Goal: Task Accomplishment & Management: Complete application form

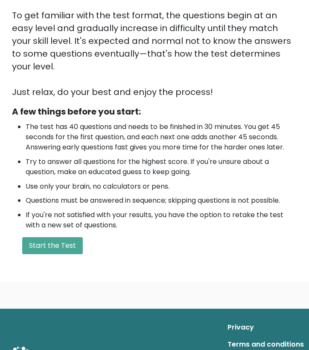
scroll to position [193, 0]
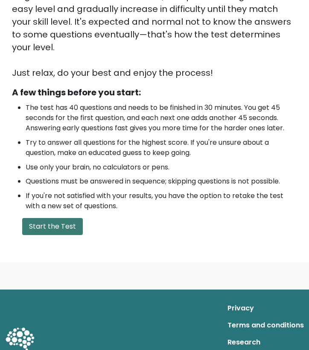
click at [68, 218] on button "Start the Test" at bounding box center [52, 226] width 61 height 17
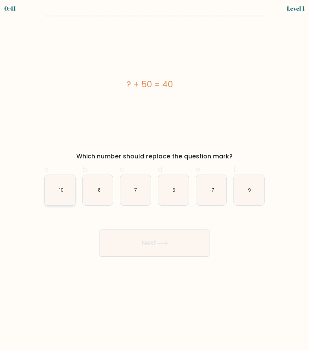
click at [61, 192] on text "-10" at bounding box center [60, 190] width 7 height 6
click at [154, 181] on input "a. -10" at bounding box center [154, 178] width 0 height 6
radio input "true"
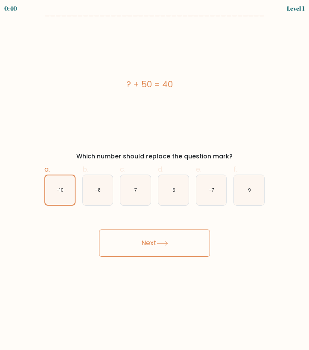
click at [149, 242] on button "Next" at bounding box center [154, 243] width 111 height 27
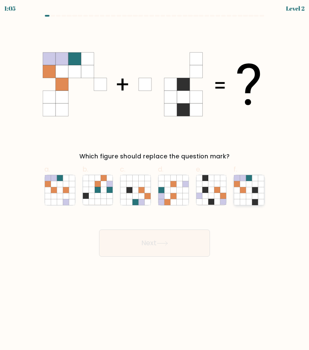
click at [247, 196] on icon at bounding box center [249, 196] width 6 height 6
click at [155, 181] on input "f." at bounding box center [154, 178] width 0 height 6
radio input "true"
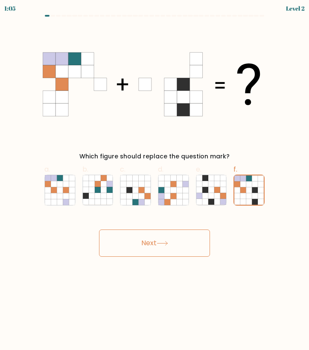
click at [157, 258] on body "1:05 Level 2" at bounding box center [154, 175] width 309 height 350
click at [162, 237] on button "Next" at bounding box center [154, 243] width 111 height 27
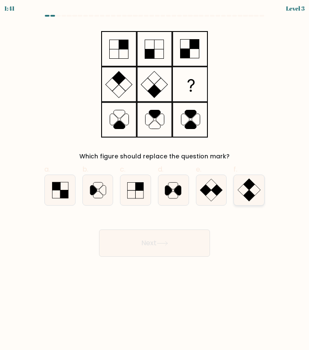
click at [240, 194] on icon at bounding box center [249, 190] width 30 height 30
click at [155, 181] on input "f." at bounding box center [154, 178] width 0 height 6
radio input "true"
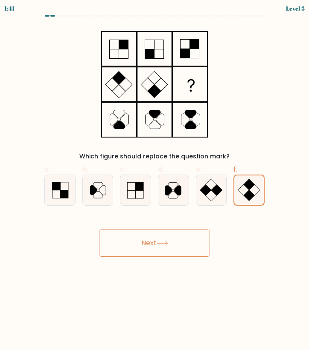
click at [171, 242] on button "Next" at bounding box center [154, 243] width 111 height 27
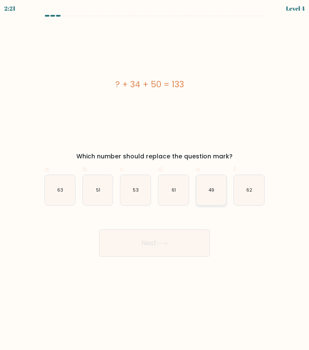
click at [223, 198] on icon "49" at bounding box center [211, 190] width 30 height 30
click at [155, 181] on input "e. 49" at bounding box center [154, 178] width 0 height 6
radio input "true"
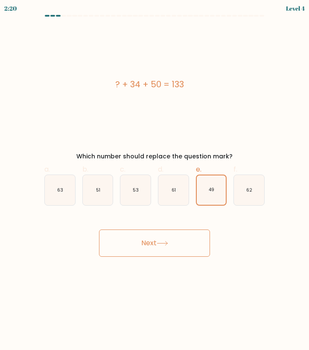
click at [177, 234] on button "Next" at bounding box center [154, 243] width 111 height 27
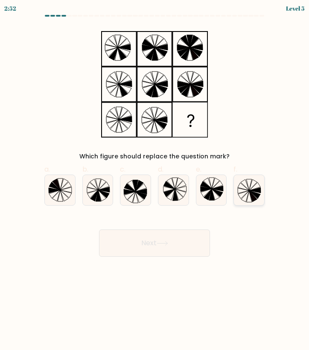
click at [237, 189] on icon at bounding box center [249, 190] width 30 height 30
click at [155, 181] on input "f." at bounding box center [154, 178] width 0 height 6
radio input "true"
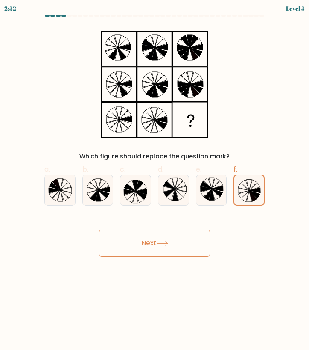
click at [153, 247] on button "Next" at bounding box center [154, 243] width 111 height 27
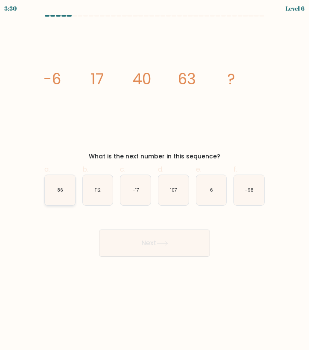
click at [69, 199] on icon "86" at bounding box center [60, 190] width 30 height 30
click at [154, 181] on input "a. 86" at bounding box center [154, 178] width 0 height 6
radio input "true"
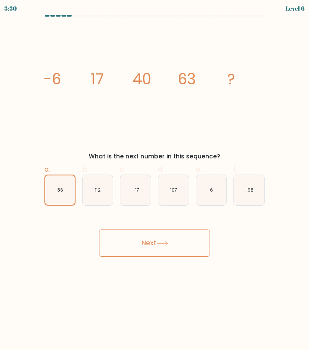
click at [155, 242] on button "Next" at bounding box center [154, 243] width 111 height 27
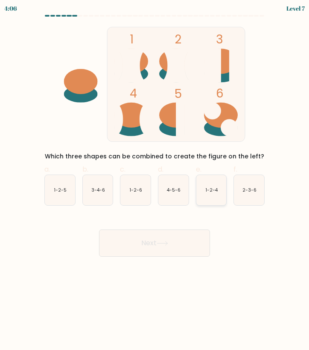
click at [205, 196] on icon "1-2-4" at bounding box center [211, 190] width 30 height 30
click at [155, 181] on input "e. 1-2-4" at bounding box center [154, 178] width 0 height 6
radio input "true"
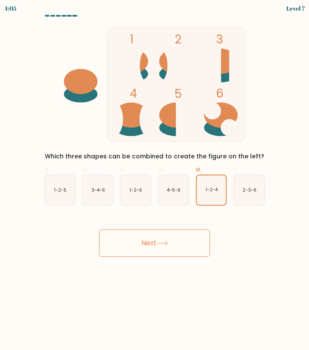
click at [148, 250] on button "Next" at bounding box center [154, 243] width 111 height 27
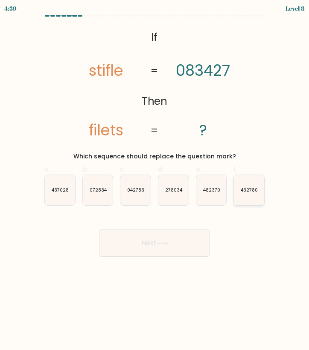
click at [243, 193] on icon "432780" at bounding box center [249, 190] width 30 height 30
click at [155, 181] on input "f. 432780" at bounding box center [154, 178] width 0 height 6
radio input "true"
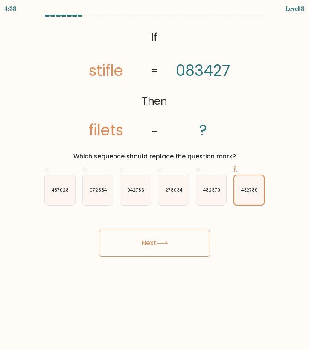
click at [173, 239] on button "Next" at bounding box center [154, 243] width 111 height 27
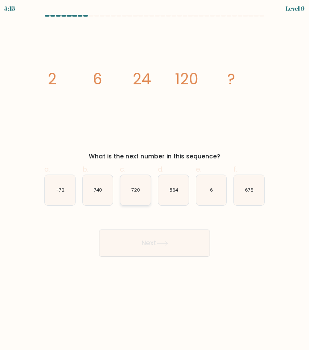
click at [138, 192] on text "720" at bounding box center [135, 190] width 9 height 6
click at [154, 181] on input "c. 720" at bounding box center [154, 178] width 0 height 6
radio input "true"
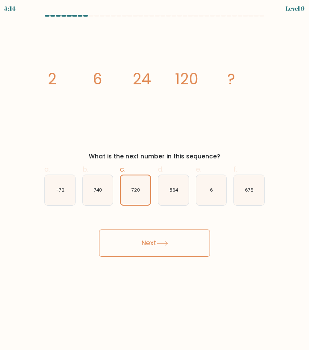
click at [141, 250] on button "Next" at bounding box center [154, 243] width 111 height 27
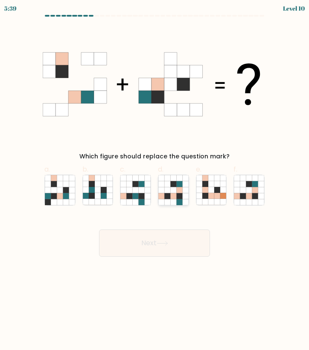
click at [173, 199] on icon at bounding box center [173, 202] width 6 height 6
click at [155, 181] on input "d." at bounding box center [154, 178] width 0 height 6
radio input "true"
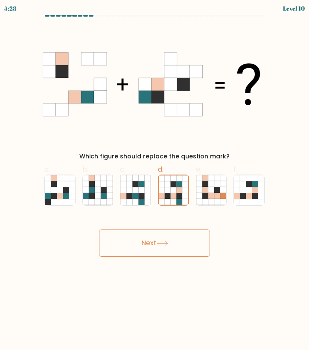
click at [165, 234] on button "Next" at bounding box center [154, 243] width 111 height 27
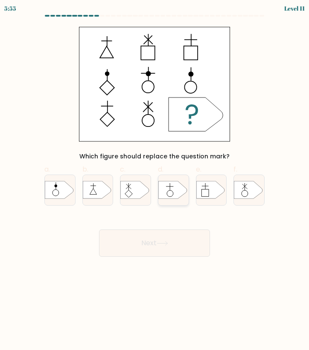
click at [173, 196] on icon at bounding box center [172, 190] width 28 height 17
click at [155, 181] on input "d." at bounding box center [154, 178] width 0 height 6
radio input "true"
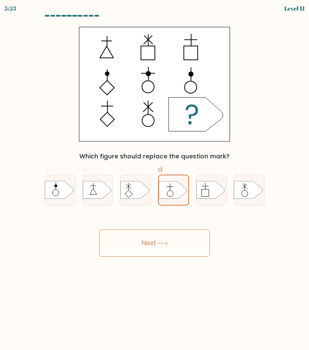
click at [136, 246] on button "Next" at bounding box center [154, 243] width 111 height 27
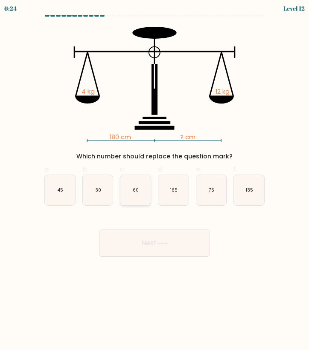
click at [133, 197] on icon "60" at bounding box center [135, 190] width 30 height 30
click at [154, 181] on input "c. 60" at bounding box center [154, 178] width 0 height 6
radio input "true"
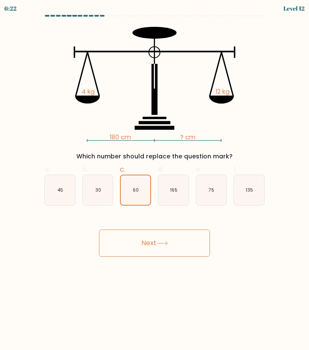
click at [142, 239] on button "Next" at bounding box center [154, 243] width 111 height 27
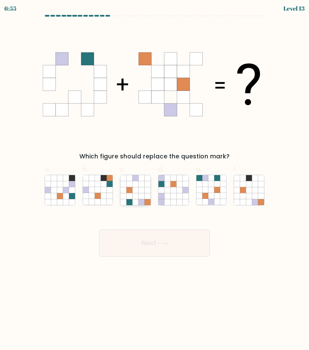
click at [136, 202] on icon at bounding box center [136, 202] width 6 height 6
click at [154, 181] on input "c." at bounding box center [154, 178] width 0 height 6
radio input "true"
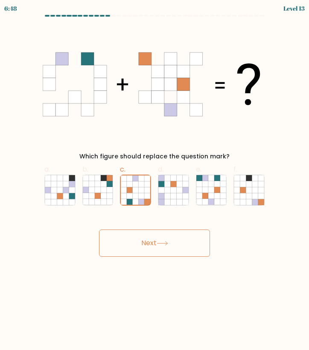
click at [156, 256] on button "Next" at bounding box center [154, 243] width 111 height 27
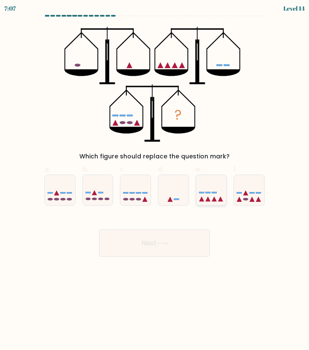
click at [217, 202] on icon at bounding box center [211, 190] width 30 height 25
click at [155, 181] on input "e." at bounding box center [154, 178] width 0 height 6
radio input "true"
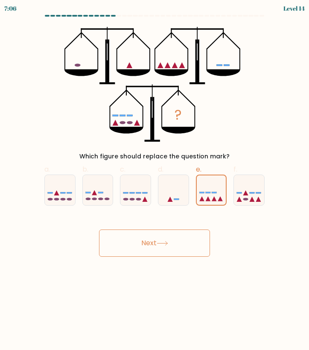
click at [179, 238] on button "Next" at bounding box center [154, 243] width 111 height 27
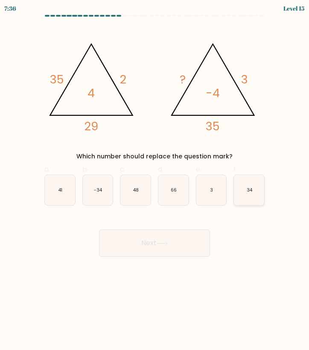
click at [257, 196] on icon "34" at bounding box center [249, 190] width 30 height 30
click at [155, 181] on input "f. 34" at bounding box center [154, 178] width 0 height 6
radio input "true"
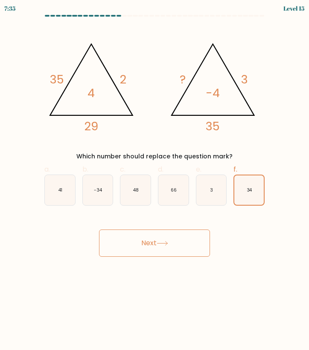
click at [173, 250] on button "Next" at bounding box center [154, 243] width 111 height 27
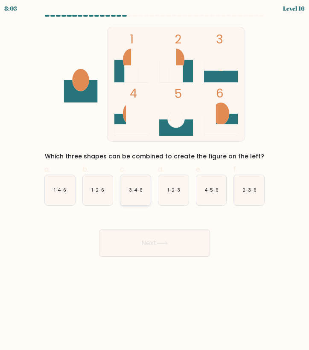
click at [134, 202] on icon "3-4-6" at bounding box center [135, 190] width 30 height 30
click at [154, 181] on input "c. 3-4-6" at bounding box center [154, 178] width 0 height 6
radio input "true"
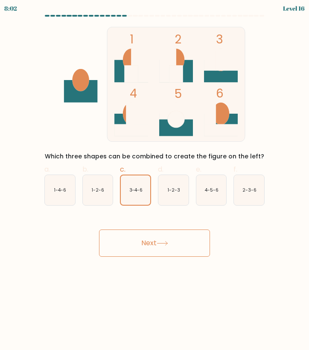
click at [134, 240] on button "Next" at bounding box center [154, 243] width 111 height 27
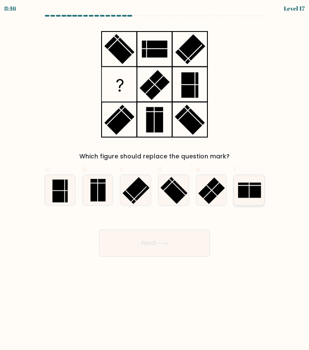
click at [249, 187] on line at bounding box center [249, 190] width 0 height 15
click at [155, 181] on input "f." at bounding box center [154, 178] width 0 height 6
radio input "true"
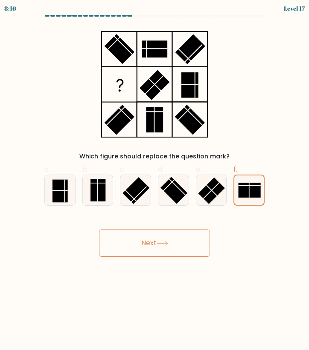
click at [173, 242] on button "Next" at bounding box center [154, 243] width 111 height 27
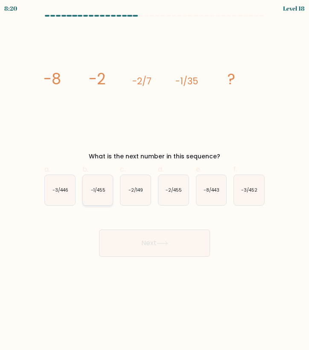
click at [101, 195] on icon "-1/455" at bounding box center [98, 190] width 30 height 30
click at [154, 181] on input "b. -1/455" at bounding box center [154, 178] width 0 height 6
radio input "true"
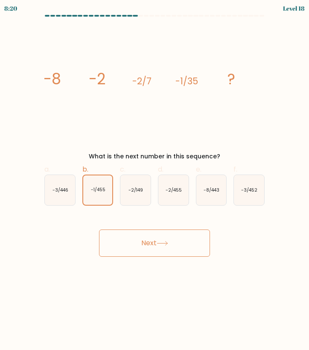
click at [138, 239] on button "Next" at bounding box center [154, 243] width 111 height 27
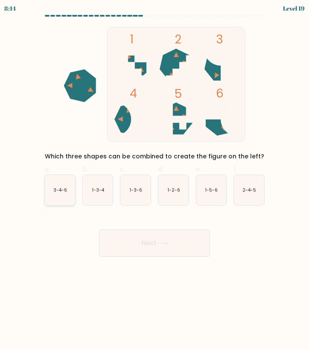
click at [61, 191] on text "3-4-6" at bounding box center [60, 190] width 14 height 6
click at [154, 181] on input "a. 3-4-6" at bounding box center [154, 178] width 0 height 6
radio input "true"
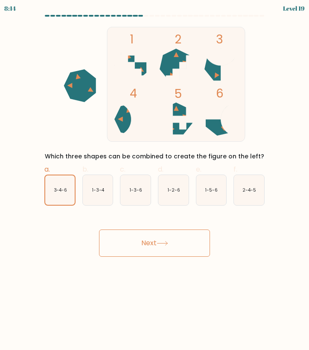
click at [129, 238] on button "Next" at bounding box center [154, 243] width 111 height 27
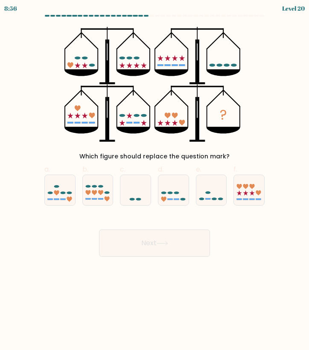
click at [45, 80] on div "? Which figure should replace the question mark?" at bounding box center [154, 94] width 230 height 134
click at [176, 184] on icon at bounding box center [173, 190] width 30 height 25
click at [155, 181] on input "d." at bounding box center [154, 178] width 0 height 6
radio input "true"
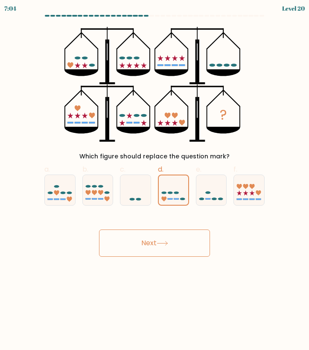
click at [170, 240] on button "Next" at bounding box center [154, 243] width 111 height 27
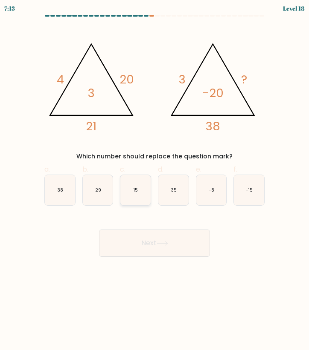
click at [147, 190] on icon "15" at bounding box center [135, 190] width 30 height 30
click at [154, 181] on input "c. 15" at bounding box center [154, 178] width 0 height 6
radio input "true"
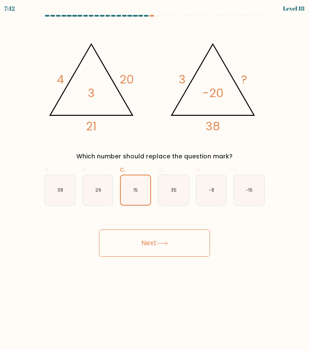
click at [153, 241] on button "Next" at bounding box center [154, 243] width 111 height 27
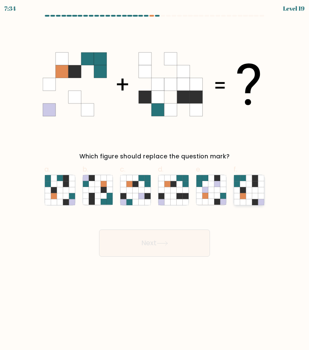
click at [250, 193] on icon at bounding box center [249, 196] width 6 height 6
click at [155, 181] on input "f." at bounding box center [154, 178] width 0 height 6
radio input "true"
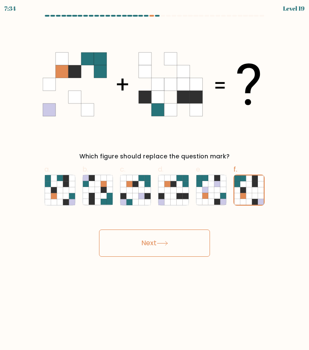
click at [170, 236] on button "Next" at bounding box center [154, 243] width 111 height 27
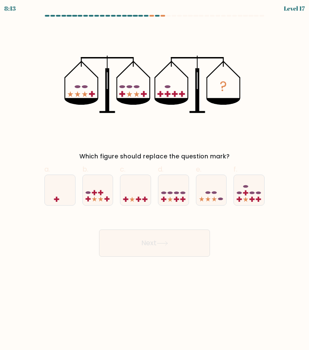
click at [254, 46] on div "? Which figure should replace the question mark?" at bounding box center [154, 94] width 230 height 134
click at [158, 12] on div "8:12 Level 17" at bounding box center [154, 7] width 309 height 15
click at [159, 12] on div "8:12 Level 17" at bounding box center [154, 7] width 309 height 15
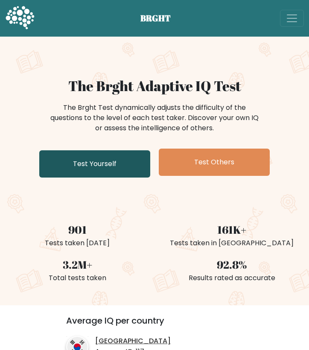
click at [95, 158] on link "Test Yourself" at bounding box center [94, 163] width 111 height 27
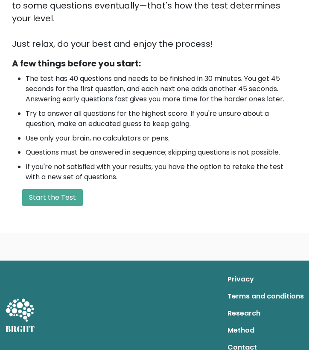
scroll to position [222, 0]
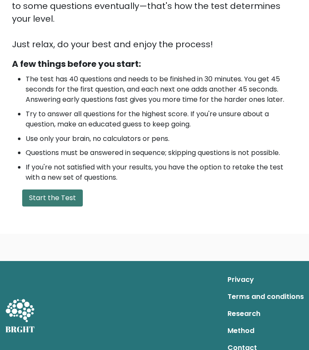
click at [49, 190] on button "Start the Test" at bounding box center [52, 198] width 61 height 17
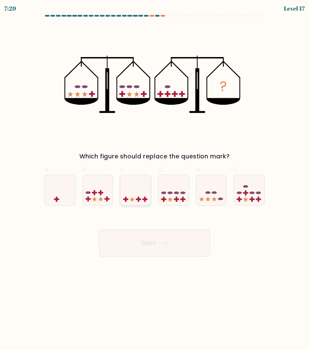
click at [132, 201] on icon at bounding box center [132, 199] width 5 height 5
click at [154, 181] on input "c." at bounding box center [154, 178] width 0 height 6
radio input "true"
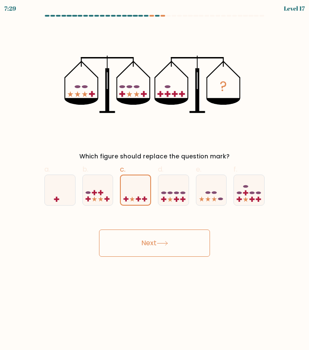
click at [137, 239] on button "Next" at bounding box center [154, 243] width 111 height 27
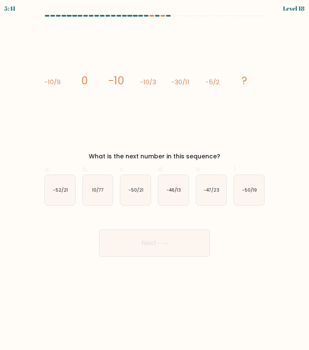
click at [103, 110] on icon "image/svg+xml -10/9 0 -10 -10/3 -30/11 -5/2 ?" at bounding box center [154, 84] width 223 height 115
click at [184, 189] on icon "-46/13" at bounding box center [173, 190] width 30 height 30
click at [155, 181] on input "d. -46/13" at bounding box center [154, 178] width 0 height 6
radio input "true"
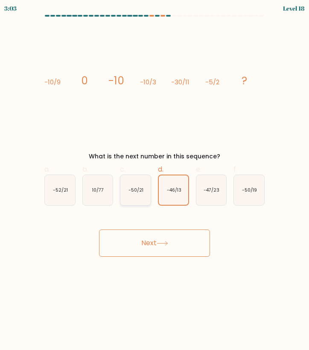
click at [142, 189] on text "-50/21" at bounding box center [135, 190] width 15 height 6
click at [154, 181] on input "c. -50/21" at bounding box center [154, 178] width 0 height 6
radio input "true"
click at [241, 195] on icon "-50/19" at bounding box center [249, 190] width 30 height 30
click at [155, 181] on input "f. -50/19" at bounding box center [154, 178] width 0 height 6
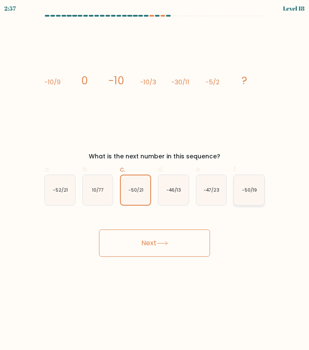
radio input "true"
click at [172, 245] on button "Next" at bounding box center [154, 243] width 111 height 27
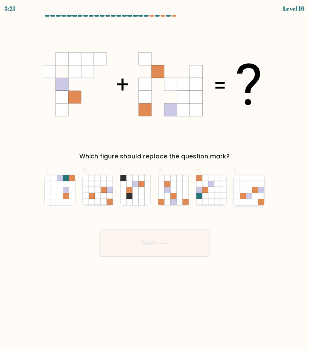
click at [254, 187] on icon at bounding box center [255, 184] width 6 height 6
click at [155, 181] on input "f." at bounding box center [154, 178] width 0 height 6
radio input "true"
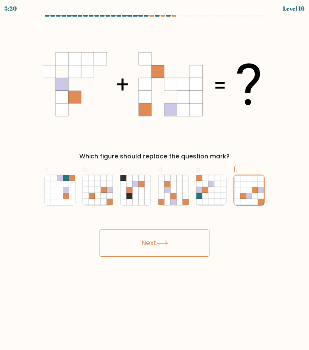
click at [167, 254] on button "Next" at bounding box center [154, 243] width 111 height 27
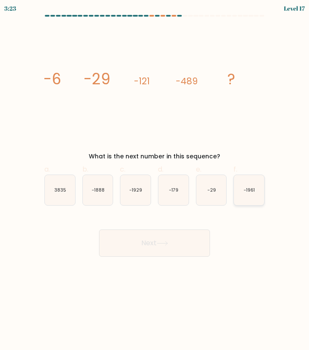
click at [243, 190] on icon "-1961" at bounding box center [249, 190] width 30 height 30
click at [155, 181] on input "f. -1961" at bounding box center [154, 178] width 0 height 6
radio input "true"
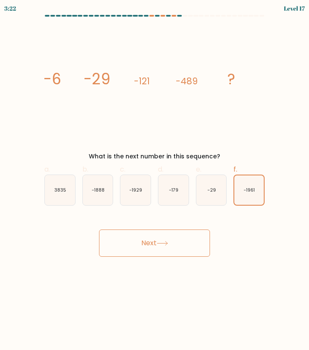
click at [165, 237] on button "Next" at bounding box center [154, 243] width 111 height 27
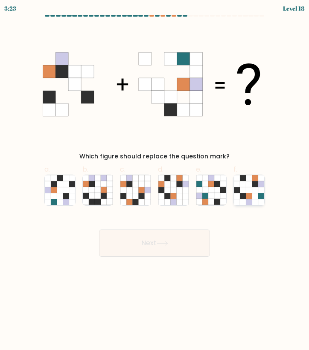
click at [245, 191] on icon at bounding box center [242, 190] width 6 height 6
click at [155, 181] on input "f." at bounding box center [154, 178] width 0 height 6
radio input "true"
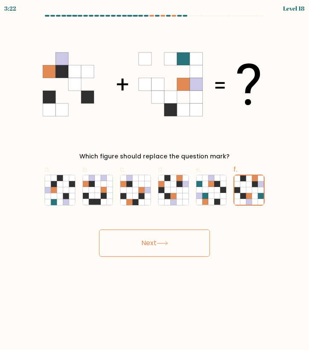
click at [169, 257] on button "Next" at bounding box center [154, 243] width 111 height 27
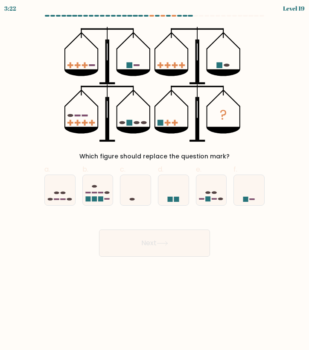
click at [169, 240] on button "Next" at bounding box center [154, 243] width 111 height 27
click at [283, 122] on form at bounding box center [154, 136] width 309 height 242
click at [61, 191] on icon at bounding box center [60, 190] width 30 height 25
click at [154, 181] on input "a." at bounding box center [154, 178] width 0 height 6
radio input "true"
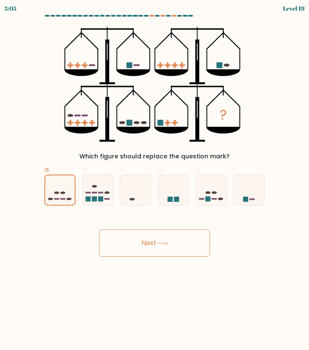
click at [127, 233] on button "Next" at bounding box center [154, 243] width 111 height 27
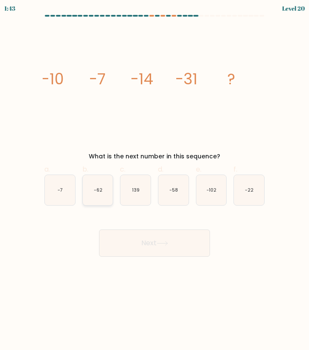
click at [101, 181] on icon "-62" at bounding box center [98, 190] width 30 height 30
click at [154, 181] on input "b. -62" at bounding box center [154, 178] width 0 height 6
radio input "true"
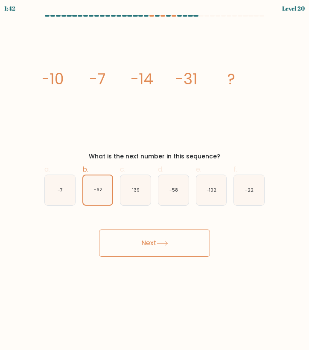
click at [129, 249] on button "Next" at bounding box center [154, 243] width 111 height 27
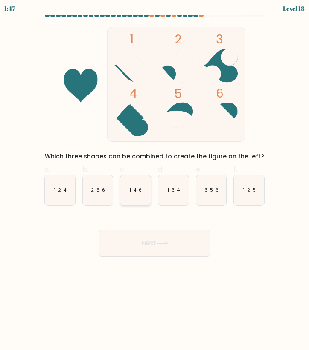
click at [136, 194] on icon "1-4-6" at bounding box center [135, 190] width 30 height 30
click at [154, 181] on input "c. 1-4-6" at bounding box center [154, 178] width 0 height 6
radio input "true"
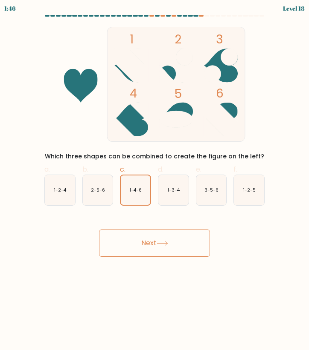
click at [139, 243] on button "Next" at bounding box center [154, 243] width 111 height 27
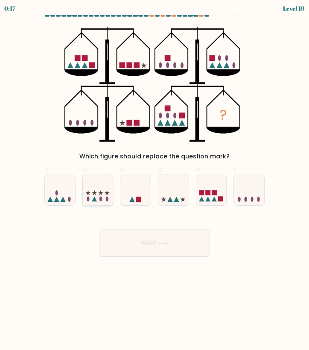
click at [98, 187] on icon at bounding box center [98, 190] width 30 height 25
click at [154, 181] on input "b." at bounding box center [154, 178] width 0 height 6
radio input "true"
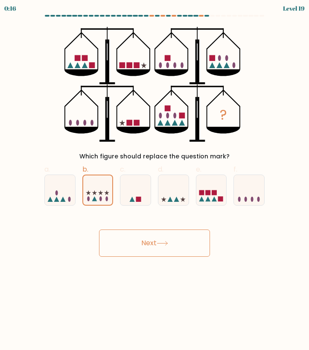
click at [110, 232] on button "Next" at bounding box center [154, 243] width 111 height 27
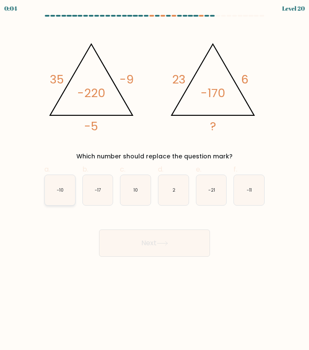
click at [65, 186] on icon "-10" at bounding box center [60, 190] width 30 height 30
click at [154, 181] on input "a. -10" at bounding box center [154, 178] width 0 height 6
radio input "true"
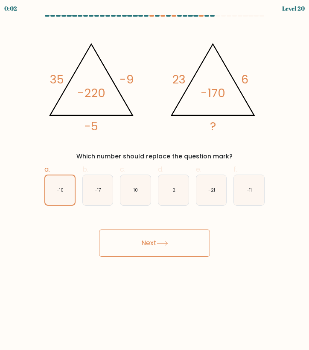
click at [125, 237] on button "Next" at bounding box center [154, 243] width 111 height 27
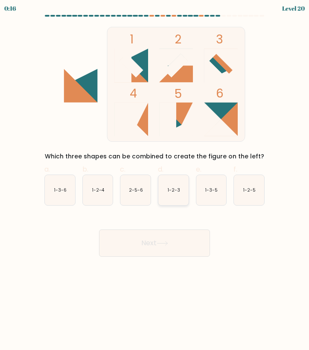
click at [182, 193] on icon "1-2-3" at bounding box center [173, 190] width 30 height 30
click at [155, 181] on input "d. 1-2-3" at bounding box center [154, 178] width 0 height 6
radio input "true"
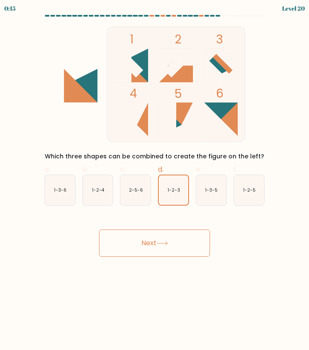
click at [177, 254] on button "Next" at bounding box center [154, 243] width 111 height 27
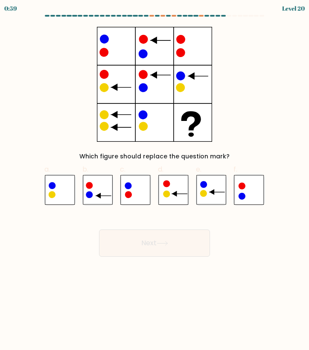
click at [27, 95] on form at bounding box center [154, 136] width 309 height 242
click at [169, 188] on icon at bounding box center [173, 190] width 30 height 30
click at [155, 181] on input "d." at bounding box center [154, 178] width 0 height 6
radio input "true"
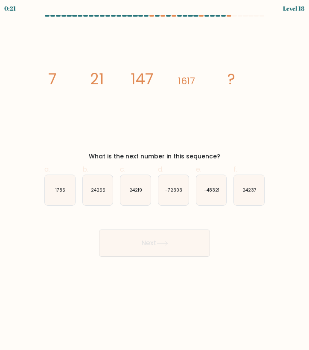
click at [102, 107] on icon "image/svg+xml 7 21 147 1617 ?" at bounding box center [154, 84] width 223 height 115
click at [88, 184] on icon "24255" at bounding box center [98, 190] width 30 height 30
click at [154, 181] on input "b. 24255" at bounding box center [154, 178] width 0 height 6
radio input "true"
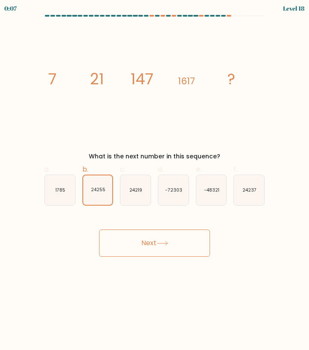
click at [138, 245] on button "Next" at bounding box center [154, 243] width 111 height 27
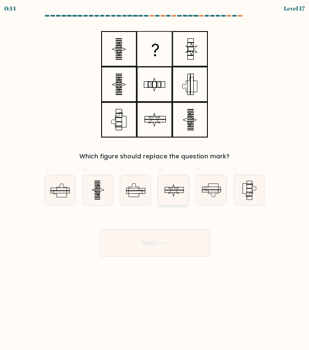
click at [181, 192] on icon at bounding box center [173, 190] width 30 height 30
click at [155, 181] on input "d." at bounding box center [154, 178] width 0 height 6
radio input "true"
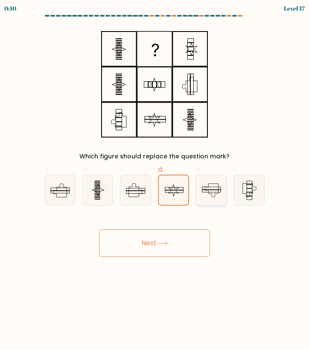
click at [201, 190] on icon at bounding box center [211, 190] width 30 height 30
click at [155, 181] on input "e." at bounding box center [154, 178] width 0 height 6
radio input "true"
click at [61, 186] on icon at bounding box center [60, 190] width 30 height 30
click at [154, 181] on input "a." at bounding box center [154, 178] width 0 height 6
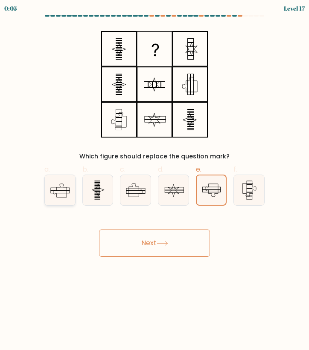
radio input "true"
click at [139, 240] on button "Next" at bounding box center [154, 243] width 111 height 27
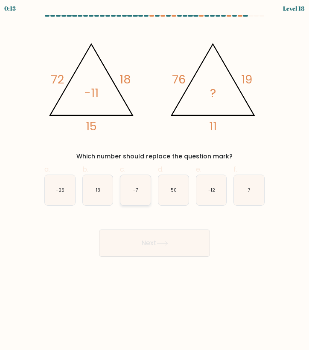
click at [150, 182] on div "-7" at bounding box center [135, 190] width 31 height 31
click at [154, 181] on input "c. -7" at bounding box center [154, 178] width 0 height 6
radio input "true"
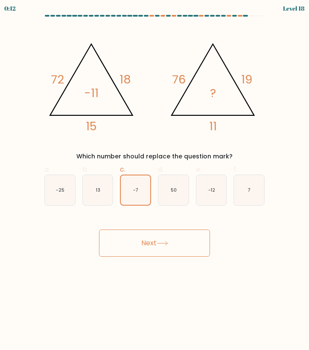
click at [155, 243] on button "Next" at bounding box center [154, 243] width 111 height 27
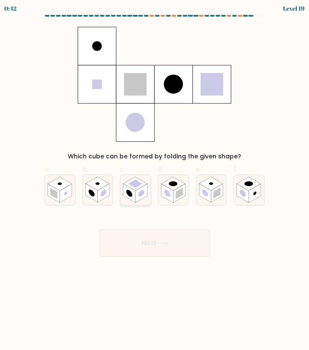
click at [141, 195] on circle at bounding box center [141, 193] width 6 height 9
click at [154, 181] on input "c." at bounding box center [154, 178] width 0 height 6
radio input "true"
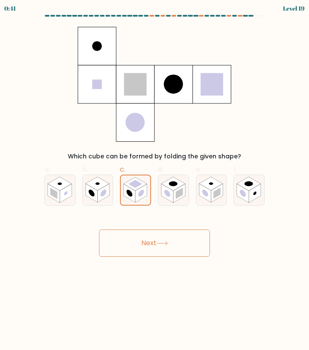
click at [143, 238] on button "Next" at bounding box center [154, 243] width 111 height 27
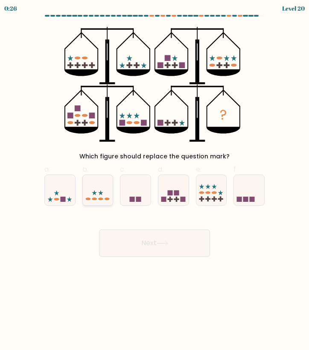
click at [92, 199] on ellipse at bounding box center [94, 199] width 5 height 3
click at [154, 181] on input "b." at bounding box center [154, 178] width 0 height 6
radio input "true"
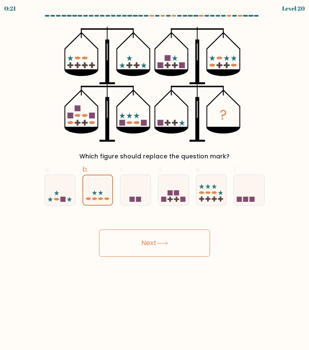
click at [186, 235] on button "Next" at bounding box center [154, 243] width 111 height 27
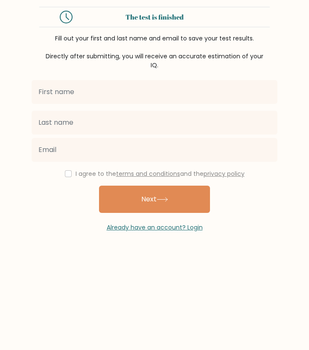
click at [61, 172] on div "I agree to the terms and conditions and the privacy policy" at bounding box center [154, 174] width 256 height 10
click at [65, 173] on input "checkbox" at bounding box center [68, 173] width 7 height 7
checkbox input "true"
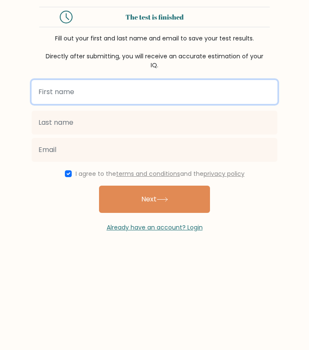
click at [98, 100] on input "text" at bounding box center [154, 92] width 245 height 24
type input "r"
type input "Rheza"
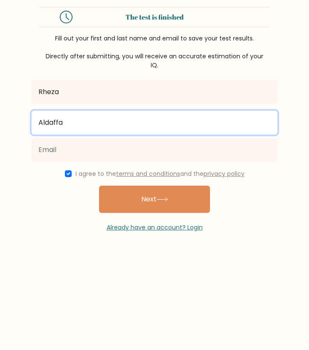
type input "Aldaffa"
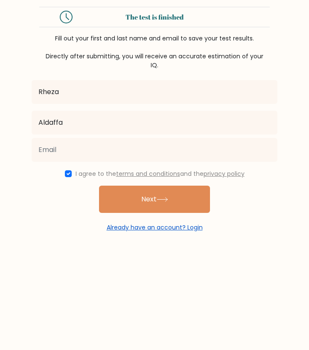
click at [187, 227] on link "Already have an account? Login" at bounding box center [155, 227] width 96 height 9
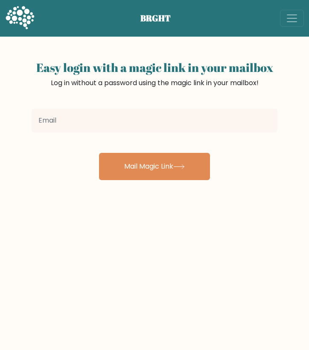
click at [84, 117] on input "email" at bounding box center [154, 121] width 245 height 24
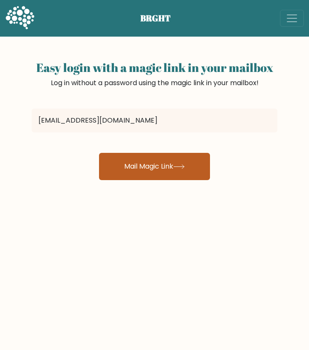
type input "[EMAIL_ADDRESS][DOMAIN_NAME]"
click at [133, 166] on button "Mail Magic Link" at bounding box center [154, 166] width 111 height 27
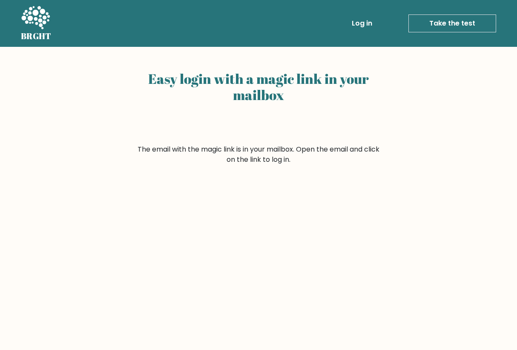
click at [308, 24] on link "Log in" at bounding box center [362, 23] width 27 height 17
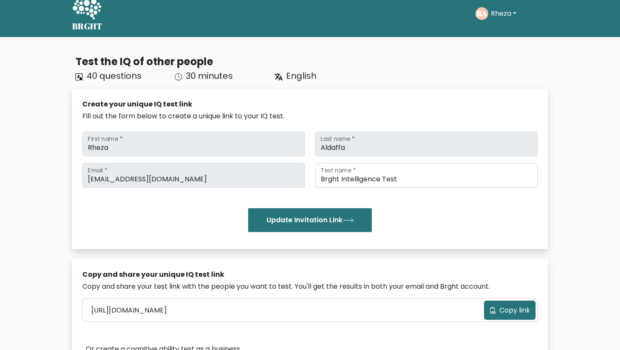
scroll to position [44, 0]
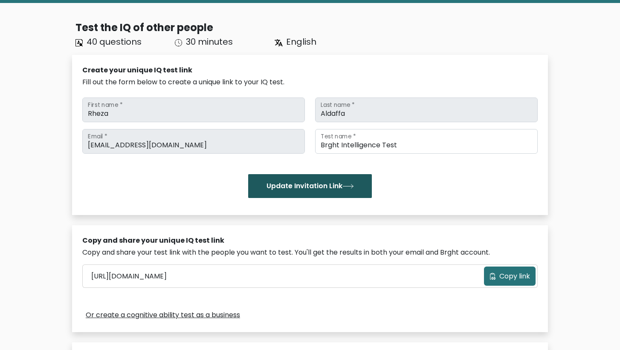
click at [339, 184] on button "Update Invitation Link" at bounding box center [310, 186] width 124 height 24
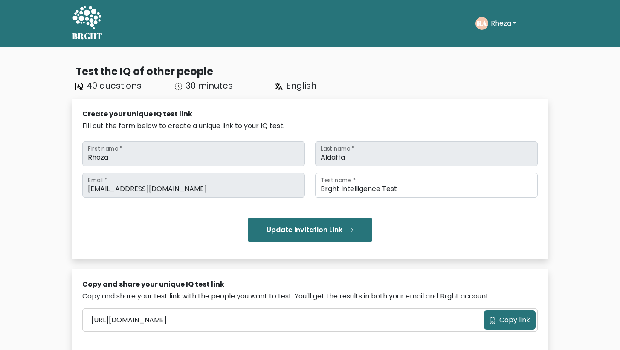
click at [497, 30] on div "RA Rheza Dashboard Profile Settings Logout" at bounding box center [511, 24] width 72 height 20
click at [502, 23] on button "Rheza" at bounding box center [503, 23] width 31 height 11
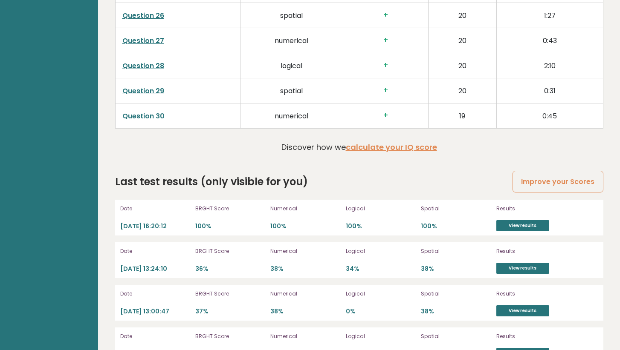
scroll to position [1996, 0]
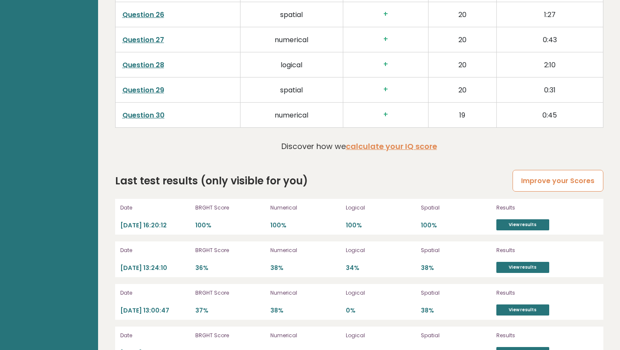
click at [583, 181] on link "Improve your Scores" at bounding box center [557, 181] width 90 height 22
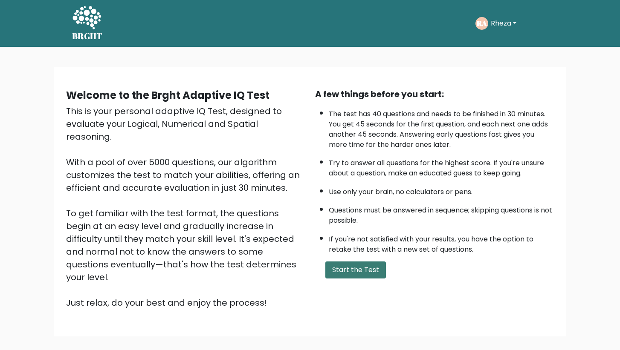
click at [357, 279] on button "Start the Test" at bounding box center [355, 270] width 61 height 17
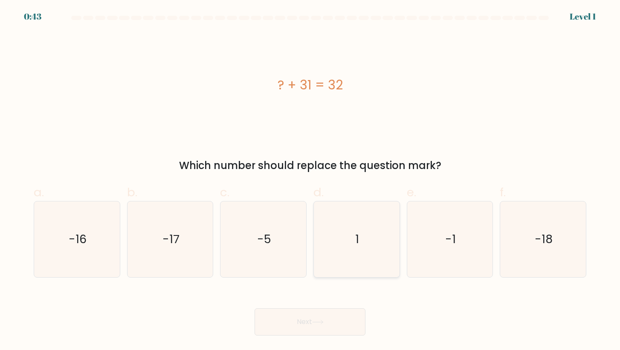
click at [369, 249] on icon "1" at bounding box center [356, 240] width 76 height 76
click at [310, 181] on input "d. 1" at bounding box center [310, 178] width 0 height 6
radio input "true"
click at [309, 326] on button "Next" at bounding box center [309, 322] width 111 height 27
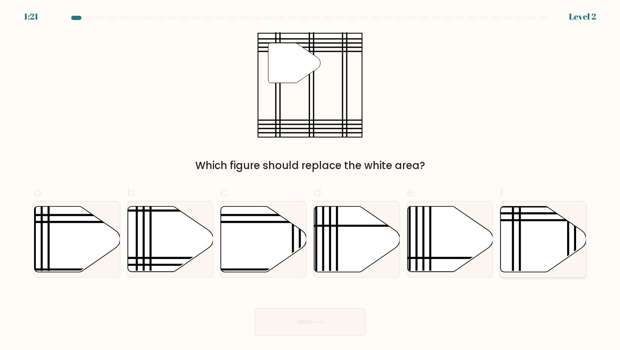
click at [551, 241] on icon at bounding box center [543, 239] width 86 height 66
click at [310, 181] on input "f." at bounding box center [310, 178] width 0 height 6
radio input "true"
click at [323, 317] on button "Next" at bounding box center [309, 322] width 111 height 27
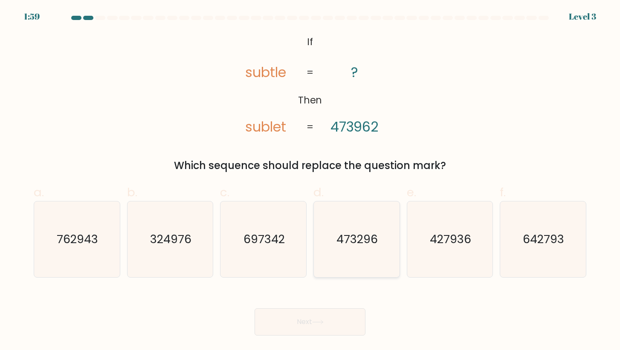
click at [359, 229] on icon "473296" at bounding box center [356, 240] width 76 height 76
click at [310, 181] on input "d. 473296" at bounding box center [310, 178] width 0 height 6
radio input "true"
click at [296, 338] on body "1:59 Level 3 If" at bounding box center [310, 175] width 620 height 350
click at [305, 320] on button "Next" at bounding box center [309, 322] width 111 height 27
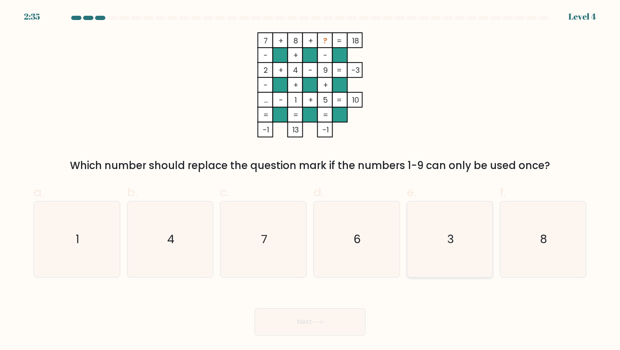
click at [446, 254] on icon "3" at bounding box center [450, 240] width 76 height 76
click at [310, 181] on input "e. 3" at bounding box center [310, 178] width 0 height 6
radio input "true"
click at [309, 318] on button "Next" at bounding box center [309, 322] width 111 height 27
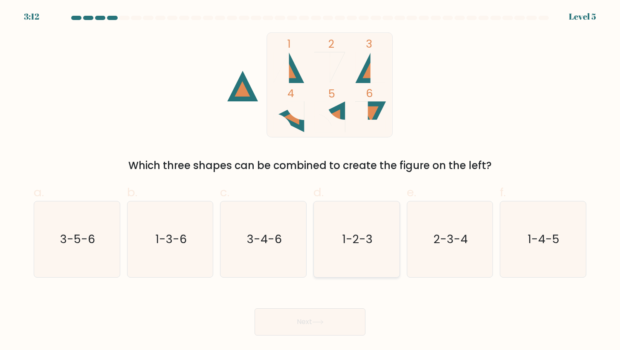
click at [347, 244] on text "1-2-3" at bounding box center [357, 239] width 31 height 16
click at [310, 181] on input "d. 1-2-3" at bounding box center [310, 178] width 0 height 6
radio input "true"
click at [310, 322] on button "Next" at bounding box center [309, 322] width 111 height 27
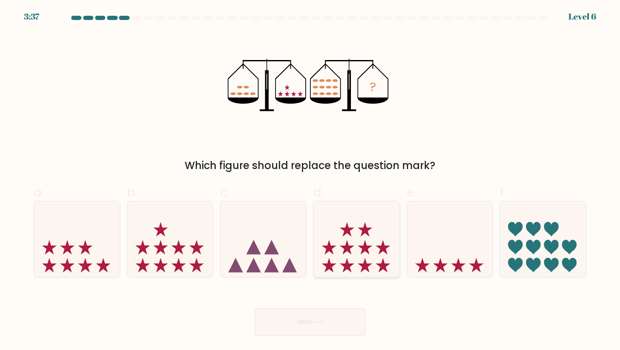
click at [320, 258] on icon at bounding box center [357, 239] width 86 height 71
click at [310, 181] on input "d." at bounding box center [310, 178] width 0 height 6
radio input "true"
click at [297, 331] on button "Next" at bounding box center [309, 322] width 111 height 27
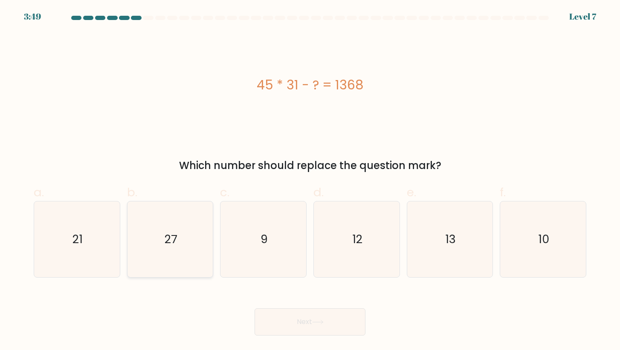
click at [174, 251] on icon "27" at bounding box center [170, 240] width 76 height 76
click at [310, 181] on input "b. 27" at bounding box center [310, 178] width 0 height 6
radio input "true"
click at [283, 320] on button "Next" at bounding box center [309, 322] width 111 height 27
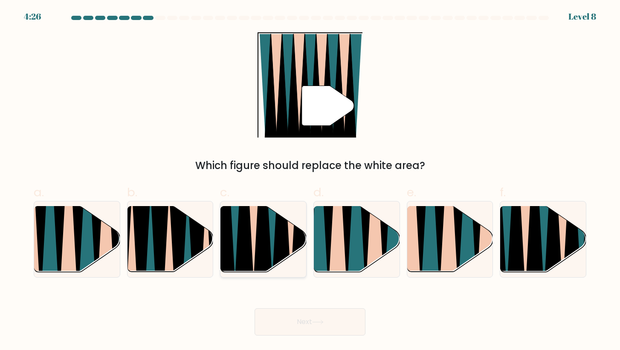
click at [260, 249] on icon at bounding box center [262, 206] width 19 height 171
click at [310, 181] on input "c." at bounding box center [310, 178] width 0 height 6
radio input "true"
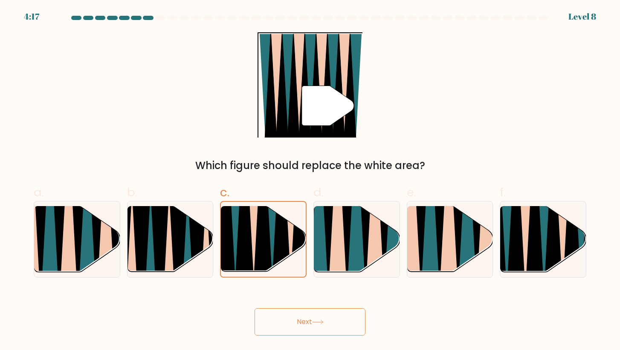
click at [309, 317] on button "Next" at bounding box center [309, 322] width 111 height 27
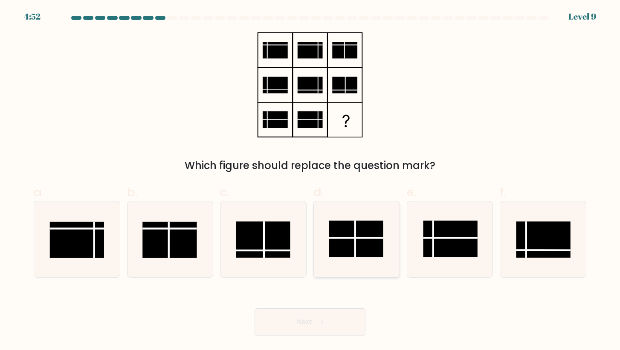
click at [349, 244] on rect at bounding box center [356, 239] width 54 height 36
click at [310, 181] on input "d." at bounding box center [310, 178] width 0 height 6
radio input "true"
click at [306, 326] on button "Next" at bounding box center [309, 322] width 111 height 27
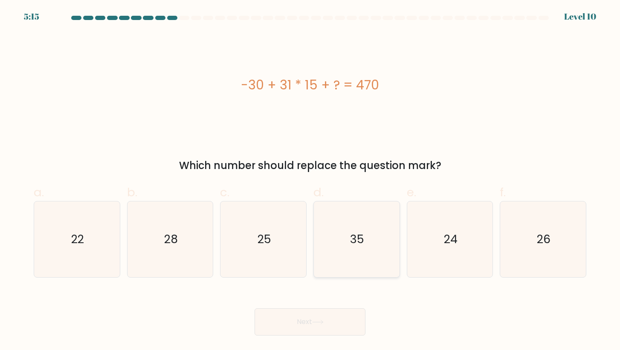
click at [387, 208] on icon "35" at bounding box center [356, 240] width 76 height 76
click at [310, 181] on input "d. 35" at bounding box center [310, 178] width 0 height 6
radio input "true"
click at [325, 328] on button "Next" at bounding box center [309, 322] width 111 height 27
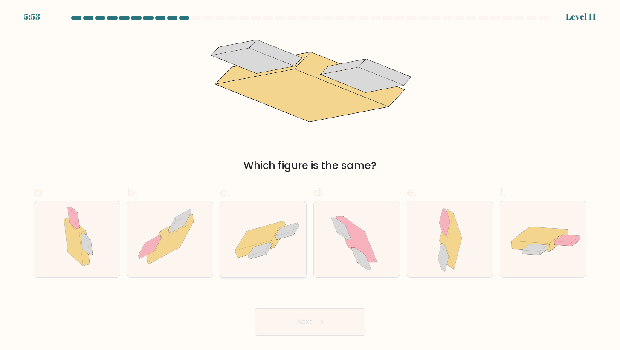
click at [287, 234] on icon at bounding box center [285, 236] width 18 height 8
click at [310, 181] on input "c." at bounding box center [310, 178] width 0 height 6
radio input "true"
click at [312, 329] on button "Next" at bounding box center [309, 322] width 111 height 27
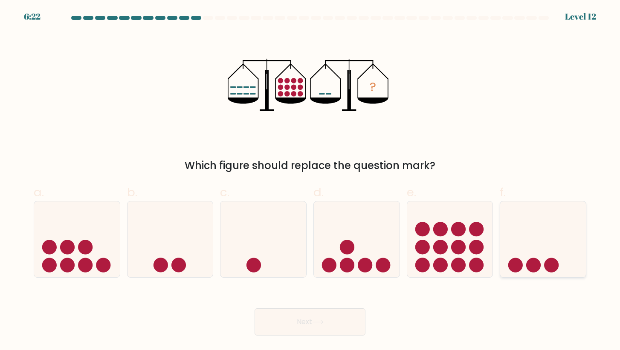
click at [539, 260] on circle at bounding box center [533, 265] width 14 height 14
click at [310, 181] on input "f." at bounding box center [310, 178] width 0 height 6
radio input "true"
click at [317, 321] on icon at bounding box center [318, 322] width 12 height 5
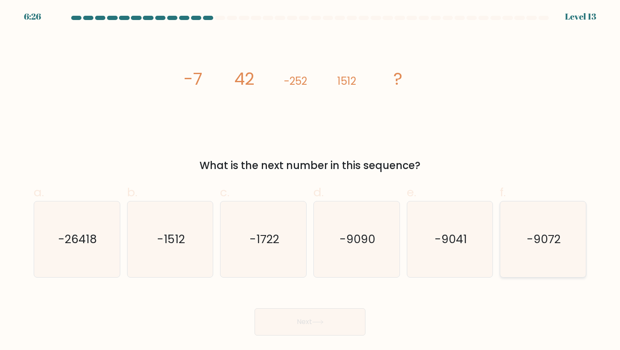
click at [537, 253] on icon "-9072" at bounding box center [543, 240] width 76 height 76
click at [310, 181] on input "f. -9072" at bounding box center [310, 178] width 0 height 6
radio input "true"
click at [334, 320] on button "Next" at bounding box center [309, 322] width 111 height 27
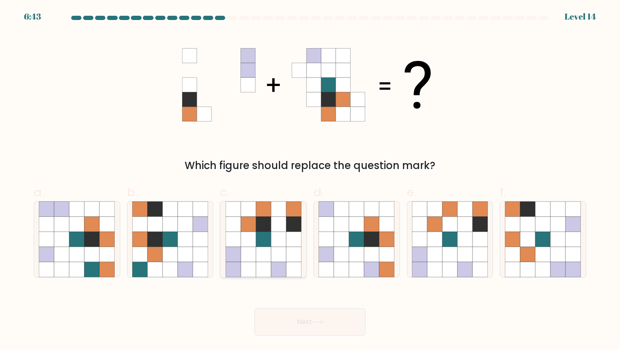
click at [281, 256] on icon at bounding box center [278, 254] width 15 height 15
click at [310, 181] on input "c." at bounding box center [310, 178] width 0 height 6
radio input "true"
click at [290, 333] on button "Next" at bounding box center [309, 322] width 111 height 27
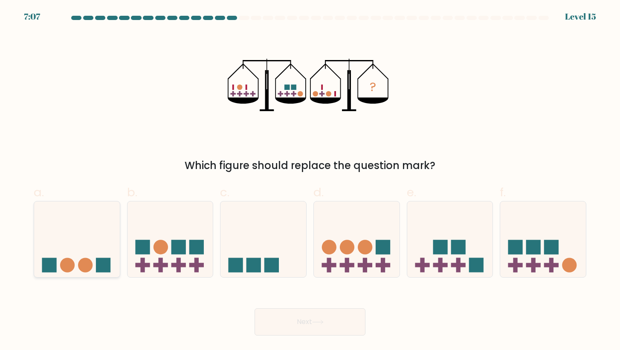
click at [73, 236] on icon at bounding box center [77, 239] width 86 height 71
click at [310, 181] on input "a." at bounding box center [310, 178] width 0 height 6
radio input "true"
click at [289, 318] on button "Next" at bounding box center [309, 322] width 111 height 27
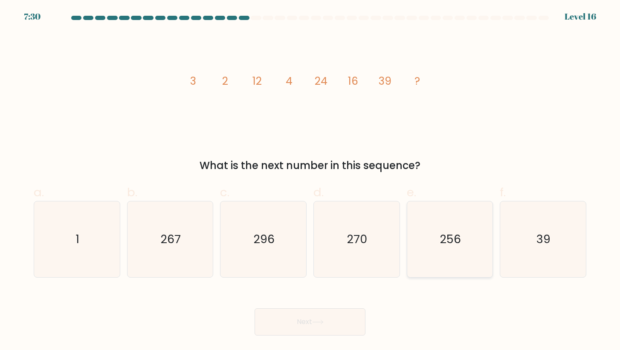
click at [450, 226] on icon "256" at bounding box center [450, 240] width 76 height 76
click at [310, 181] on input "e. 256" at bounding box center [310, 178] width 0 height 6
radio input "true"
click at [285, 326] on button "Next" at bounding box center [309, 322] width 111 height 27
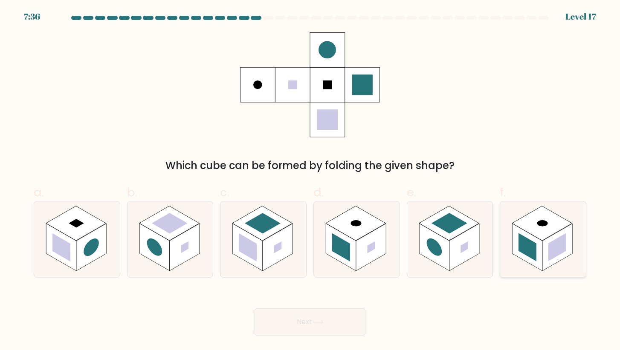
click at [554, 249] on rect at bounding box center [557, 247] width 18 height 28
click at [310, 181] on input "f." at bounding box center [310, 178] width 0 height 6
radio input "true"
click at [336, 322] on button "Next" at bounding box center [309, 322] width 111 height 27
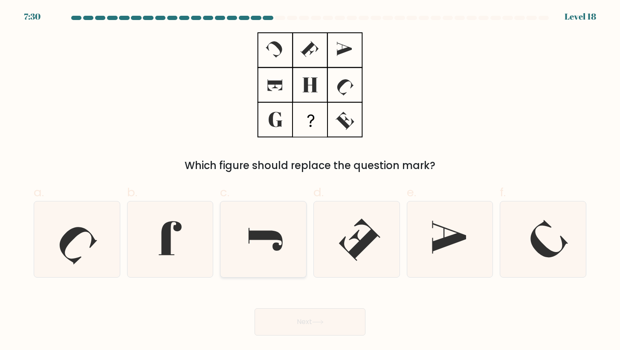
click at [260, 254] on icon at bounding box center [263, 240] width 76 height 76
click at [310, 181] on input "c." at bounding box center [310, 178] width 0 height 6
radio input "true"
click at [293, 330] on button "Next" at bounding box center [309, 322] width 111 height 27
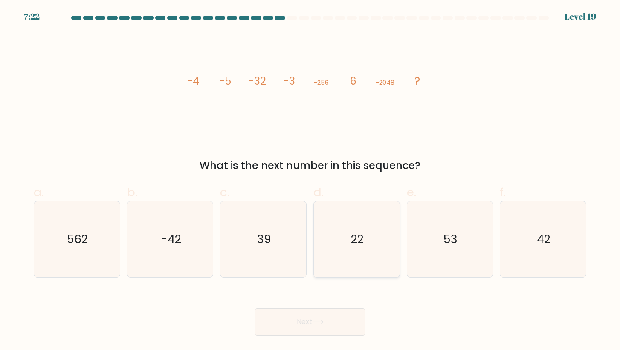
click at [384, 247] on icon "22" at bounding box center [356, 240] width 76 height 76
click at [310, 181] on input "d. 22" at bounding box center [310, 178] width 0 height 6
radio input "true"
click at [328, 331] on button "Next" at bounding box center [309, 322] width 111 height 27
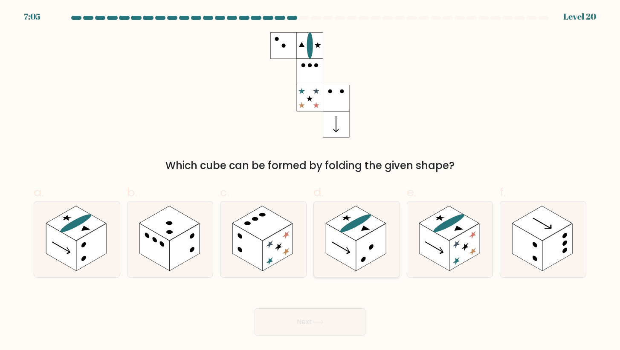
click at [356, 232] on rect at bounding box center [356, 223] width 60 height 35
click at [310, 181] on input "d." at bounding box center [310, 178] width 0 height 6
radio input "true"
click at [333, 316] on button "Next" at bounding box center [309, 322] width 111 height 27
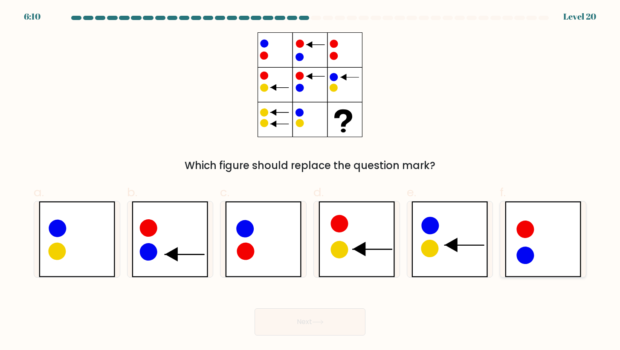
click at [531, 246] on icon at bounding box center [543, 240] width 76 height 76
click at [310, 181] on input "f." at bounding box center [310, 178] width 0 height 6
radio input "true"
click at [537, 239] on icon at bounding box center [542, 239] width 75 height 75
click at [310, 181] on input "f." at bounding box center [310, 178] width 0 height 6
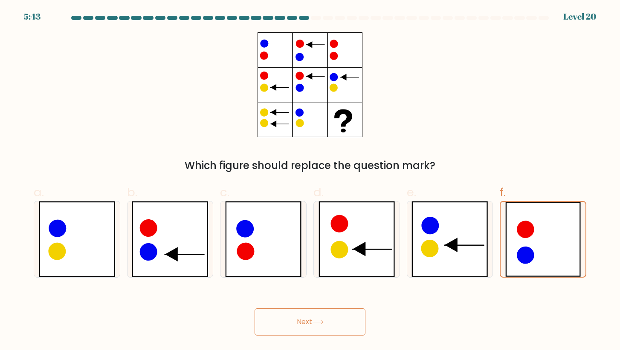
click at [315, 323] on icon at bounding box center [318, 322] width 12 height 5
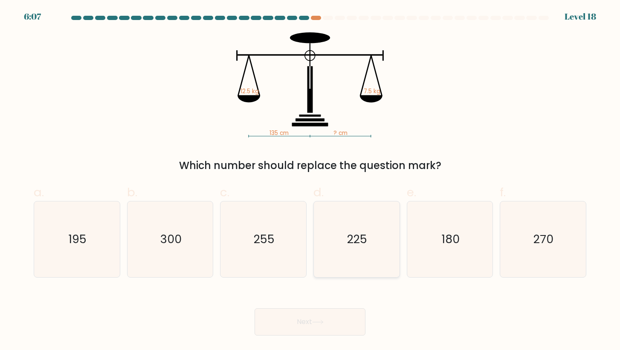
click at [365, 245] on text "225" at bounding box center [357, 239] width 20 height 16
click at [310, 181] on input "d. 225" at bounding box center [310, 178] width 0 height 6
radio input "true"
click at [315, 316] on button "Next" at bounding box center [309, 322] width 111 height 27
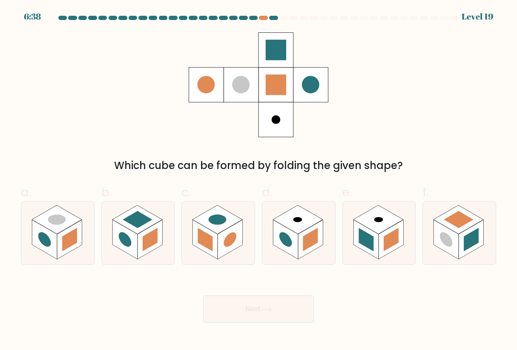
click at [390, 107] on div "Which cube can be formed by folding the given shape?" at bounding box center [259, 102] width 486 height 141
click at [458, 239] on rect at bounding box center [446, 240] width 25 height 40
click at [259, 181] on input "f." at bounding box center [259, 178] width 0 height 6
radio input "true"
click at [389, 224] on rect at bounding box center [379, 219] width 50 height 29
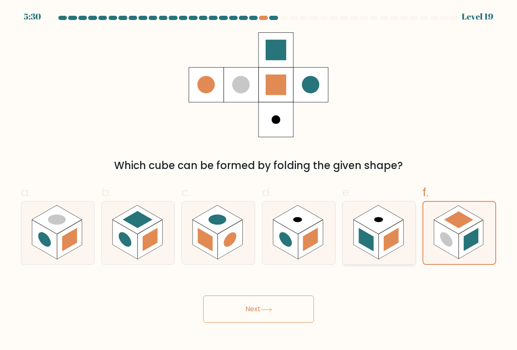
click at [259, 181] on input "e." at bounding box center [259, 178] width 0 height 6
radio input "true"
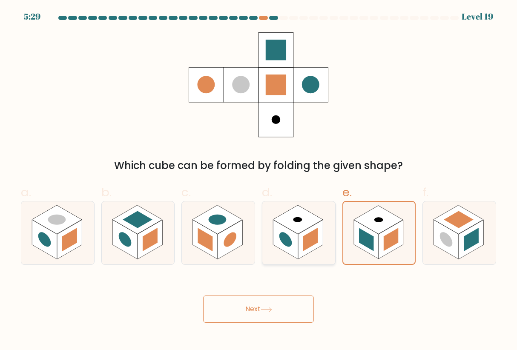
click at [297, 228] on rect at bounding box center [298, 219] width 50 height 29
click at [259, 181] on input "d." at bounding box center [259, 178] width 0 height 6
radio input "true"
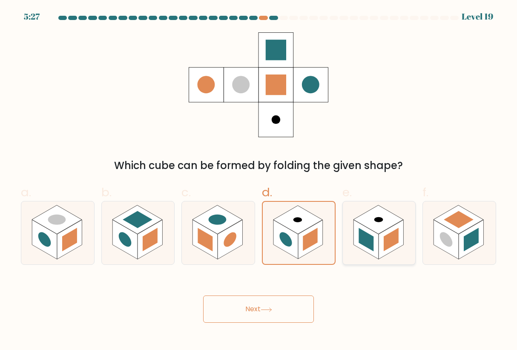
click at [347, 229] on icon at bounding box center [379, 233] width 73 height 63
click at [259, 181] on input "e." at bounding box center [259, 178] width 0 height 6
radio input "true"
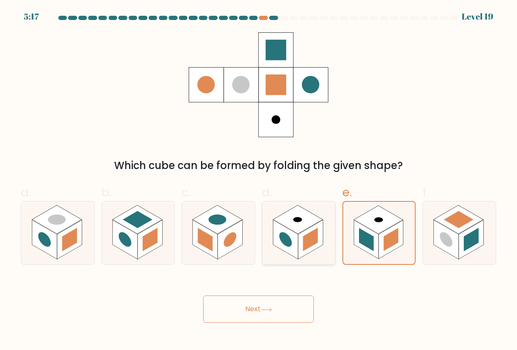
click at [316, 230] on rect at bounding box center [310, 239] width 15 height 23
click at [259, 181] on input "d." at bounding box center [259, 178] width 0 height 6
radio input "true"
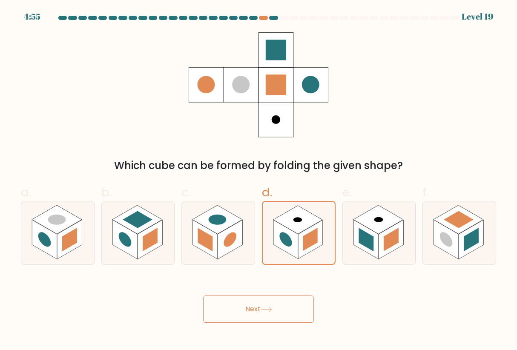
click at [251, 312] on button "Next" at bounding box center [258, 309] width 111 height 27
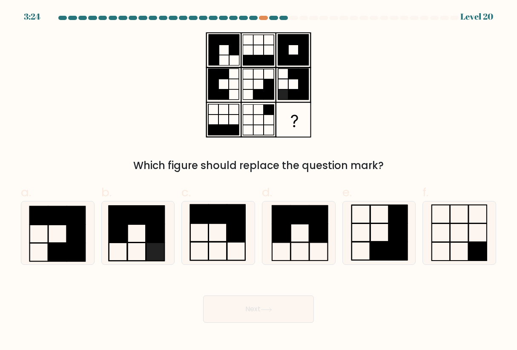
click at [405, 55] on div "Which figure should replace the question mark?" at bounding box center [259, 102] width 486 height 141
click at [50, 242] on icon at bounding box center [57, 233] width 63 height 63
click at [259, 181] on input "a." at bounding box center [259, 178] width 0 height 6
radio input "true"
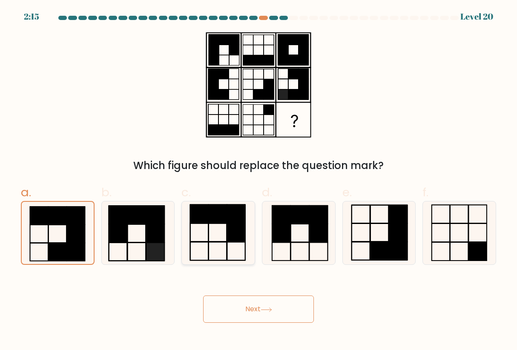
click at [215, 238] on icon at bounding box center [218, 233] width 63 height 63
click at [259, 181] on input "c." at bounding box center [259, 178] width 0 height 6
radio input "true"
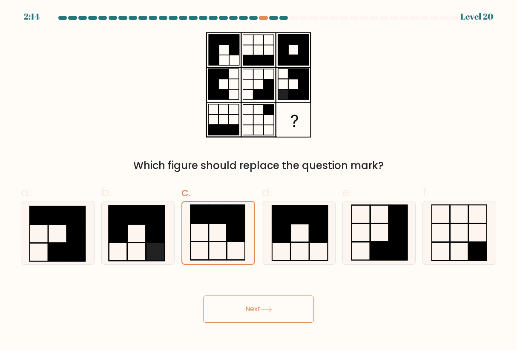
click at [268, 306] on button "Next" at bounding box center [258, 309] width 111 height 27
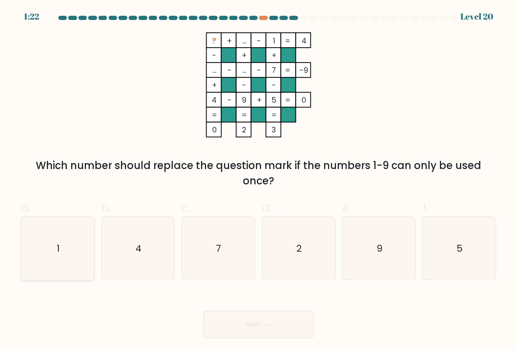
click at [50, 245] on icon "1" at bounding box center [57, 248] width 63 height 63
click at [259, 181] on input "a. 1" at bounding box center [259, 178] width 0 height 6
radio input "true"
click at [240, 316] on button "Next" at bounding box center [258, 324] width 111 height 27
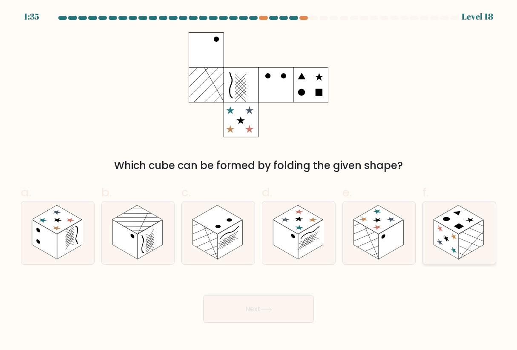
click at [449, 234] on rect at bounding box center [446, 240] width 25 height 40
click at [259, 181] on input "f." at bounding box center [259, 178] width 0 height 6
radio input "true"
click at [285, 311] on button "Next" at bounding box center [258, 309] width 111 height 27
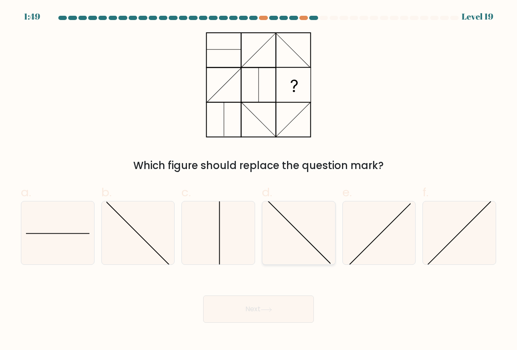
click at [294, 239] on icon at bounding box center [298, 233] width 63 height 63
click at [259, 181] on input "d." at bounding box center [259, 178] width 0 height 6
radio input "true"
click at [270, 319] on button "Next" at bounding box center [258, 309] width 111 height 27
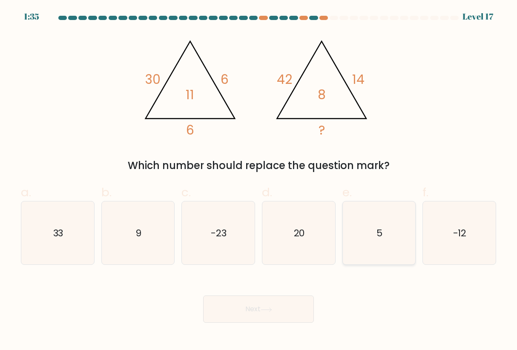
click at [389, 202] on icon "5" at bounding box center [379, 233] width 63 height 63
click at [259, 181] on input "e. 5" at bounding box center [259, 178] width 0 height 6
radio input "true"
click at [241, 312] on button "Next" at bounding box center [258, 309] width 111 height 27
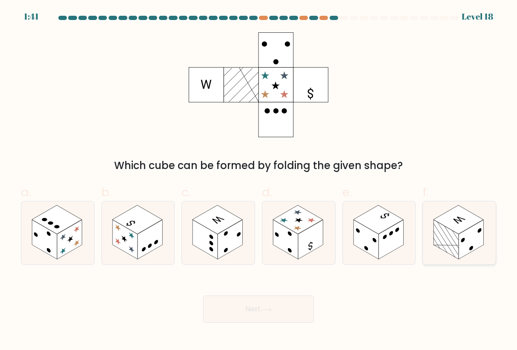
click at [470, 246] on rect at bounding box center [471, 240] width 25 height 40
click at [259, 181] on input "f." at bounding box center [259, 178] width 0 height 6
radio input "true"
click at [266, 309] on icon at bounding box center [267, 310] width 12 height 5
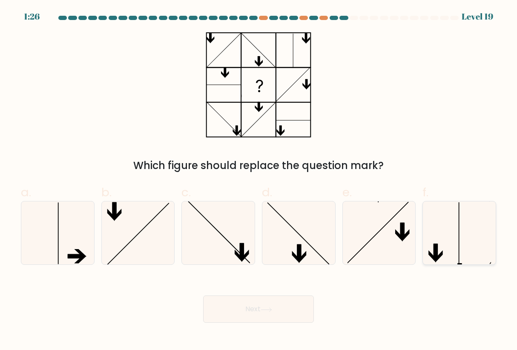
click at [476, 239] on icon at bounding box center [459, 233] width 63 height 63
click at [259, 181] on input "f." at bounding box center [259, 178] width 0 height 6
radio input "true"
click at [288, 217] on icon at bounding box center [298, 233] width 63 height 63
click at [259, 181] on input "d." at bounding box center [259, 178] width 0 height 6
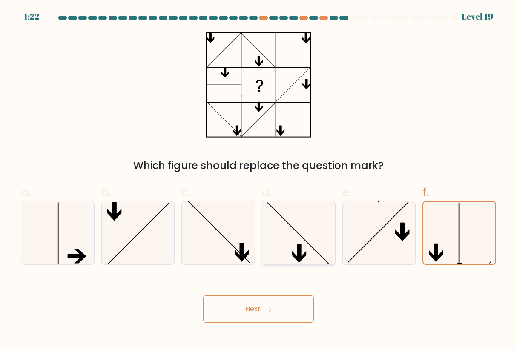
radio input "true"
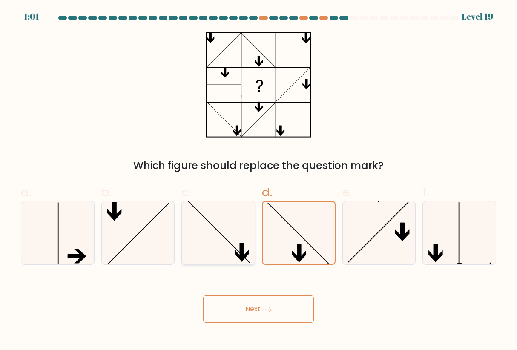
click at [228, 231] on icon at bounding box center [218, 233] width 63 height 63
click at [259, 181] on input "c." at bounding box center [259, 178] width 0 height 6
radio input "true"
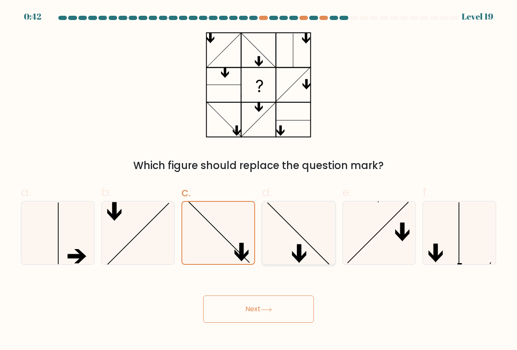
click at [309, 227] on icon at bounding box center [298, 233] width 63 height 63
click at [259, 181] on input "d." at bounding box center [259, 178] width 0 height 6
radio input "true"
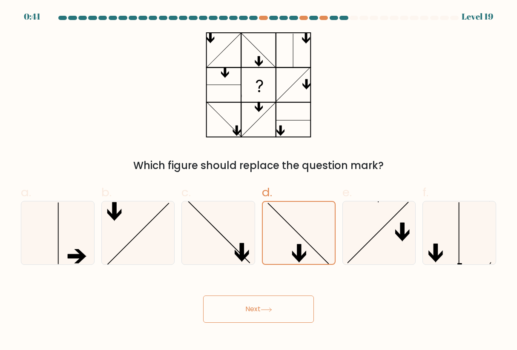
click at [284, 306] on button "Next" at bounding box center [258, 309] width 111 height 27
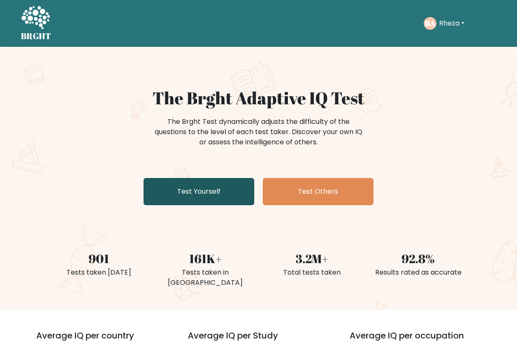
click at [220, 182] on link "Test Yourself" at bounding box center [199, 191] width 111 height 27
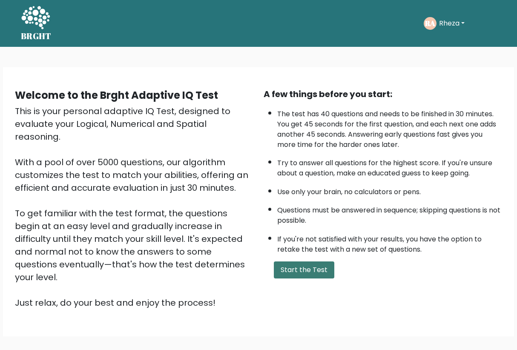
click at [295, 279] on button "Start the Test" at bounding box center [304, 270] width 61 height 17
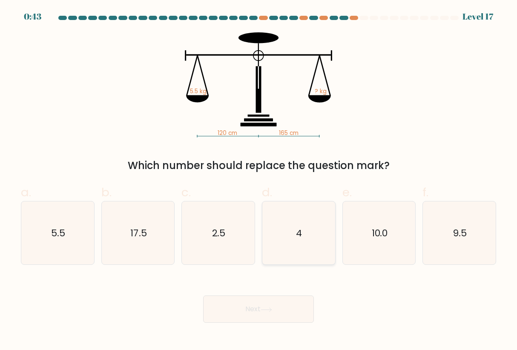
click at [298, 245] on icon "4" at bounding box center [298, 233] width 63 height 63
click at [259, 181] on input "d. 4" at bounding box center [259, 178] width 0 height 6
radio input "true"
click at [265, 308] on icon at bounding box center [267, 310] width 12 height 5
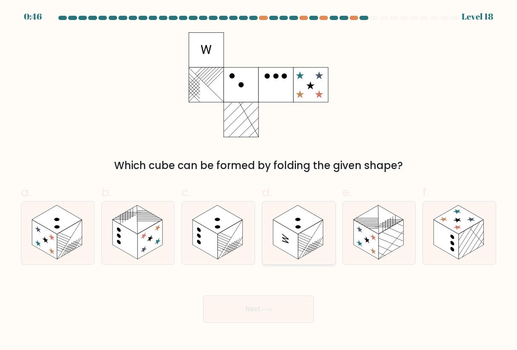
click at [316, 235] on rect at bounding box center [310, 240] width 25 height 40
click at [259, 181] on input "d." at bounding box center [259, 178] width 0 height 6
radio input "true"
click at [290, 286] on div "Next" at bounding box center [259, 299] width 486 height 48
click at [288, 306] on button "Next" at bounding box center [258, 309] width 111 height 27
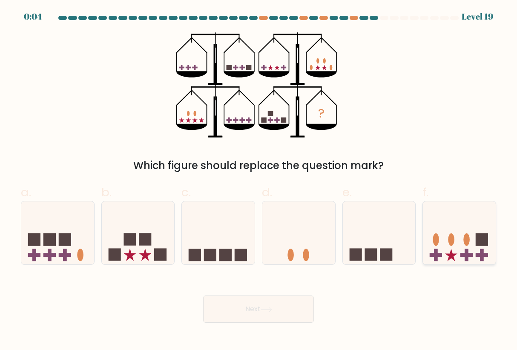
click at [464, 254] on rect at bounding box center [467, 255] width 12 height 4
click at [259, 181] on input "f." at bounding box center [259, 178] width 0 height 6
radio input "true"
click at [71, 247] on icon at bounding box center [57, 233] width 73 height 60
click at [259, 181] on input "a." at bounding box center [259, 178] width 0 height 6
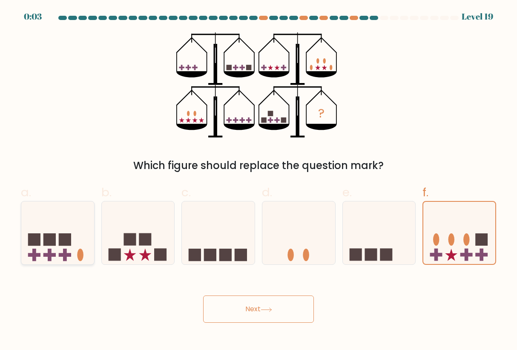
radio input "true"
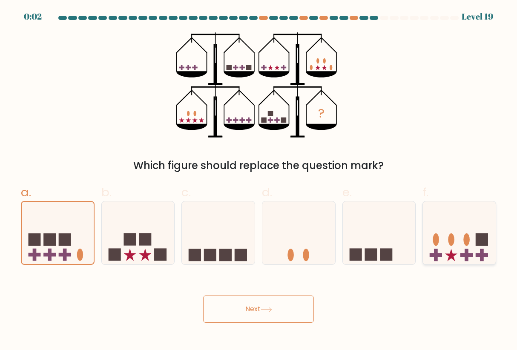
click at [444, 247] on icon at bounding box center [459, 233] width 73 height 60
click at [259, 181] on input "f." at bounding box center [259, 178] width 0 height 6
radio input "true"
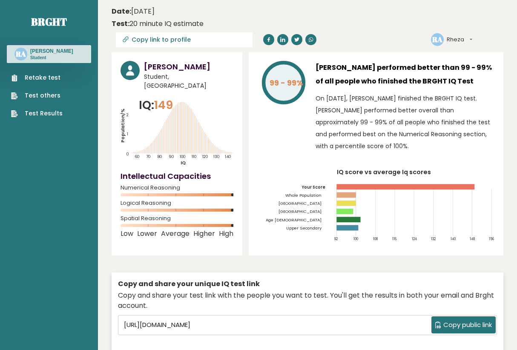
click at [52, 75] on link "Retake test" at bounding box center [37, 77] width 52 height 9
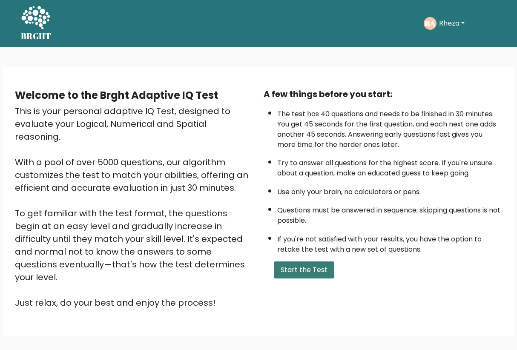
click at [298, 279] on button "Start the Test" at bounding box center [304, 270] width 61 height 17
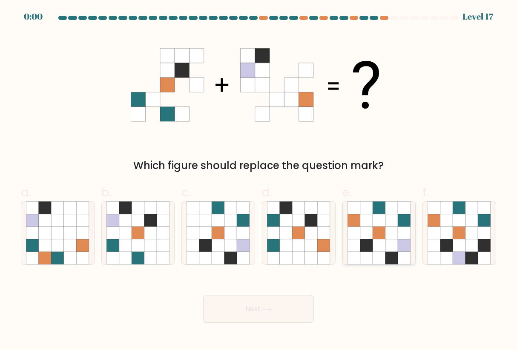
click at [361, 235] on icon at bounding box center [367, 233] width 13 height 13
click at [259, 181] on input "e." at bounding box center [259, 178] width 0 height 6
radio input "true"
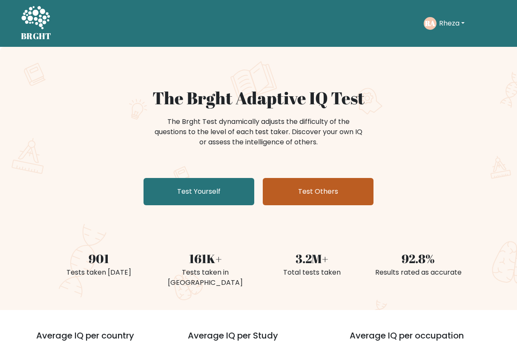
click at [302, 190] on link "Test Others" at bounding box center [318, 191] width 111 height 27
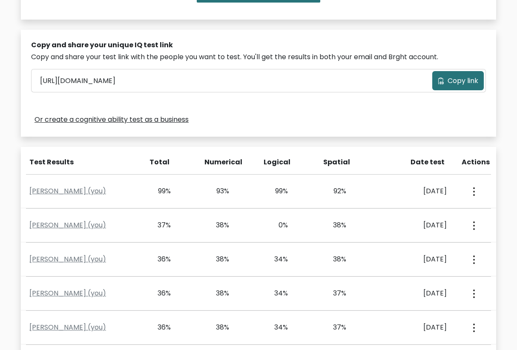
scroll to position [238, 0]
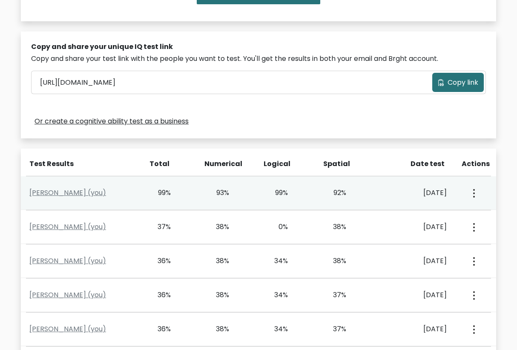
click at [170, 193] on div "99%" at bounding box center [170, 193] width 59 height 10
click at [56, 191] on link "Rheza Aldaffa (you)" at bounding box center [67, 193] width 77 height 10
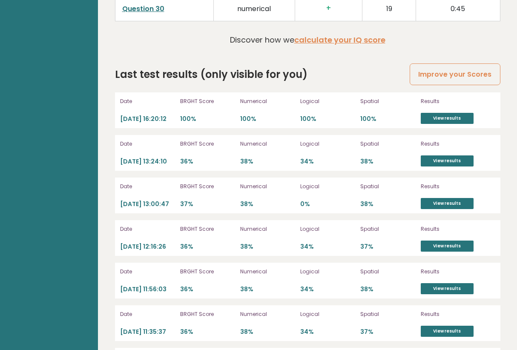
scroll to position [2079, 0]
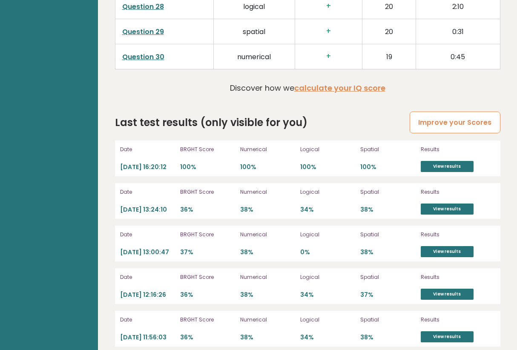
click at [443, 118] on link "Improve your Scores" at bounding box center [455, 123] width 90 height 22
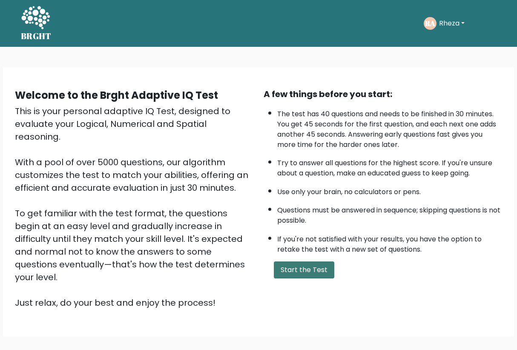
click at [302, 279] on button "Start the Test" at bounding box center [304, 270] width 61 height 17
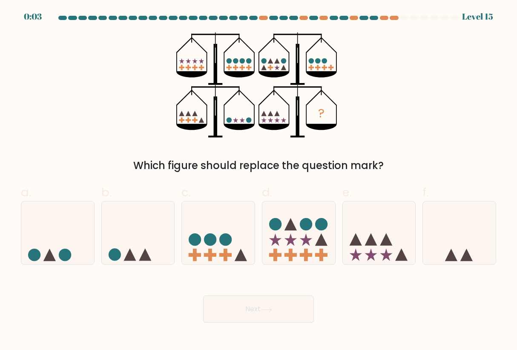
click at [415, 19] on div at bounding box center [414, 18] width 9 height 4
click at [338, 63] on icon "?" at bounding box center [258, 84] width 164 height 105
click at [361, 244] on icon at bounding box center [379, 233] width 73 height 60
click at [259, 181] on input "e." at bounding box center [259, 178] width 0 height 6
radio input "true"
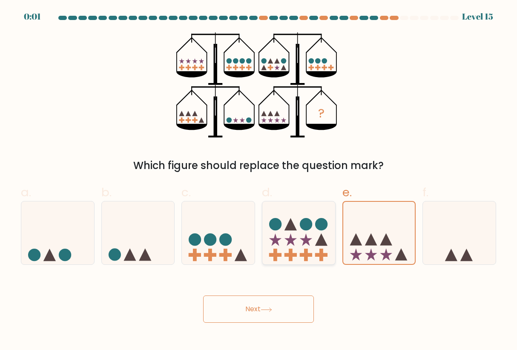
click at [277, 242] on icon at bounding box center [275, 240] width 12 height 12
click at [259, 181] on input "d." at bounding box center [259, 178] width 0 height 6
radio input "true"
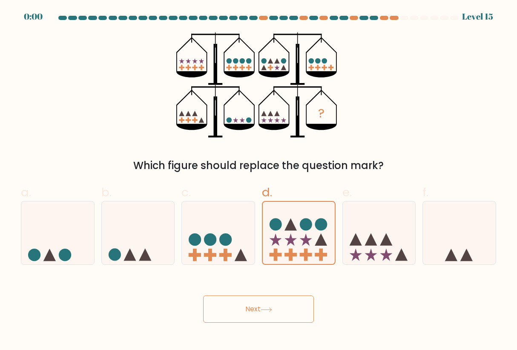
click at [257, 310] on button "Next" at bounding box center [258, 309] width 111 height 27
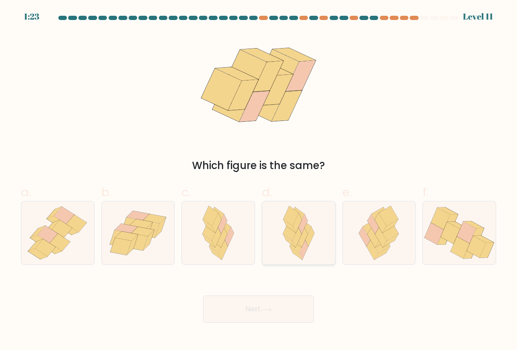
click at [312, 247] on icon at bounding box center [298, 233] width 41 height 63
click at [259, 181] on input "d." at bounding box center [259, 178] width 0 height 6
radio input "true"
click at [279, 295] on div "Next" at bounding box center [259, 299] width 486 height 48
click at [271, 307] on button "Next" at bounding box center [258, 309] width 111 height 27
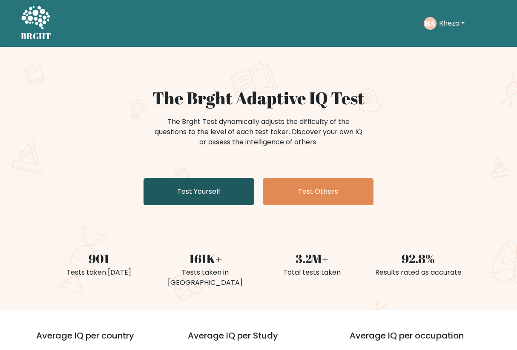
click at [213, 198] on link "Test Yourself" at bounding box center [199, 191] width 111 height 27
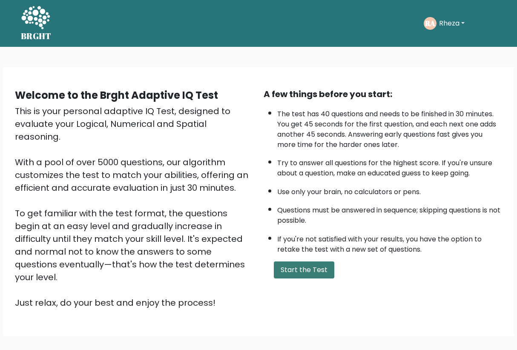
click at [283, 279] on button "Start the Test" at bounding box center [304, 270] width 61 height 17
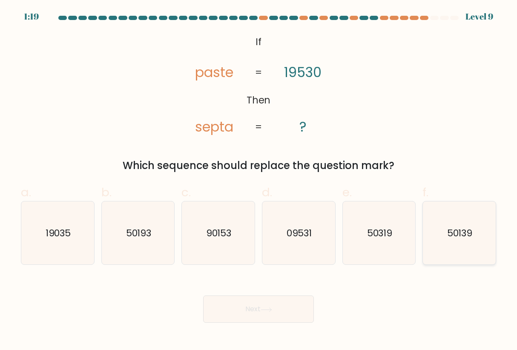
click at [440, 234] on icon "50139" at bounding box center [459, 233] width 63 height 63
click at [259, 181] on input "f. 50139" at bounding box center [259, 178] width 0 height 6
radio input "true"
click at [232, 329] on body "1:14 Level 9 If" at bounding box center [258, 175] width 517 height 350
click at [254, 309] on button "Next" at bounding box center [258, 309] width 111 height 27
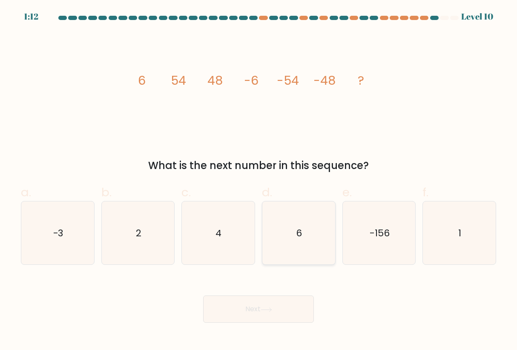
click at [279, 230] on icon "6" at bounding box center [298, 233] width 63 height 63
click at [259, 181] on input "d. 6" at bounding box center [259, 178] width 0 height 6
radio input "true"
click at [255, 298] on button "Next" at bounding box center [258, 309] width 111 height 27
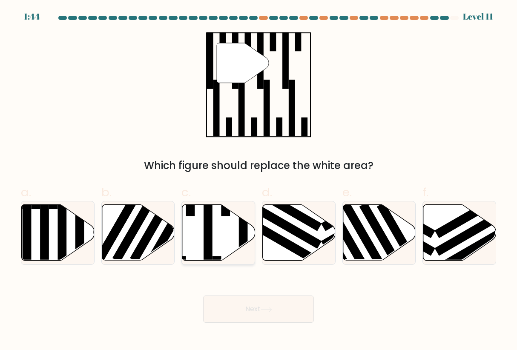
click at [228, 222] on icon at bounding box center [218, 233] width 73 height 56
click at [259, 181] on input "c." at bounding box center [259, 178] width 0 height 6
radio input "true"
click at [227, 310] on button "Next" at bounding box center [258, 309] width 111 height 27
click at [252, 309] on button "Next" at bounding box center [258, 309] width 111 height 27
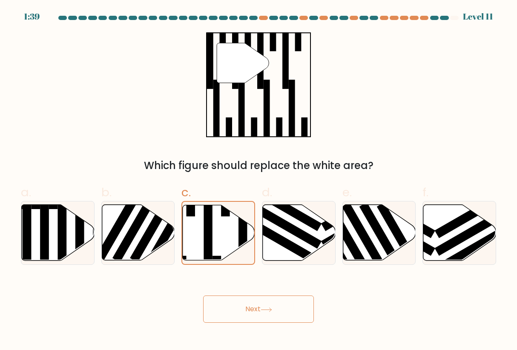
click at [263, 312] on icon at bounding box center [267, 310] width 12 height 5
click at [296, 310] on button "Next" at bounding box center [258, 309] width 111 height 27
click at [239, 206] on rect at bounding box center [243, 229] width 9 height 78
click at [259, 181] on input "c." at bounding box center [259, 178] width 0 height 6
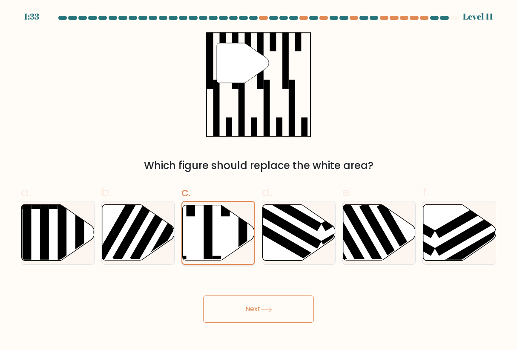
click at [239, 206] on rect at bounding box center [243, 229] width 9 height 78
click at [259, 181] on input "c." at bounding box center [259, 178] width 0 height 6
click at [227, 245] on icon at bounding box center [218, 233] width 73 height 56
click at [259, 181] on input "c." at bounding box center [259, 178] width 0 height 6
radio input "true"
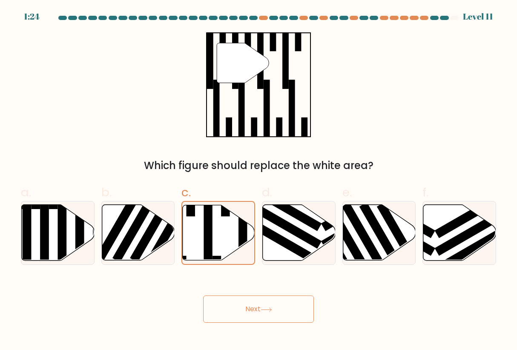
click at [254, 304] on button "Next" at bounding box center [258, 309] width 111 height 27
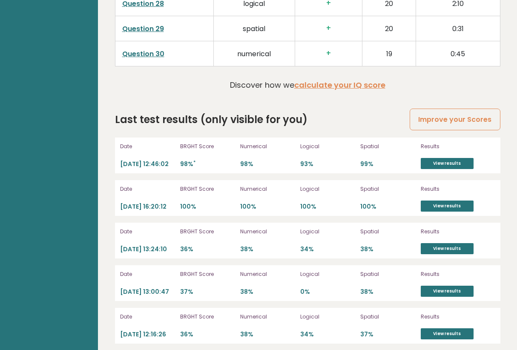
scroll to position [2096, 0]
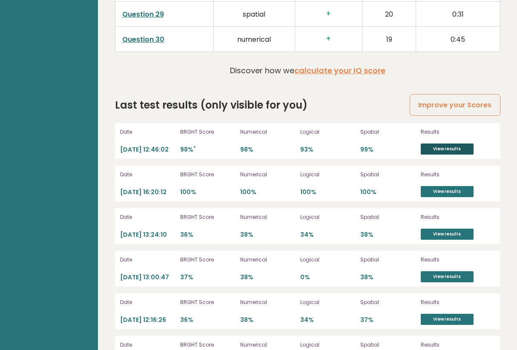
click at [441, 153] on link "View results" at bounding box center [447, 149] width 53 height 11
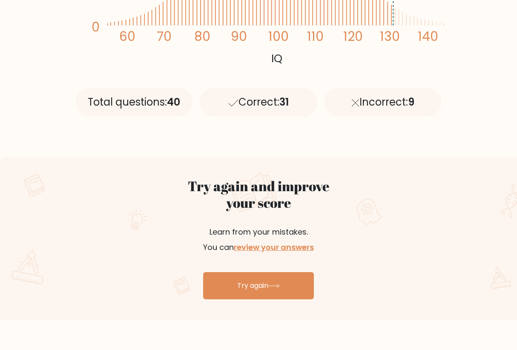
scroll to position [325, 0]
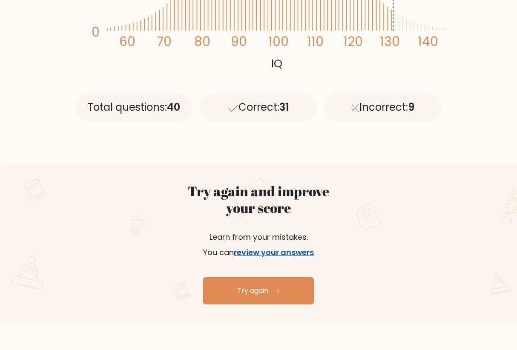
click at [294, 254] on link "review your answers" at bounding box center [274, 252] width 80 height 11
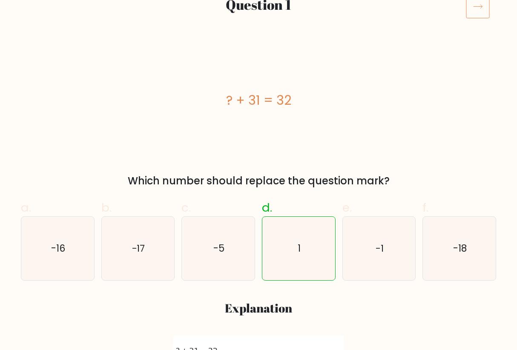
scroll to position [38, 0]
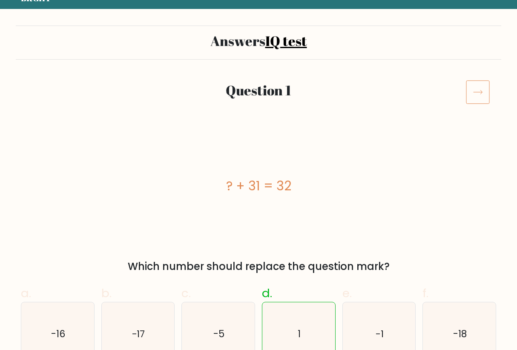
click at [488, 95] on icon at bounding box center [478, 92] width 24 height 24
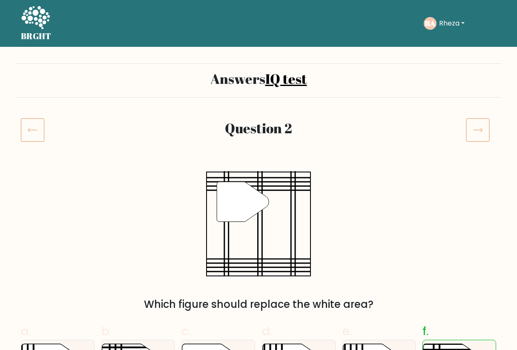
click at [492, 134] on div at bounding box center [481, 130] width 40 height 24
click at [476, 132] on icon at bounding box center [478, 130] width 24 height 24
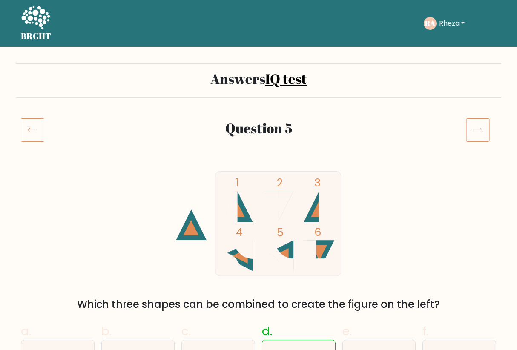
click at [474, 134] on icon at bounding box center [478, 130] width 24 height 24
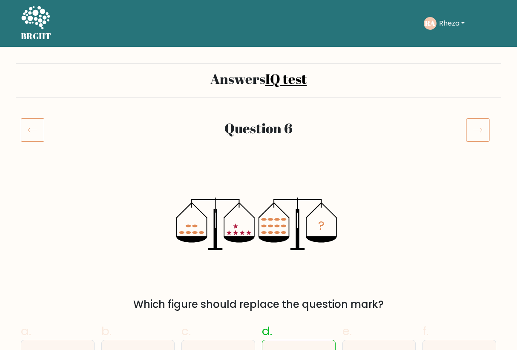
click at [34, 132] on icon at bounding box center [32, 130] width 23 height 24
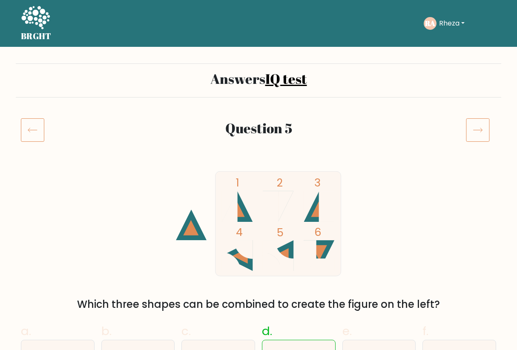
click at [479, 124] on icon at bounding box center [478, 130] width 24 height 24
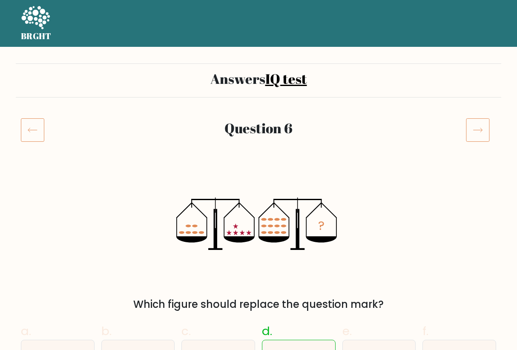
click at [479, 124] on icon at bounding box center [478, 130] width 24 height 24
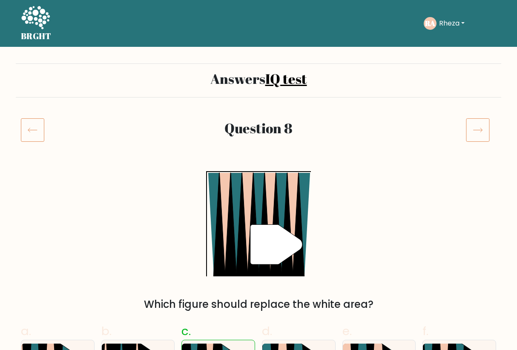
click at [479, 124] on icon at bounding box center [478, 130] width 24 height 24
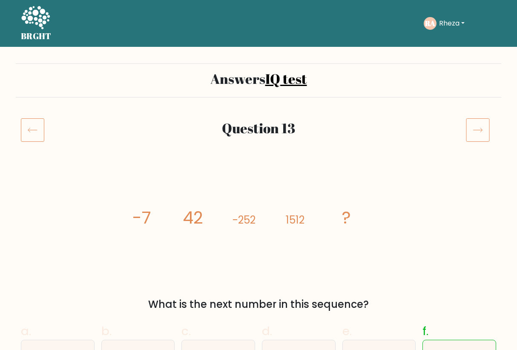
click at [483, 131] on icon at bounding box center [478, 130] width 24 height 24
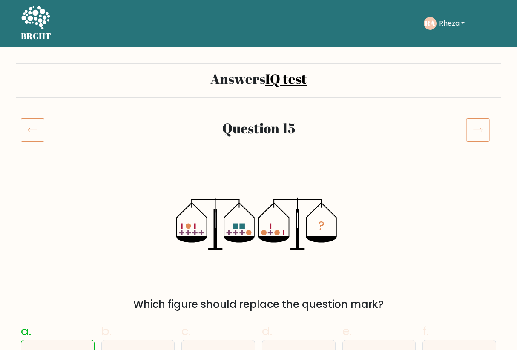
click at [481, 128] on icon at bounding box center [478, 130] width 9 height 4
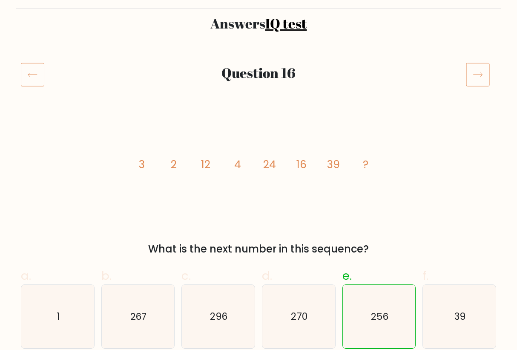
scroll to position [43, 0]
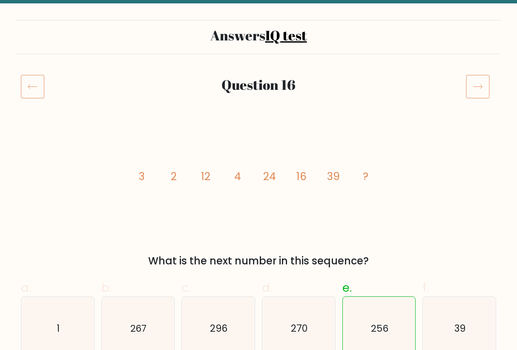
click at [30, 88] on icon at bounding box center [32, 87] width 23 height 24
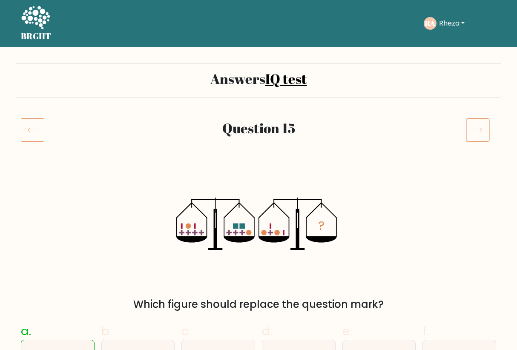
click at [473, 133] on icon at bounding box center [478, 130] width 24 height 24
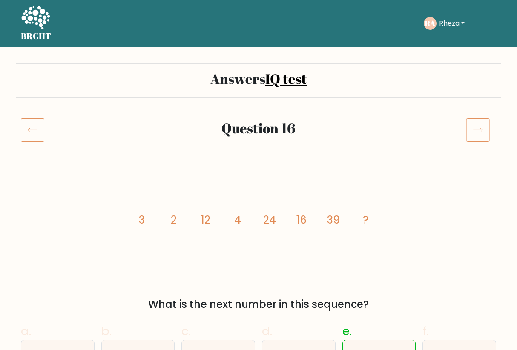
click at [473, 133] on icon at bounding box center [478, 130] width 24 height 24
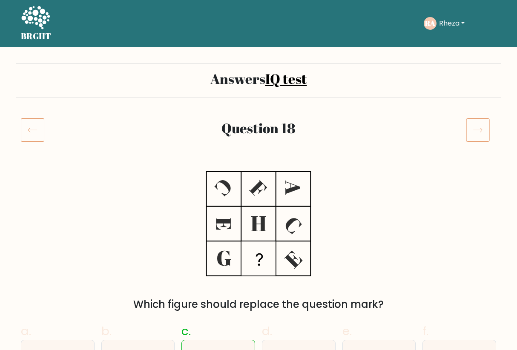
click at [473, 133] on icon at bounding box center [478, 130] width 24 height 24
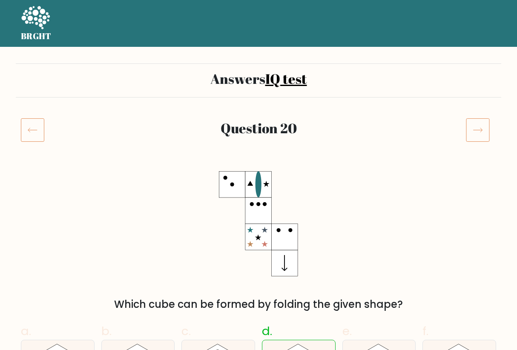
click at [473, 133] on icon at bounding box center [478, 130] width 24 height 24
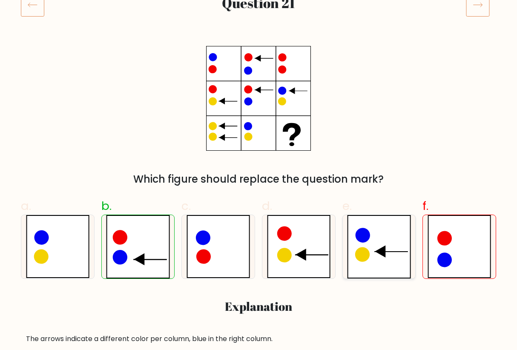
scroll to position [124, 0]
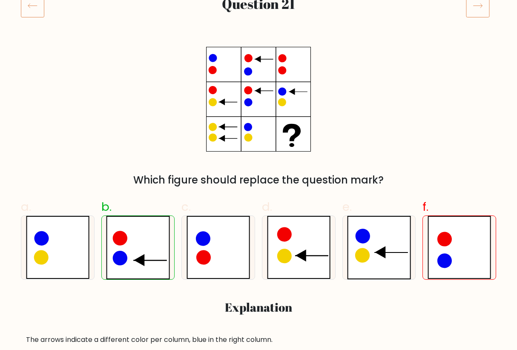
click at [177, 294] on div "a. b. c. d." at bounding box center [259, 268] width 486 height 154
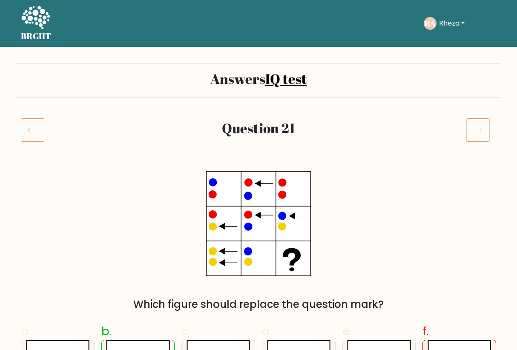
scroll to position [0, 0]
click at [482, 125] on icon at bounding box center [478, 130] width 24 height 24
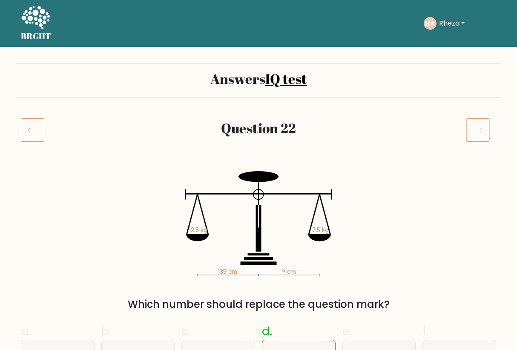
click at [482, 125] on icon at bounding box center [478, 130] width 24 height 24
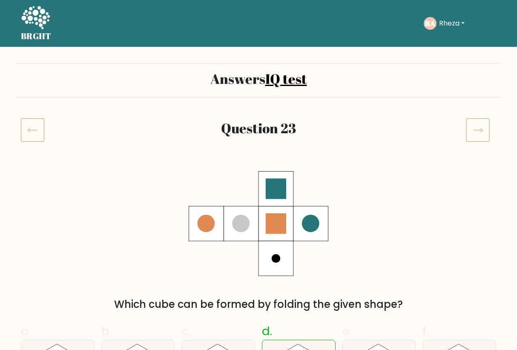
click at [482, 125] on icon at bounding box center [478, 130] width 24 height 24
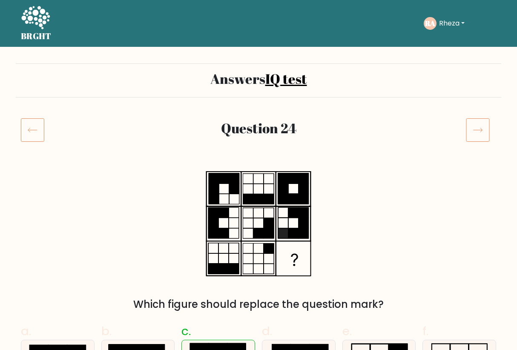
click at [482, 125] on icon at bounding box center [478, 130] width 24 height 24
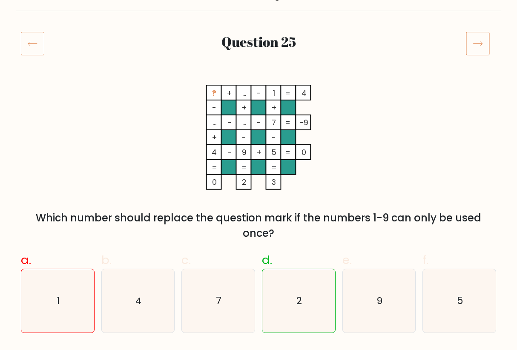
scroll to position [84, 0]
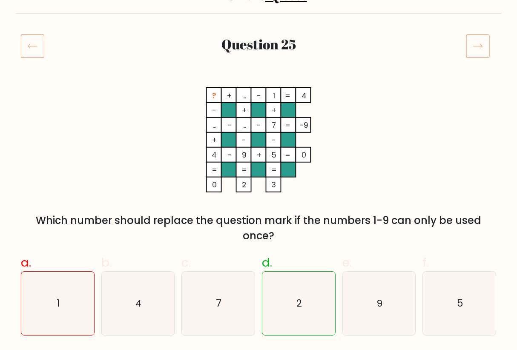
click at [27, 51] on icon at bounding box center [32, 46] width 23 height 24
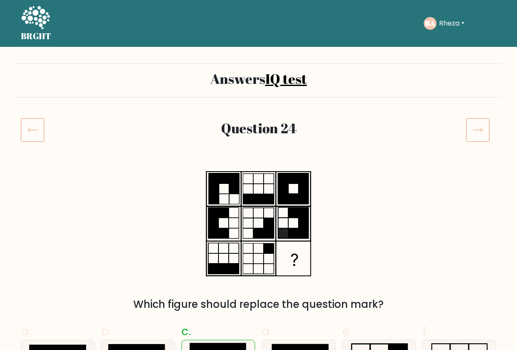
click at [472, 127] on icon at bounding box center [478, 130] width 24 height 24
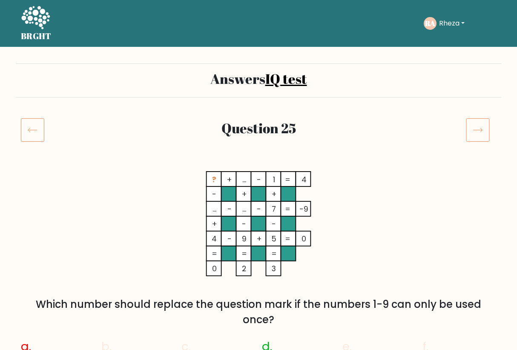
click at [472, 127] on icon at bounding box center [478, 130] width 24 height 24
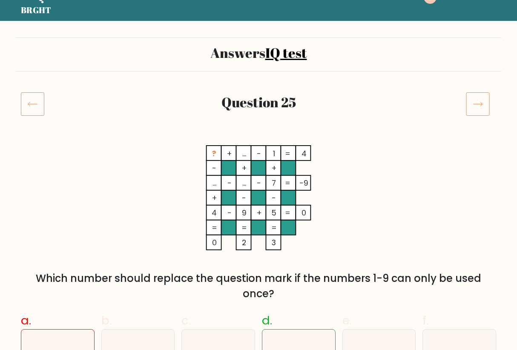
scroll to position [24, 0]
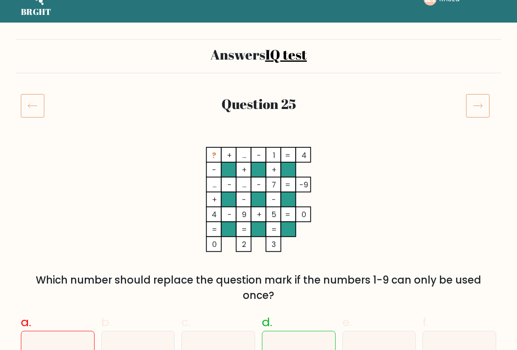
click at [485, 99] on icon at bounding box center [478, 106] width 24 height 24
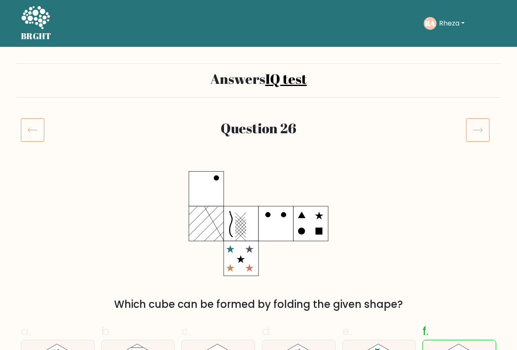
scroll to position [0, 0]
click at [481, 136] on icon at bounding box center [478, 130] width 24 height 24
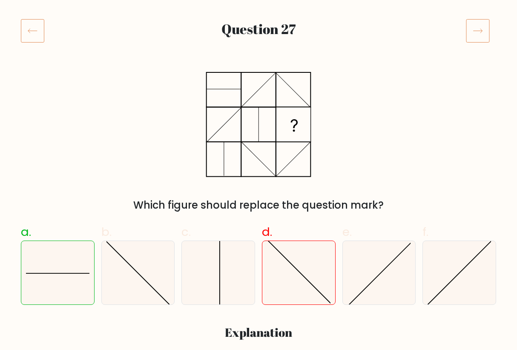
scroll to position [98, 0]
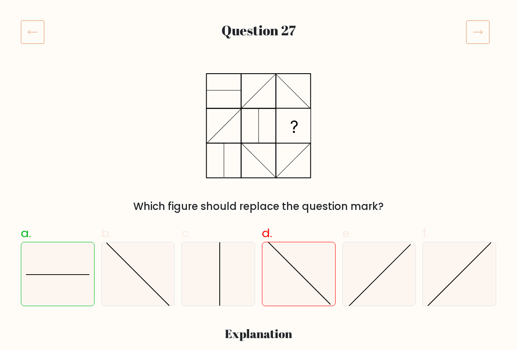
click at [473, 31] on icon at bounding box center [478, 32] width 24 height 24
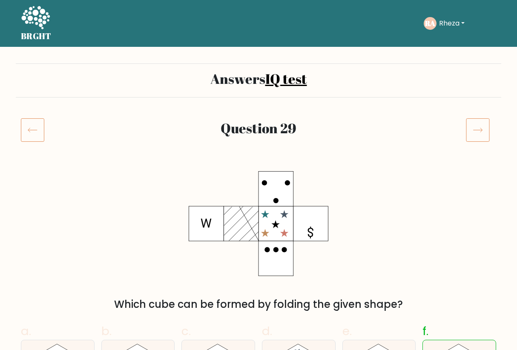
click at [489, 126] on icon at bounding box center [478, 130] width 24 height 24
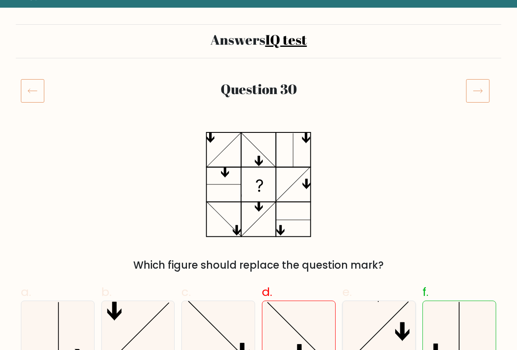
scroll to position [4, 0]
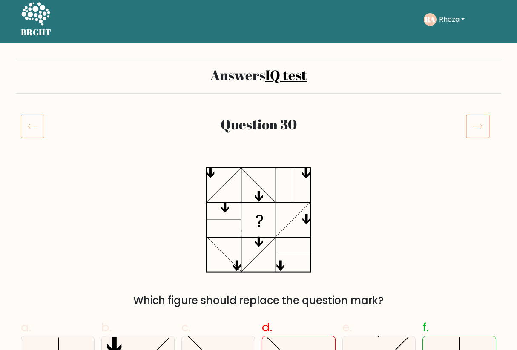
click at [481, 125] on icon at bounding box center [478, 126] width 24 height 24
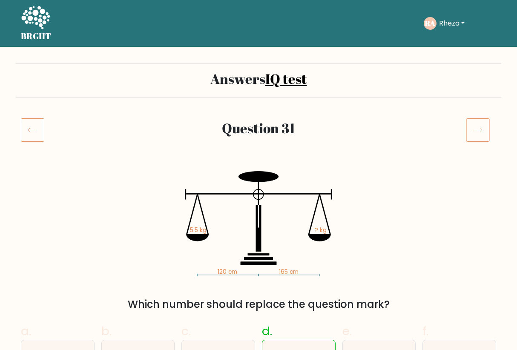
click at [477, 126] on icon at bounding box center [478, 130] width 24 height 24
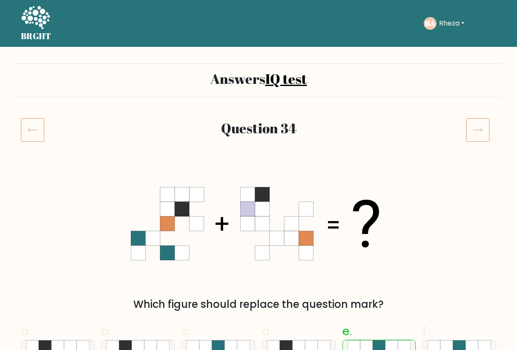
click at [477, 126] on icon at bounding box center [478, 130] width 24 height 24
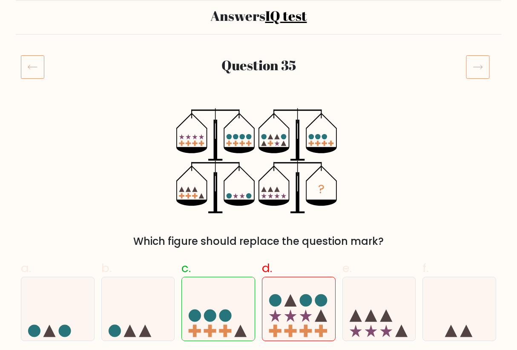
scroll to position [53, 0]
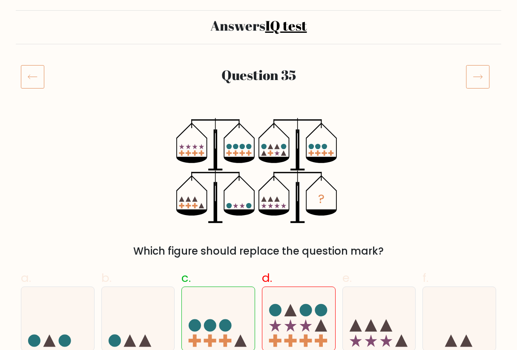
click at [477, 84] on icon at bounding box center [478, 77] width 24 height 24
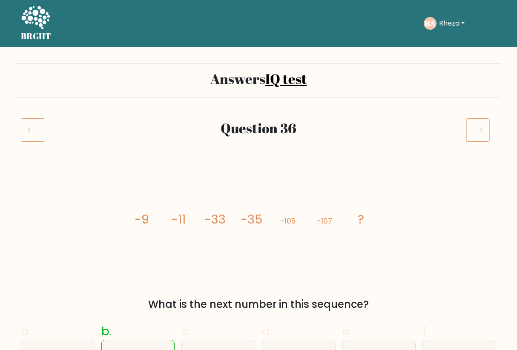
click at [467, 127] on icon at bounding box center [478, 130] width 24 height 24
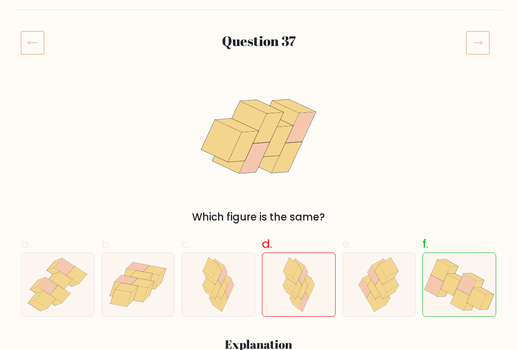
scroll to position [88, 0]
click at [493, 46] on div at bounding box center [481, 42] width 40 height 24
click at [486, 46] on icon at bounding box center [478, 42] width 24 height 24
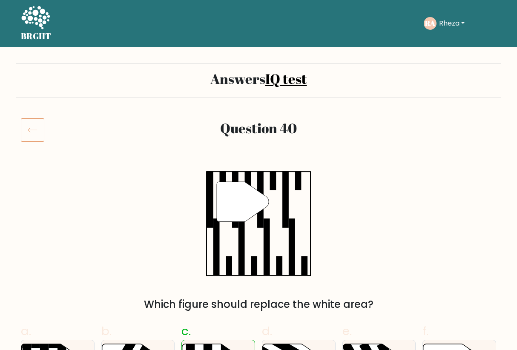
click at [448, 17] on div "RA Rheza Dashboard Profile Settings Logout" at bounding box center [460, 24] width 72 height 20
click at [445, 23] on button "Rheza" at bounding box center [452, 23] width 31 height 11
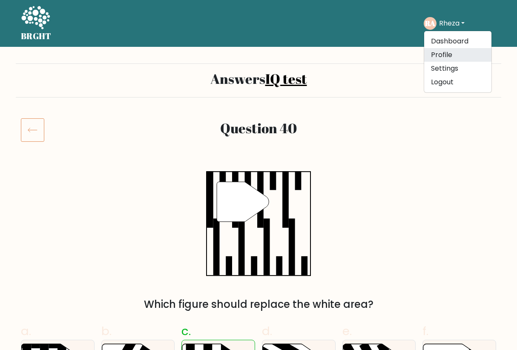
click at [443, 52] on link "Profile" at bounding box center [457, 55] width 67 height 14
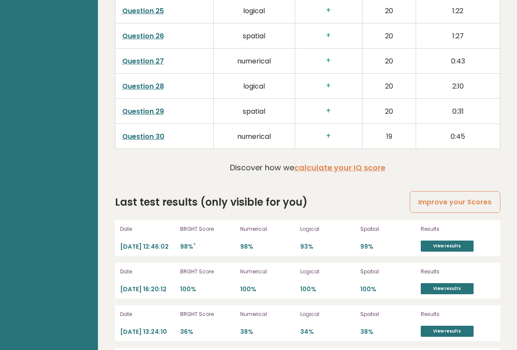
scroll to position [1989, 0]
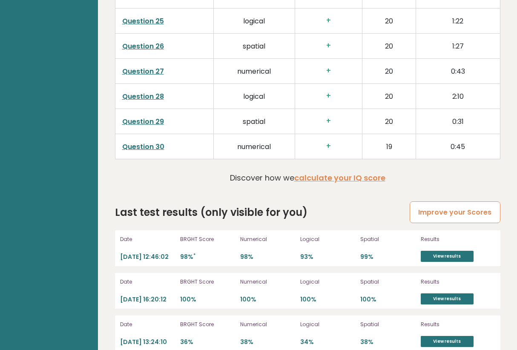
click at [453, 210] on link "Improve your Scores" at bounding box center [455, 213] width 90 height 22
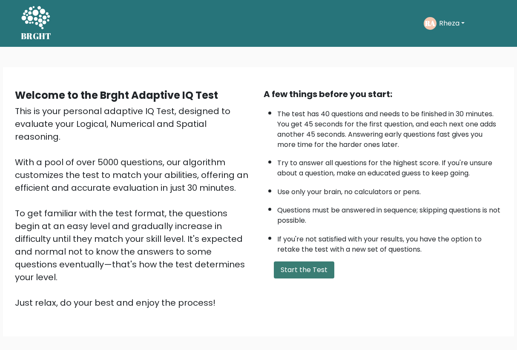
click at [299, 279] on button "Start the Test" at bounding box center [304, 270] width 61 height 17
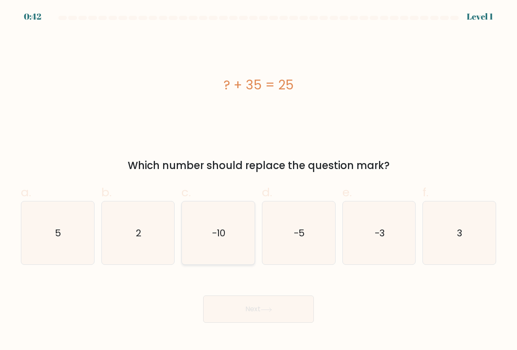
click at [220, 221] on icon "-10" at bounding box center [218, 233] width 63 height 63
click at [259, 181] on input "c. -10" at bounding box center [259, 178] width 0 height 6
radio input "true"
click at [265, 303] on button "Next" at bounding box center [258, 309] width 111 height 27
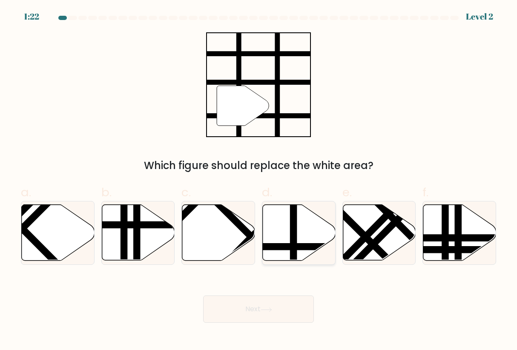
click at [294, 231] on line at bounding box center [294, 203] width 0 height 147
click at [259, 181] on input "d." at bounding box center [259, 178] width 0 height 6
radio input "true"
click at [283, 307] on button "Next" at bounding box center [258, 309] width 111 height 27
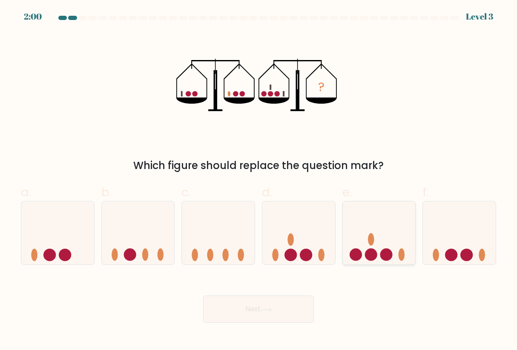
click at [389, 246] on icon at bounding box center [379, 233] width 73 height 60
click at [259, 181] on input "e." at bounding box center [259, 178] width 0 height 6
radio input "true"
click at [295, 302] on button "Next" at bounding box center [258, 309] width 111 height 27
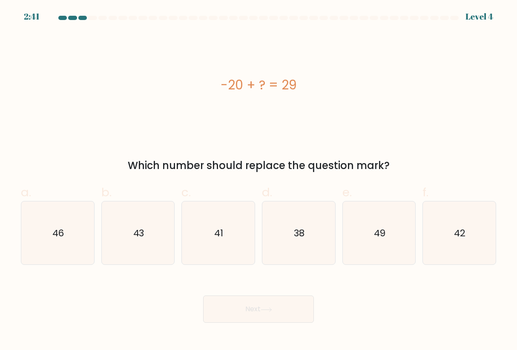
click at [418, 225] on div "e. 49" at bounding box center [379, 225] width 81 height 82
click at [395, 225] on icon "49" at bounding box center [379, 233] width 63 height 63
click at [259, 181] on input "e. 49" at bounding box center [259, 178] width 0 height 6
radio input "true"
click at [276, 314] on button "Next" at bounding box center [258, 309] width 111 height 27
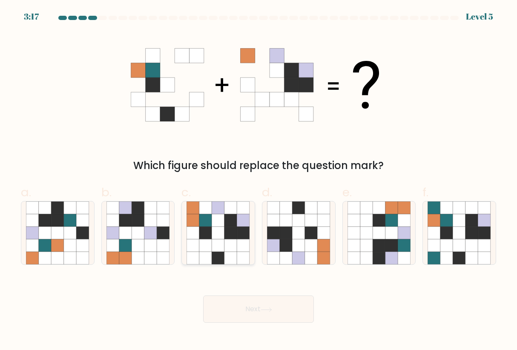
click at [233, 220] on icon at bounding box center [231, 220] width 13 height 13
click at [259, 181] on input "c." at bounding box center [259, 178] width 0 height 6
radio input "true"
click at [257, 315] on button "Next" at bounding box center [258, 309] width 111 height 27
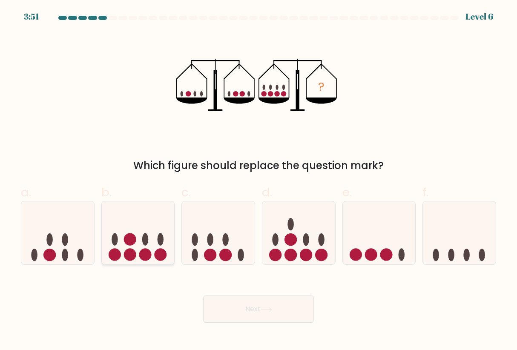
click at [136, 228] on icon at bounding box center [138, 233] width 73 height 60
click at [259, 181] on input "b." at bounding box center [259, 178] width 0 height 6
radio input "true"
click at [288, 312] on button "Next" at bounding box center [258, 309] width 111 height 27
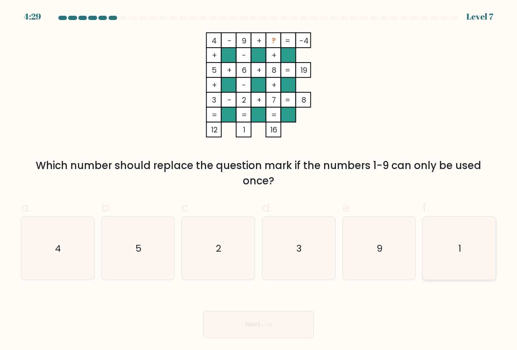
click at [440, 247] on icon "1" at bounding box center [459, 248] width 63 height 63
click at [259, 181] on input "f. 1" at bounding box center [259, 178] width 0 height 6
radio input "true"
click at [275, 316] on button "Next" at bounding box center [258, 324] width 111 height 27
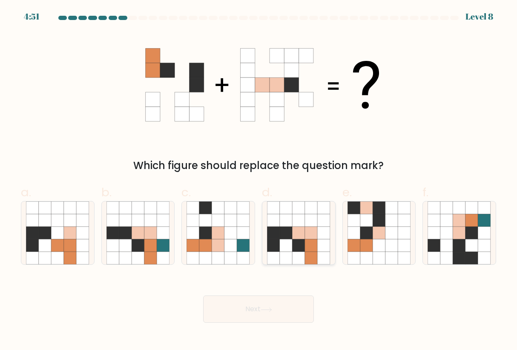
click at [290, 239] on icon at bounding box center [286, 245] width 13 height 13
click at [259, 181] on input "d." at bounding box center [259, 178] width 0 height 6
radio input "true"
click at [282, 300] on button "Next" at bounding box center [258, 309] width 111 height 27
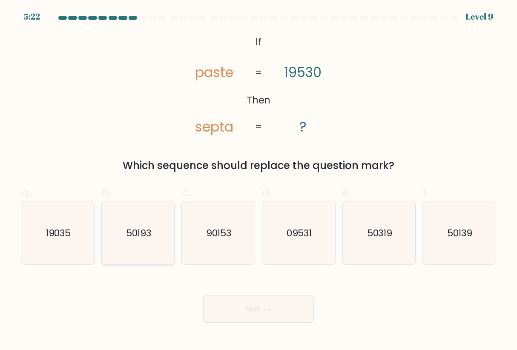
click at [137, 237] on text "50193" at bounding box center [139, 233] width 26 height 13
click at [259, 181] on input "b. 50193" at bounding box center [259, 178] width 0 height 6
radio input "true"
click at [461, 248] on icon "50139" at bounding box center [459, 233] width 63 height 63
click at [259, 181] on input "f. 50139" at bounding box center [259, 178] width 0 height 6
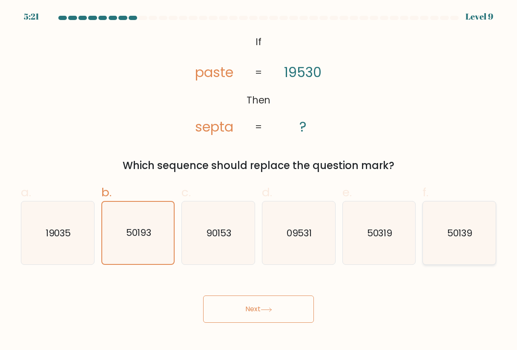
radio input "true"
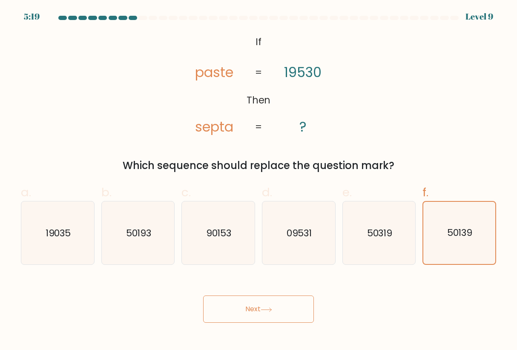
click at [269, 301] on button "Next" at bounding box center [258, 309] width 111 height 27
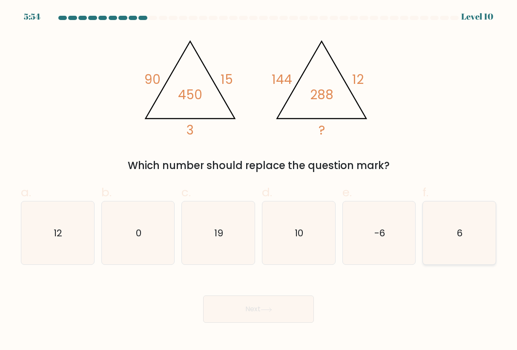
click at [460, 241] on icon "6" at bounding box center [459, 233] width 63 height 63
click at [259, 181] on input "f. 6" at bounding box center [259, 178] width 0 height 6
radio input "true"
click at [274, 306] on button "Next" at bounding box center [258, 309] width 111 height 27
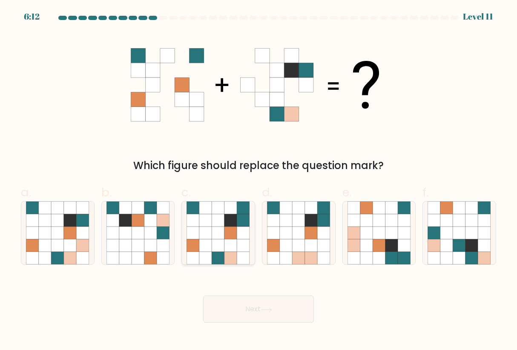
click at [242, 245] on icon at bounding box center [243, 245] width 13 height 13
click at [259, 181] on input "c." at bounding box center [259, 178] width 0 height 6
radio input "true"
click at [252, 309] on button "Next" at bounding box center [258, 309] width 111 height 27
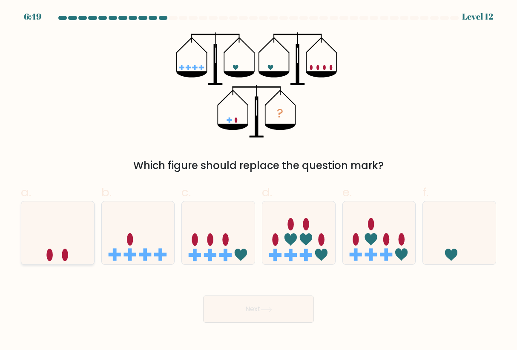
click at [62, 239] on icon at bounding box center [57, 233] width 73 height 60
click at [259, 181] on input "a." at bounding box center [259, 178] width 0 height 6
radio input "true"
click at [237, 300] on button "Next" at bounding box center [258, 309] width 111 height 27
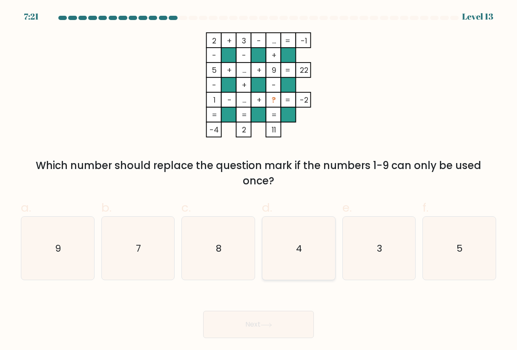
click at [277, 252] on icon "4" at bounding box center [298, 248] width 63 height 63
click at [259, 181] on input "d. 4" at bounding box center [259, 178] width 0 height 6
radio input "true"
click at [253, 326] on button "Next" at bounding box center [258, 324] width 111 height 27
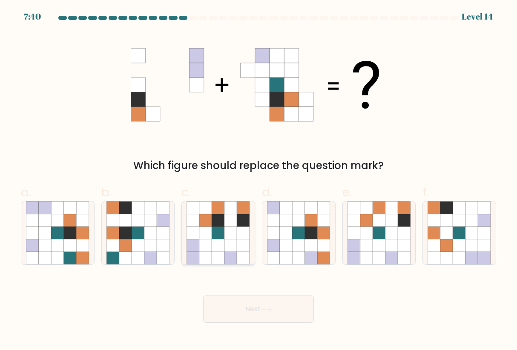
click at [232, 238] on icon at bounding box center [231, 233] width 13 height 13
click at [259, 181] on input "c." at bounding box center [259, 178] width 0 height 6
radio input "true"
click at [275, 306] on button "Next" at bounding box center [258, 309] width 111 height 27
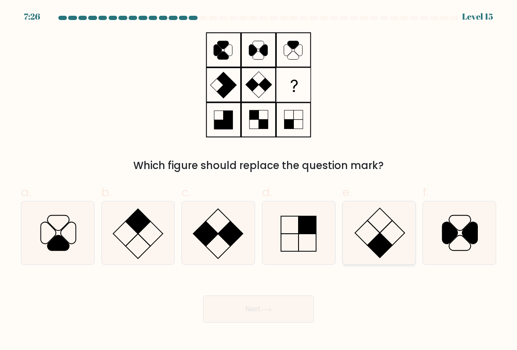
click at [387, 221] on icon at bounding box center [379, 233] width 63 height 63
click at [259, 181] on input "e." at bounding box center [259, 178] width 0 height 6
radio input "true"
click at [159, 230] on rect at bounding box center [150, 234] width 25 height 25
click at [259, 181] on input "b." at bounding box center [259, 178] width 0 height 6
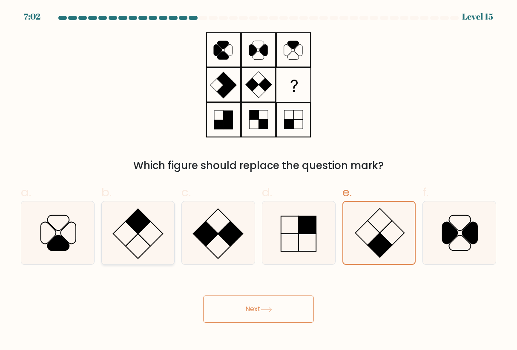
radio input "true"
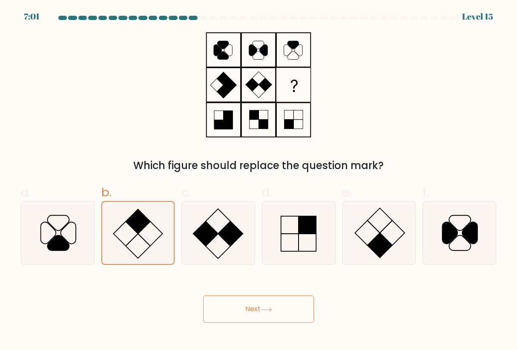
click at [230, 312] on button "Next" at bounding box center [258, 309] width 111 height 27
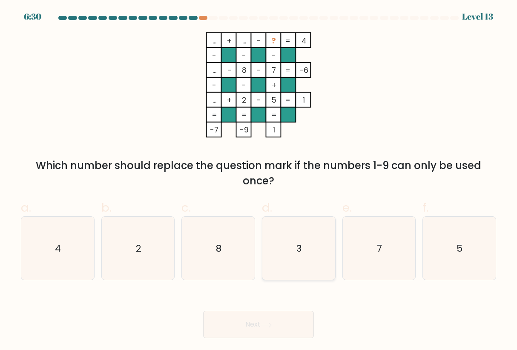
click at [317, 243] on icon "3" at bounding box center [298, 248] width 63 height 63
click at [259, 181] on input "d. 3" at bounding box center [259, 178] width 0 height 6
radio input "true"
click at [283, 317] on button "Next" at bounding box center [258, 324] width 111 height 27
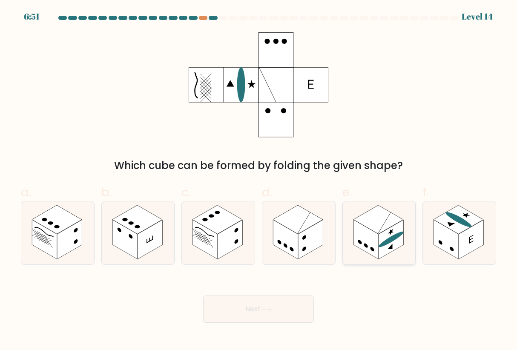
click at [394, 244] on rect at bounding box center [391, 240] width 25 height 40
click at [259, 181] on input "e." at bounding box center [259, 178] width 0 height 6
radio input "true"
click at [244, 310] on button "Next" at bounding box center [258, 309] width 111 height 27
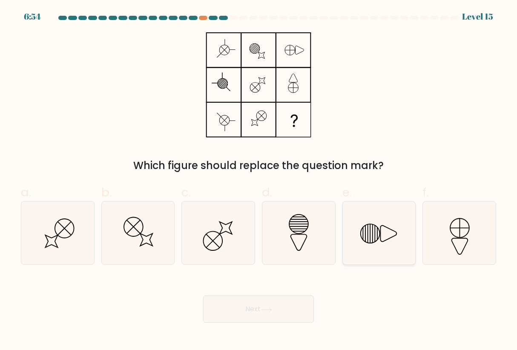
drag, startPoint x: 351, startPoint y: 231, endPoint x: 396, endPoint y: 241, distance: 46.4
click at [355, 231] on icon at bounding box center [379, 233] width 63 height 63
click at [259, 181] on input "e." at bounding box center [259, 178] width 0 height 6
radio input "true"
click at [275, 306] on button "Next" at bounding box center [258, 309] width 111 height 27
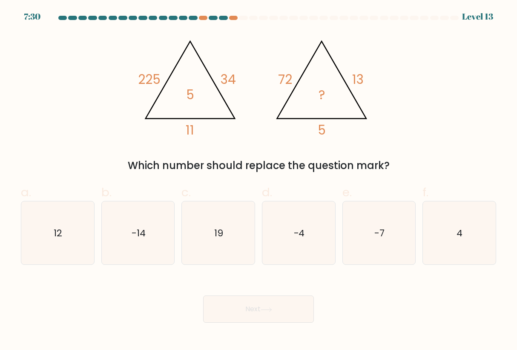
click at [451, 23] on div at bounding box center [259, 20] width 486 height 8
click at [25, 15] on div "7:24" at bounding box center [32, 16] width 16 height 13
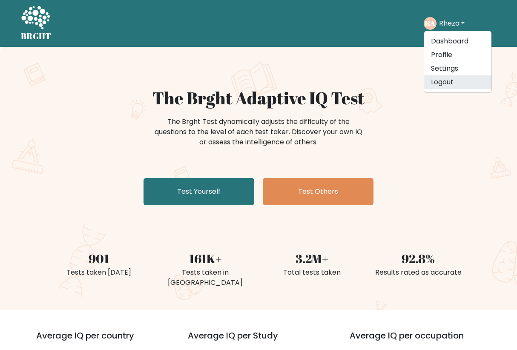
click at [446, 78] on link "Logout" at bounding box center [457, 82] width 67 height 14
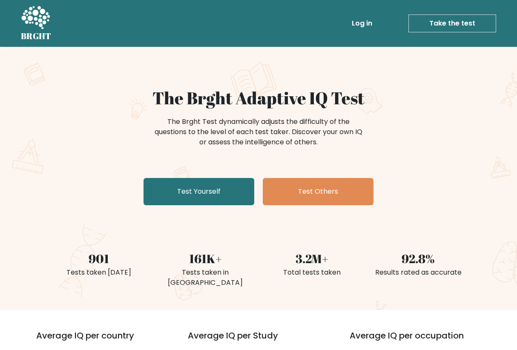
click at [361, 24] on link "Log in" at bounding box center [362, 23] width 27 height 17
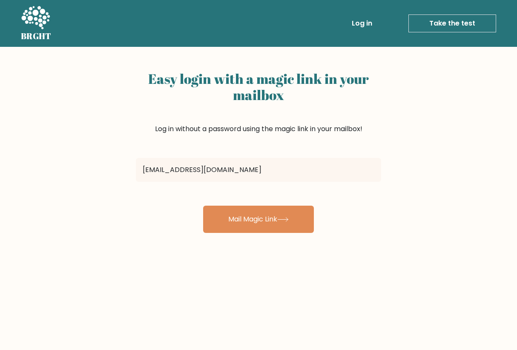
type input "[EMAIL_ADDRESS][DOMAIN_NAME]"
click at [259, 219] on button "Mail Magic Link" at bounding box center [258, 219] width 111 height 27
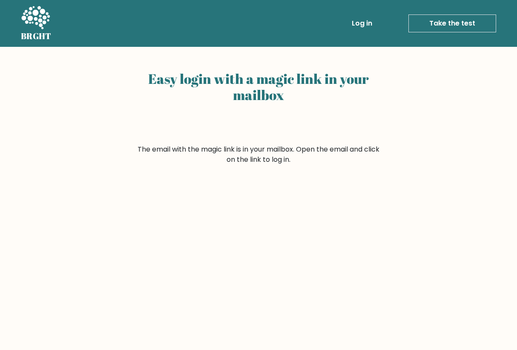
click at [443, 24] on link "Take the test" at bounding box center [453, 23] width 88 height 18
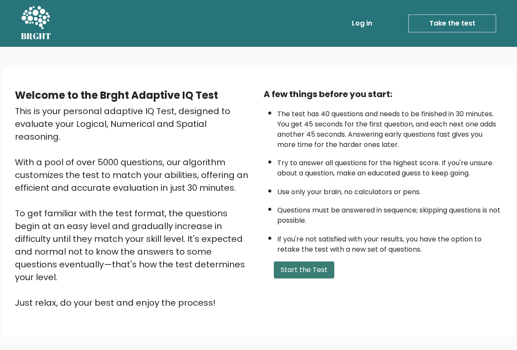
click at [296, 279] on button "Start the Test" at bounding box center [304, 270] width 61 height 17
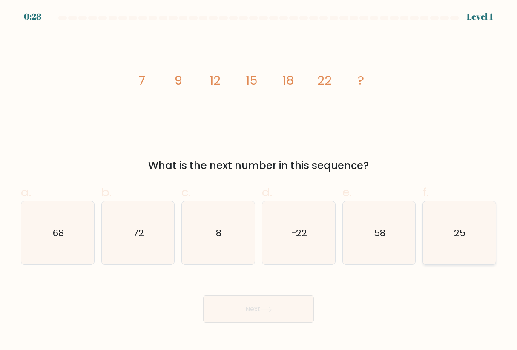
click at [459, 236] on text "25" at bounding box center [461, 233] width 12 height 13
click at [259, 181] on input "f. 25" at bounding box center [259, 178] width 0 height 6
radio input "true"
click at [261, 318] on button "Next" at bounding box center [258, 309] width 111 height 27
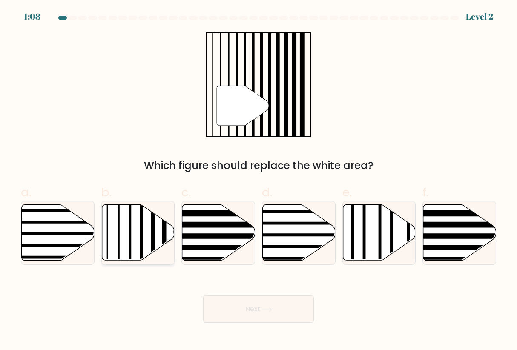
click at [136, 215] on icon at bounding box center [138, 233] width 73 height 56
click at [259, 181] on input "b." at bounding box center [259, 178] width 0 height 6
radio input "true"
click at [277, 321] on button "Next" at bounding box center [258, 309] width 111 height 27
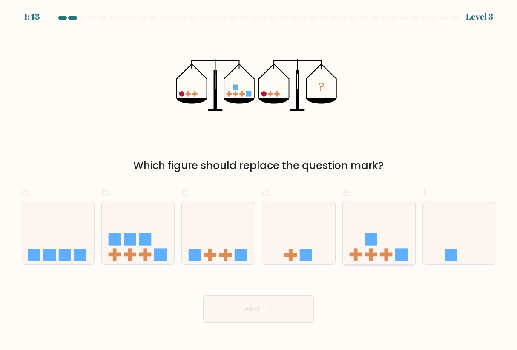
click at [367, 249] on icon at bounding box center [379, 233] width 73 height 60
click at [259, 181] on input "e." at bounding box center [259, 178] width 0 height 6
radio input "true"
click at [261, 308] on button "Next" at bounding box center [258, 309] width 111 height 27
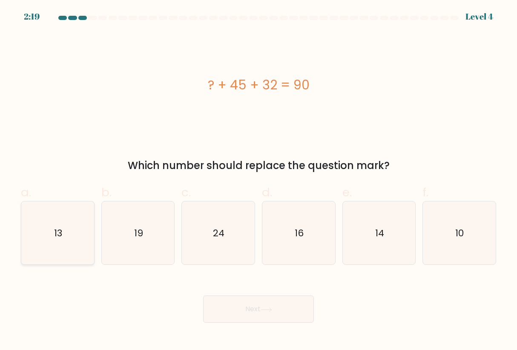
click at [84, 217] on icon "13" at bounding box center [57, 233] width 63 height 63
click at [259, 181] on input "a. 13" at bounding box center [259, 178] width 0 height 6
radio input "true"
click at [286, 312] on button "Next" at bounding box center [258, 309] width 111 height 27
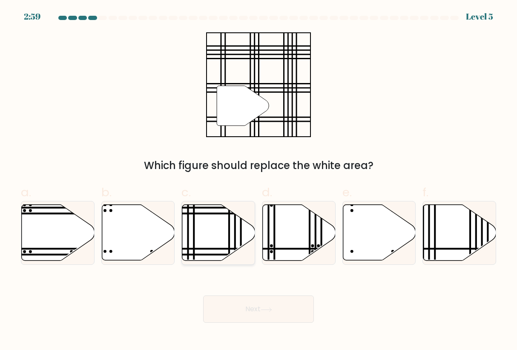
click at [216, 215] on icon at bounding box center [218, 233] width 73 height 56
click at [259, 181] on input "c." at bounding box center [259, 178] width 0 height 6
radio input "true"
click at [267, 297] on button "Next" at bounding box center [258, 309] width 111 height 27
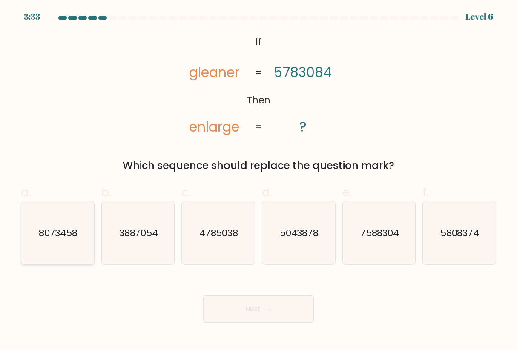
click at [41, 230] on text "8073458" at bounding box center [58, 233] width 39 height 13
click at [259, 181] on input "a. 8073458" at bounding box center [259, 178] width 0 height 6
radio input "true"
click at [255, 305] on button "Next" at bounding box center [258, 309] width 111 height 27
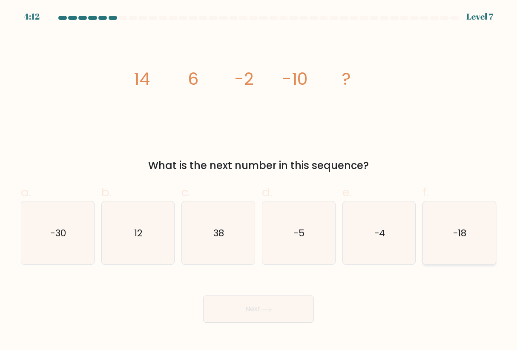
click at [438, 222] on icon "-18" at bounding box center [459, 233] width 63 height 63
click at [259, 181] on input "f. -18" at bounding box center [259, 178] width 0 height 6
radio input "true"
click at [216, 312] on button "Next" at bounding box center [258, 309] width 111 height 27
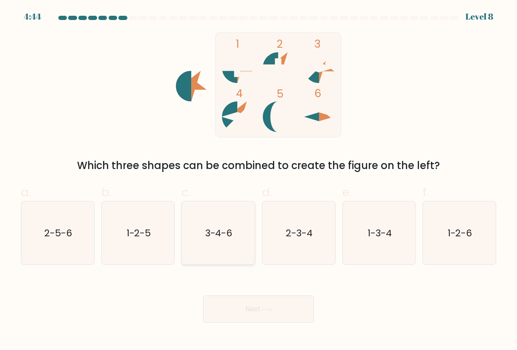
click at [200, 213] on icon "3-4-6" at bounding box center [218, 233] width 63 height 63
click at [259, 181] on input "c. 3-4-6" at bounding box center [259, 178] width 0 height 6
radio input "true"
click at [248, 310] on button "Next" at bounding box center [258, 309] width 111 height 27
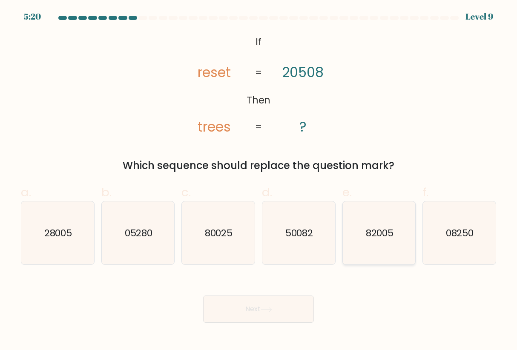
click at [406, 222] on icon "82005" at bounding box center [379, 233] width 63 height 63
click at [259, 181] on input "e. 82005" at bounding box center [259, 178] width 0 height 6
radio input "true"
click at [266, 314] on button "Next" at bounding box center [258, 309] width 111 height 27
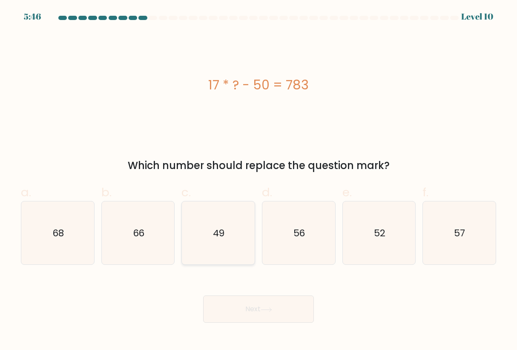
click at [217, 238] on text "49" at bounding box center [219, 233] width 12 height 13
click at [259, 181] on input "c. 49" at bounding box center [259, 178] width 0 height 6
radio input "true"
click at [248, 300] on button "Next" at bounding box center [258, 309] width 111 height 27
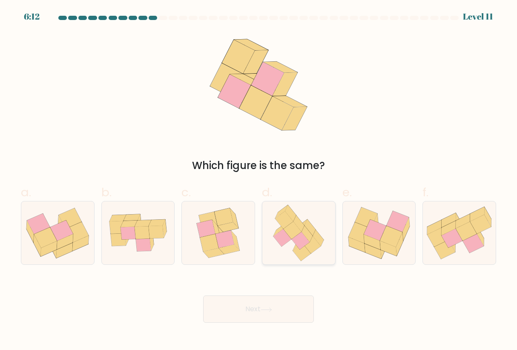
click at [291, 227] on icon at bounding box center [293, 230] width 18 height 17
click at [259, 181] on input "d." at bounding box center [259, 178] width 0 height 6
radio input "true"
click at [282, 312] on button "Next" at bounding box center [258, 309] width 111 height 27
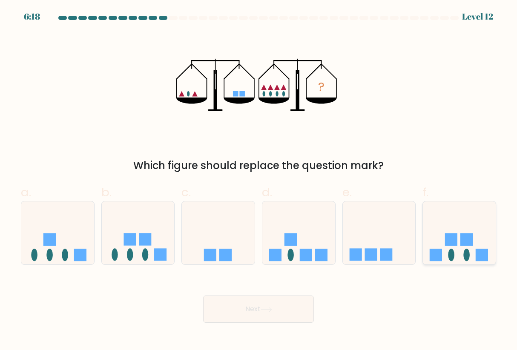
click at [475, 221] on icon at bounding box center [459, 233] width 73 height 60
click at [259, 181] on input "f." at bounding box center [259, 178] width 0 height 6
radio input "true"
click at [276, 312] on button "Next" at bounding box center [258, 309] width 111 height 27
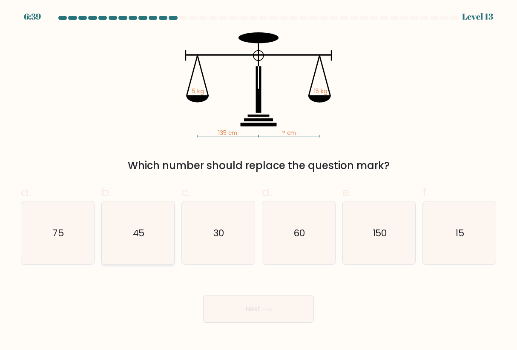
click at [139, 245] on icon "45" at bounding box center [138, 233] width 63 height 63
click at [259, 181] on input "b. 45" at bounding box center [259, 178] width 0 height 6
radio input "true"
click at [258, 308] on button "Next" at bounding box center [258, 309] width 111 height 27
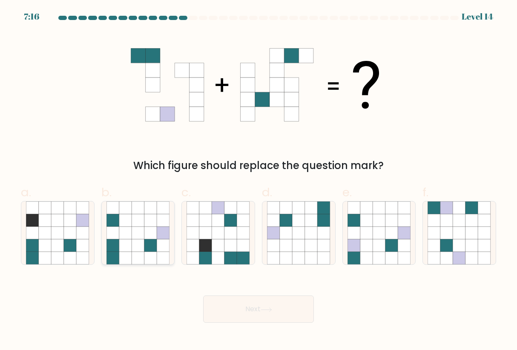
click at [142, 233] on icon at bounding box center [138, 233] width 13 height 13
click at [259, 181] on input "b." at bounding box center [259, 178] width 0 height 6
radio input "true"
click at [287, 324] on body "7:04 Level 14" at bounding box center [258, 175] width 517 height 350
click at [289, 311] on button "Next" at bounding box center [258, 309] width 111 height 27
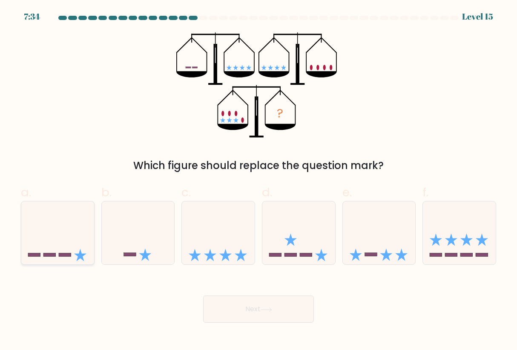
click at [59, 248] on icon at bounding box center [57, 233] width 73 height 60
click at [259, 181] on input "a." at bounding box center [259, 178] width 0 height 6
radio input "true"
click at [260, 314] on button "Next" at bounding box center [258, 309] width 111 height 27
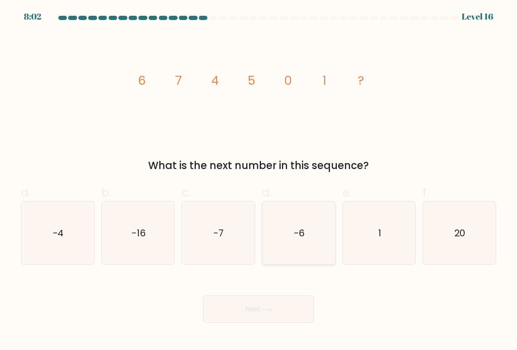
click at [318, 231] on icon "-6" at bounding box center [298, 233] width 63 height 63
click at [259, 181] on input "d. -6" at bounding box center [259, 178] width 0 height 6
radio input "true"
click at [294, 303] on button "Next" at bounding box center [258, 309] width 111 height 27
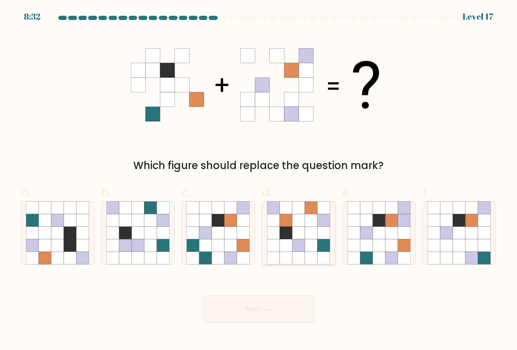
click at [327, 233] on icon at bounding box center [324, 233] width 13 height 13
click at [259, 181] on input "d." at bounding box center [259, 178] width 0 height 6
radio input "true"
click at [277, 306] on button "Next" at bounding box center [258, 309] width 111 height 27
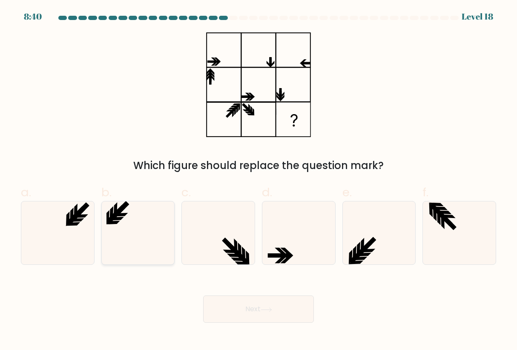
click at [137, 223] on icon at bounding box center [138, 233] width 63 height 63
click at [259, 181] on input "b." at bounding box center [259, 178] width 0 height 6
radio input "true"
click at [265, 317] on button "Next" at bounding box center [258, 309] width 111 height 27
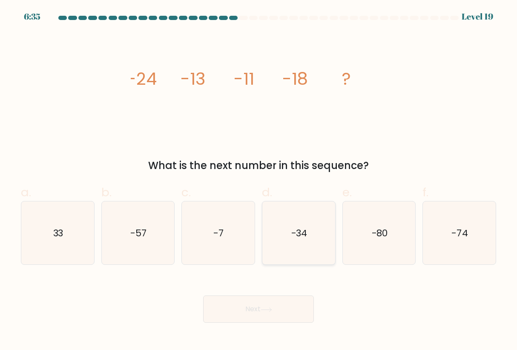
click at [281, 225] on icon "-34" at bounding box center [298, 233] width 63 height 63
click at [259, 181] on input "d. -34" at bounding box center [259, 178] width 0 height 6
radio input "true"
click at [262, 310] on button "Next" at bounding box center [258, 309] width 111 height 27
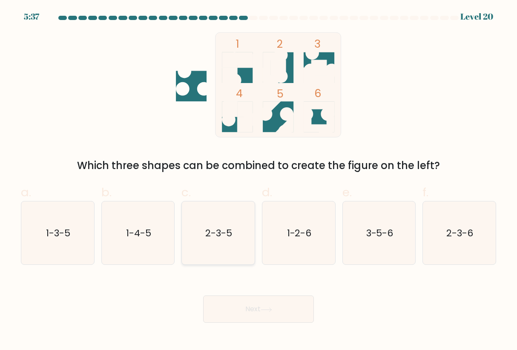
click at [225, 238] on text "2-3-5" at bounding box center [219, 233] width 27 height 13
click at [259, 181] on input "c. 2-3-5" at bounding box center [259, 178] width 0 height 6
radio input "true"
click at [455, 250] on icon "2-3-6" at bounding box center [459, 233] width 63 height 63
click at [259, 181] on input "f. 2-3-6" at bounding box center [259, 178] width 0 height 6
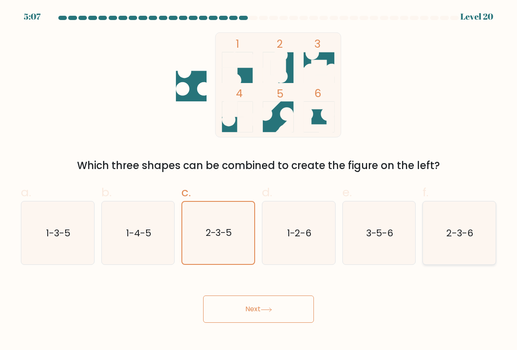
radio input "true"
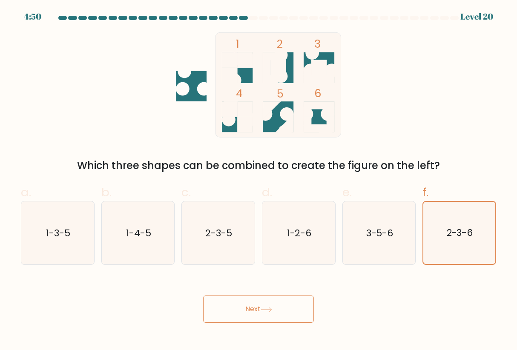
click at [262, 309] on button "Next" at bounding box center [258, 309] width 111 height 27
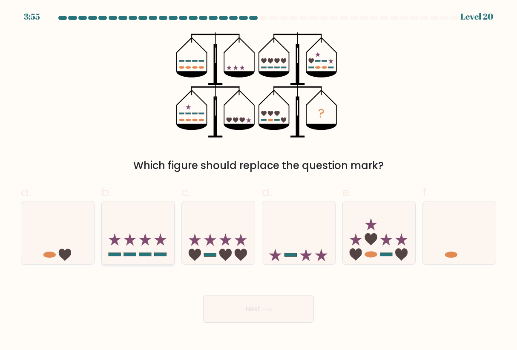
click at [137, 231] on icon at bounding box center [138, 233] width 73 height 60
click at [259, 181] on input "b." at bounding box center [259, 178] width 0 height 6
radio input "true"
click at [293, 307] on button "Next" at bounding box center [258, 309] width 111 height 27
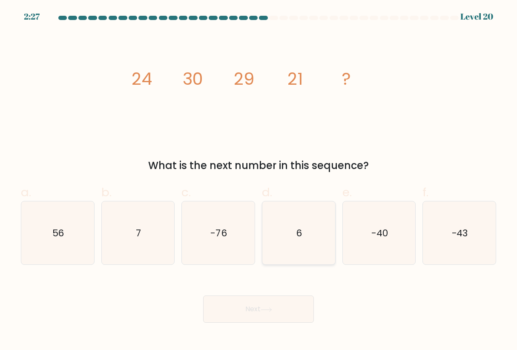
click at [290, 229] on icon "6" at bounding box center [298, 233] width 63 height 63
click at [259, 181] on input "d. 6" at bounding box center [259, 178] width 0 height 6
radio input "true"
click at [259, 309] on button "Next" at bounding box center [258, 309] width 111 height 27
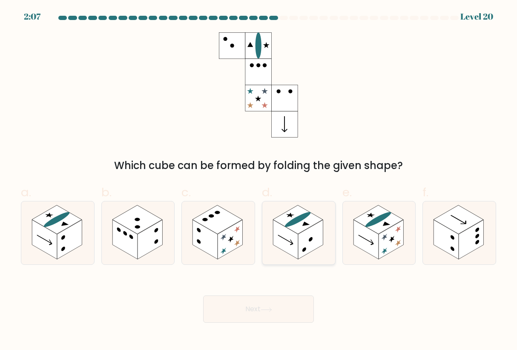
click at [315, 231] on rect at bounding box center [310, 240] width 25 height 40
click at [259, 181] on input "d." at bounding box center [259, 178] width 0 height 6
radio input "true"
click at [291, 311] on button "Next" at bounding box center [258, 309] width 111 height 27
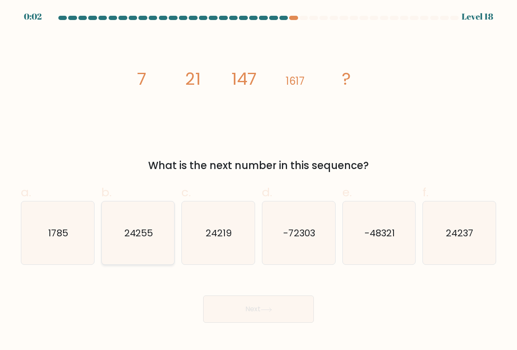
click at [159, 234] on icon "24255" at bounding box center [138, 233] width 63 height 63
click at [259, 181] on input "b. 24255" at bounding box center [259, 178] width 0 height 6
radio input "true"
click at [256, 311] on button "Next" at bounding box center [258, 309] width 111 height 27
click at [257, 315] on div "Next" at bounding box center [259, 299] width 486 height 48
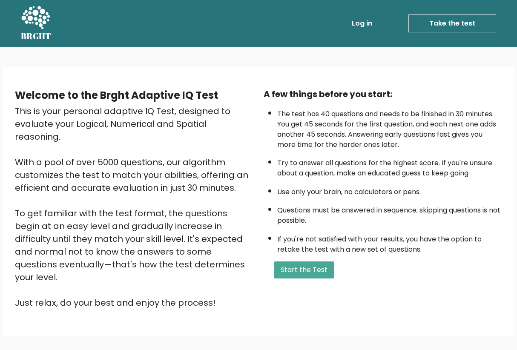
click at [365, 24] on link "Log in" at bounding box center [362, 23] width 27 height 17
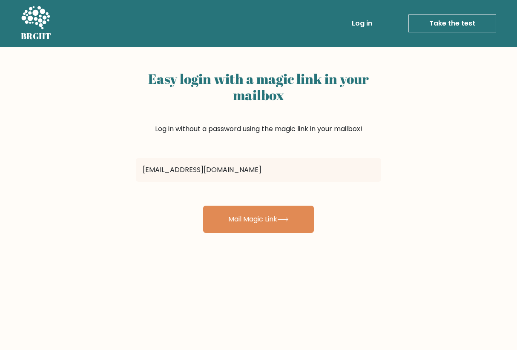
type input "[EMAIL_ADDRESS][DOMAIN_NAME]"
click at [259, 219] on button "Mail Magic Link" at bounding box center [258, 219] width 111 height 27
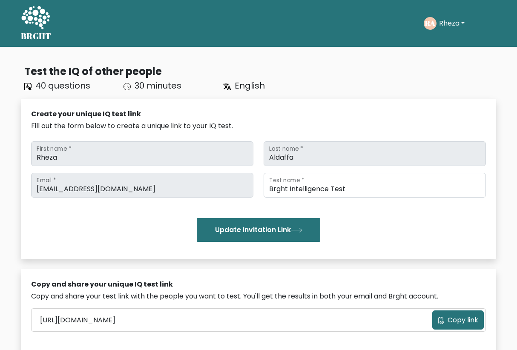
click at [452, 29] on button "Rheza" at bounding box center [452, 23] width 31 height 11
click at [443, 53] on link "Profile" at bounding box center [457, 55] width 67 height 14
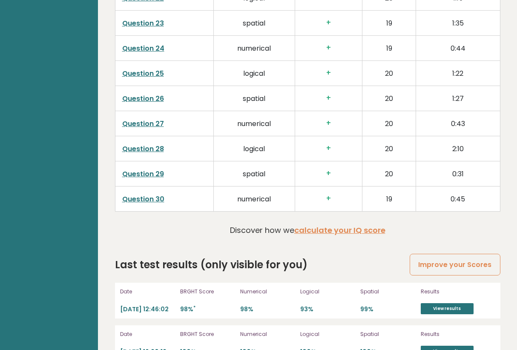
scroll to position [1936, 0]
click at [456, 274] on link "Improve your Scores" at bounding box center [455, 265] width 90 height 22
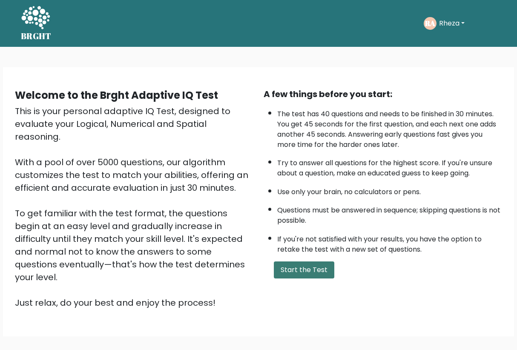
click at [289, 279] on button "Start the Test" at bounding box center [304, 270] width 61 height 17
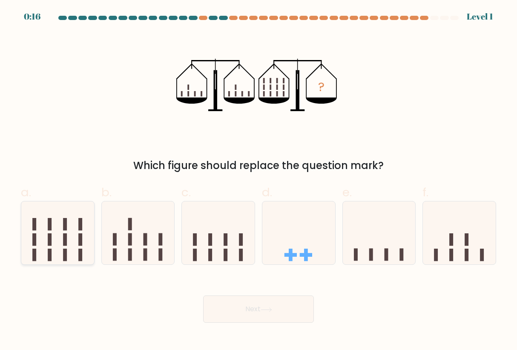
click at [87, 236] on icon at bounding box center [57, 233] width 73 height 60
click at [259, 181] on input "a." at bounding box center [259, 178] width 0 height 6
radio input "true"
click at [267, 314] on button "Next" at bounding box center [258, 309] width 111 height 27
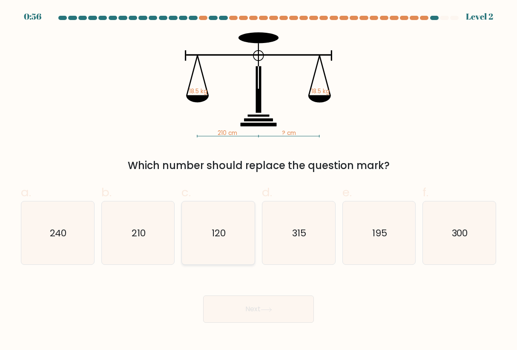
click at [247, 227] on icon "120" at bounding box center [218, 233] width 63 height 63
click at [259, 181] on input "c. 120" at bounding box center [259, 178] width 0 height 6
radio input "true"
click at [257, 300] on button "Next" at bounding box center [258, 309] width 111 height 27
click at [260, 313] on button "Next" at bounding box center [258, 309] width 111 height 27
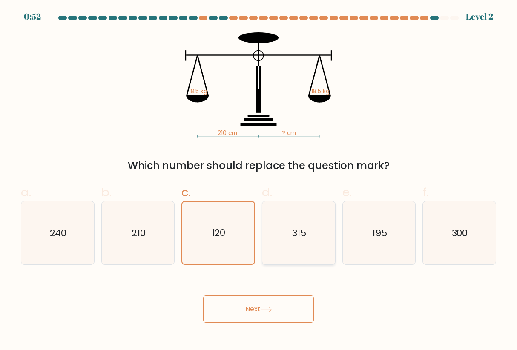
click at [284, 234] on icon "315" at bounding box center [298, 233] width 63 height 63
click at [259, 181] on input "d. 315" at bounding box center [259, 178] width 0 height 6
radio input "true"
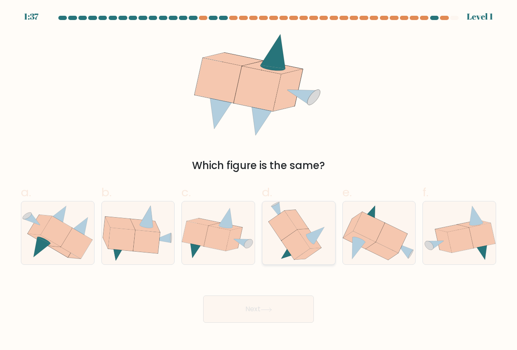
click at [307, 238] on icon at bounding box center [310, 239] width 24 height 20
click at [259, 181] on input "d." at bounding box center [259, 178] width 0 height 6
radio input "true"
click at [275, 285] on div "Next" at bounding box center [259, 299] width 486 height 48
click at [265, 306] on button "Next" at bounding box center [258, 309] width 111 height 27
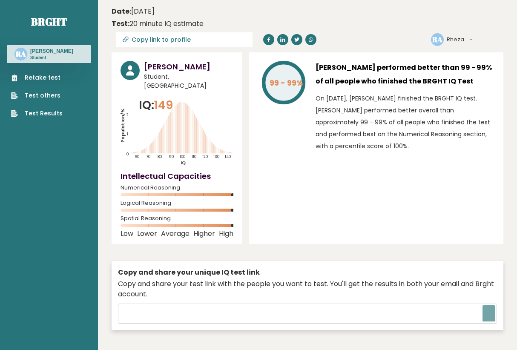
scroll to position [0, 0]
type input "[URL][DOMAIN_NAME]"
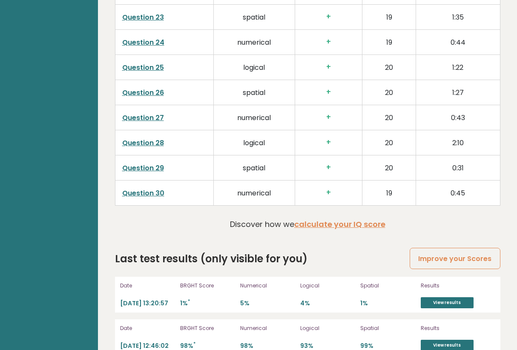
scroll to position [1019, 0]
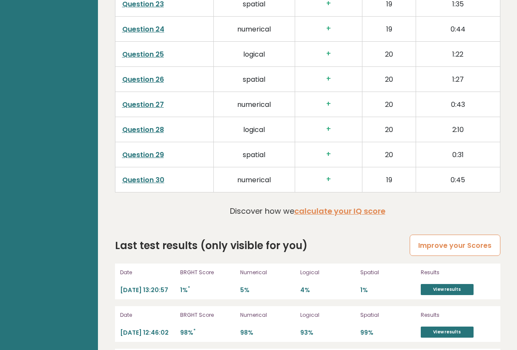
click at [448, 250] on link "Improve your Scores" at bounding box center [455, 246] width 90 height 22
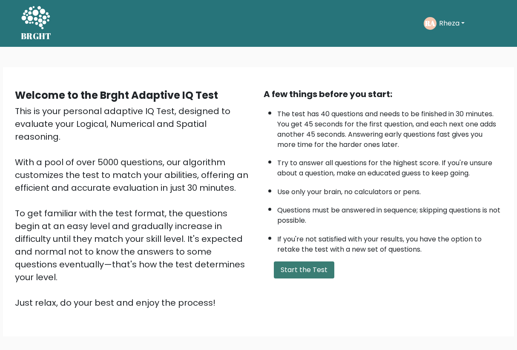
click at [303, 279] on button "Start the Test" at bounding box center [304, 270] width 61 height 17
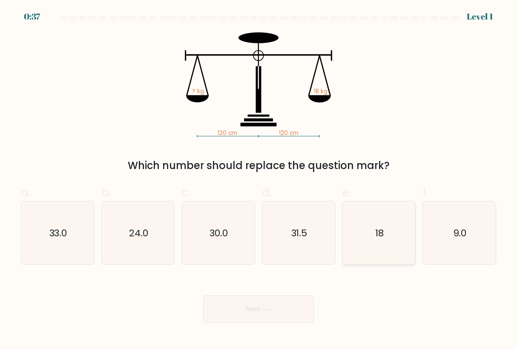
click at [391, 227] on icon "18" at bounding box center [379, 233] width 63 height 63
click at [259, 181] on input "e. 18" at bounding box center [259, 178] width 0 height 6
radio input "true"
click at [270, 299] on button "Next" at bounding box center [258, 309] width 111 height 27
click at [245, 311] on button "Next" at bounding box center [258, 309] width 111 height 27
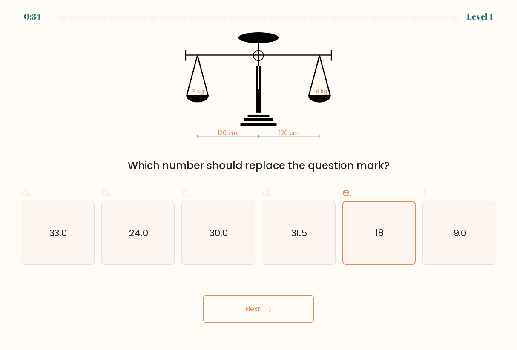
click at [245, 311] on button "Next" at bounding box center [258, 309] width 111 height 27
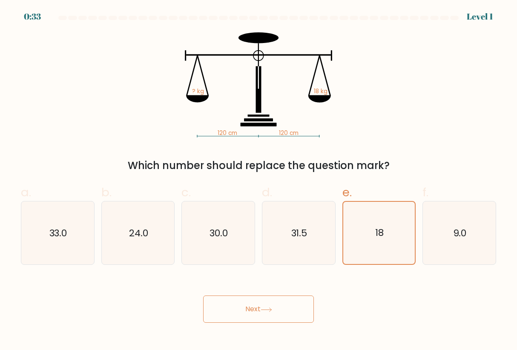
click at [245, 311] on button "Next" at bounding box center [258, 309] width 111 height 27
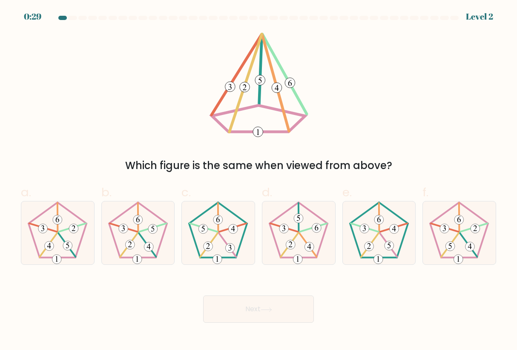
click at [360, 89] on div "Which figure is the same when viewed from above?" at bounding box center [259, 102] width 486 height 141
click at [70, 248] on 274 at bounding box center [67, 245] width 9 height 9
click at [259, 181] on input "a." at bounding box center [259, 178] width 0 height 6
radio input "true"
click at [439, 240] on icon at bounding box center [459, 233] width 63 height 63
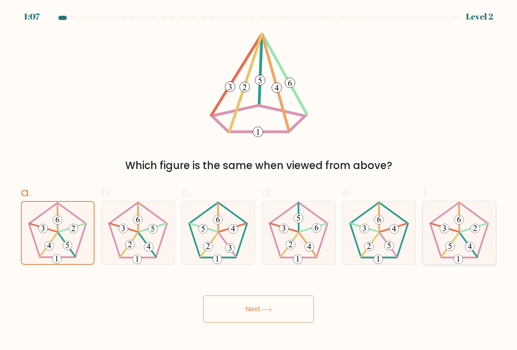
click at [259, 181] on input "f." at bounding box center [259, 178] width 0 height 6
radio input "true"
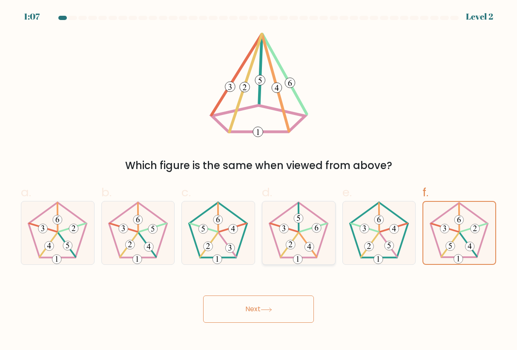
click at [314, 233] on icon at bounding box center [298, 233] width 63 height 63
click at [259, 181] on input "d." at bounding box center [259, 178] width 0 height 6
radio input "true"
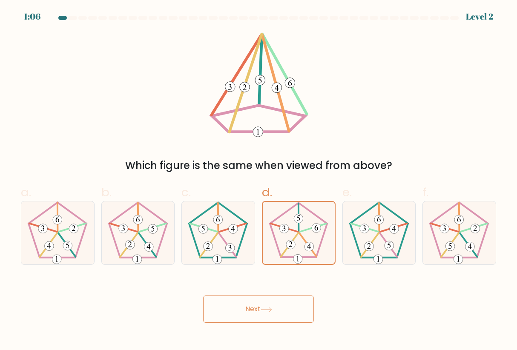
click at [260, 315] on button "Next" at bounding box center [258, 309] width 111 height 27
click at [245, 300] on button "Next" at bounding box center [258, 309] width 111 height 27
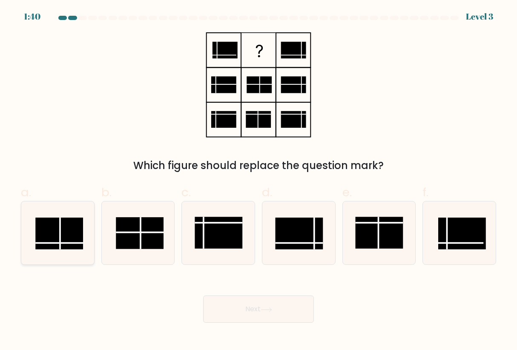
click at [75, 234] on rect at bounding box center [59, 234] width 48 height 32
click at [259, 181] on input "a." at bounding box center [259, 178] width 0 height 6
radio input "true"
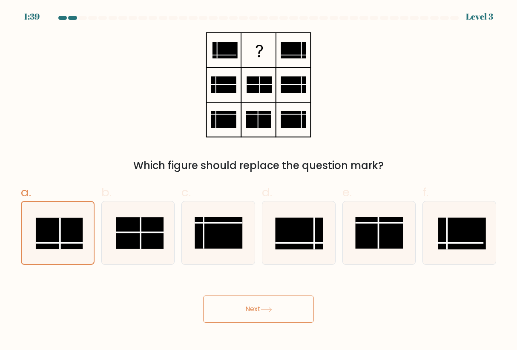
click at [261, 306] on button "Next" at bounding box center [258, 309] width 111 height 27
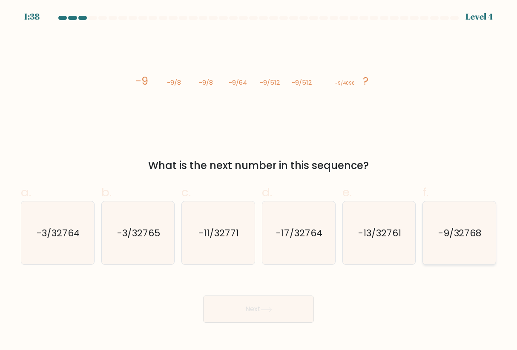
click at [473, 238] on text "-9/32768" at bounding box center [459, 233] width 43 height 13
click at [259, 181] on input "f. -9/32768" at bounding box center [259, 178] width 0 height 6
radio input "true"
click at [276, 309] on button "Next" at bounding box center [258, 309] width 111 height 27
click at [251, 314] on button "Next" at bounding box center [258, 309] width 111 height 27
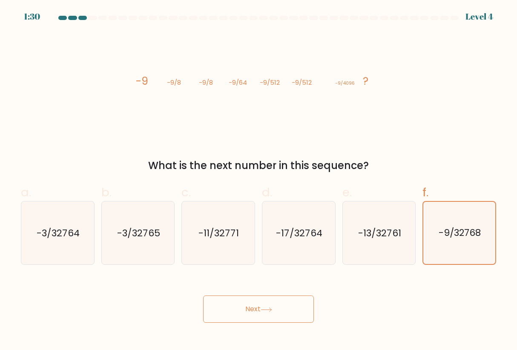
click at [251, 314] on button "Next" at bounding box center [258, 309] width 111 height 27
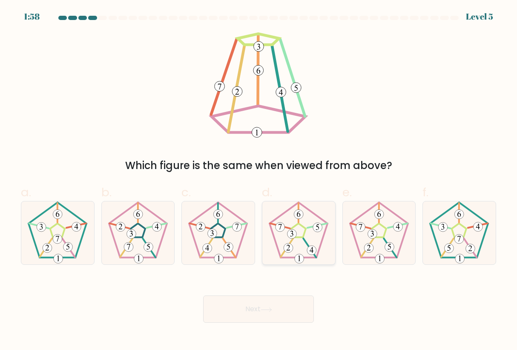
click at [300, 233] on icon at bounding box center [298, 233] width 63 height 63
click at [259, 181] on input "d." at bounding box center [259, 178] width 0 height 6
radio input "true"
click at [271, 308] on icon at bounding box center [266, 310] width 10 height 4
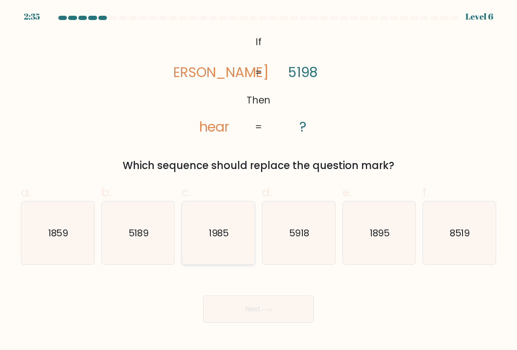
click at [228, 241] on icon "1985" at bounding box center [218, 233] width 63 height 63
click at [259, 181] on input "c. [DATE]" at bounding box center [259, 178] width 0 height 6
radio input "true"
click at [251, 316] on button "Next" at bounding box center [258, 309] width 111 height 27
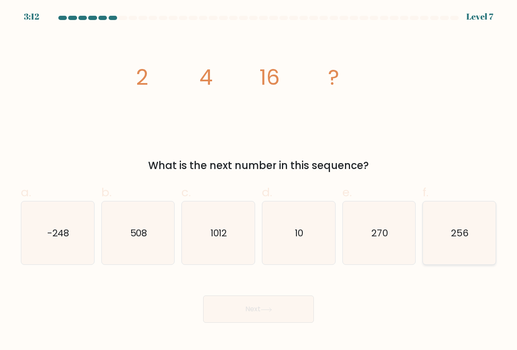
click at [428, 226] on icon "256" at bounding box center [459, 233] width 63 height 63
click at [259, 181] on input "f. 256" at bounding box center [259, 178] width 0 height 6
radio input "true"
click at [256, 313] on button "Next" at bounding box center [258, 309] width 111 height 27
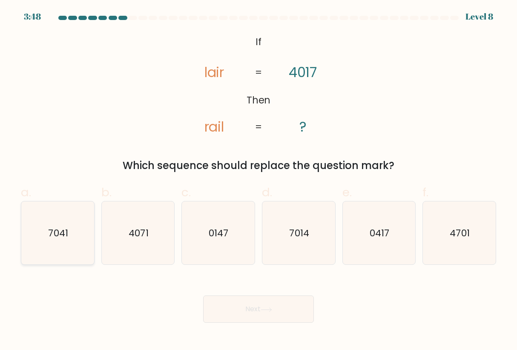
click at [70, 229] on icon "7041" at bounding box center [57, 233] width 63 height 63
click at [259, 181] on input "a. 7041" at bounding box center [259, 178] width 0 height 6
radio input "true"
click at [302, 239] on text "7014" at bounding box center [299, 233] width 20 height 13
click at [259, 181] on input "d. 7014" at bounding box center [259, 178] width 0 height 6
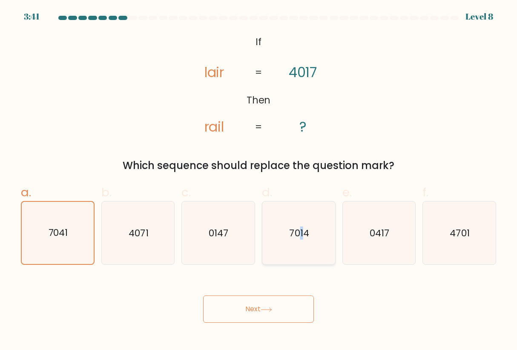
radio input "true"
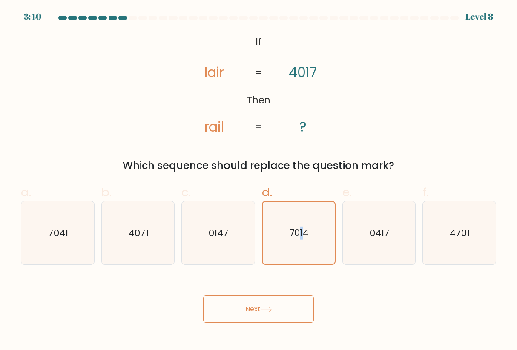
click at [268, 317] on button "Next" at bounding box center [258, 309] width 111 height 27
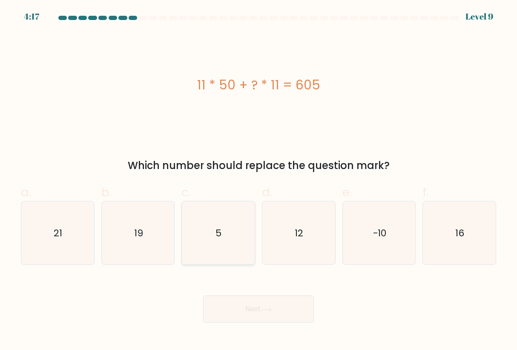
click at [227, 243] on icon "5" at bounding box center [218, 233] width 63 height 63
click at [259, 181] on input "c. 5" at bounding box center [259, 178] width 0 height 6
radio input "true"
click at [241, 312] on button "Next" at bounding box center [258, 309] width 111 height 27
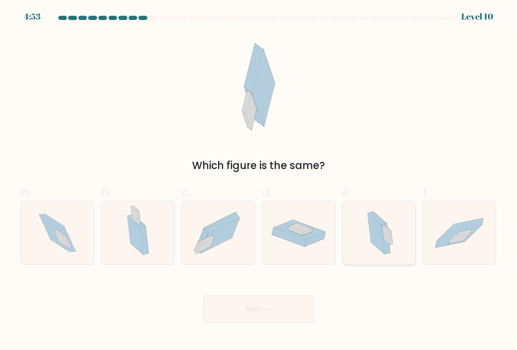
click at [386, 245] on icon at bounding box center [385, 239] width 9 height 31
click at [259, 181] on input "e." at bounding box center [259, 178] width 0 height 6
radio input "true"
click at [284, 313] on button "Next" at bounding box center [258, 309] width 111 height 27
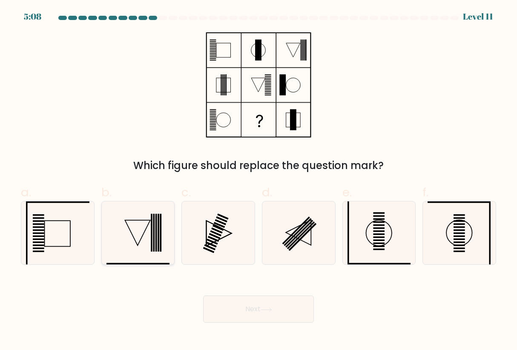
click at [143, 227] on icon at bounding box center [138, 233] width 63 height 63
click at [259, 181] on input "b." at bounding box center [259, 178] width 0 height 6
radio input "true"
click at [219, 236] on icon at bounding box center [218, 233] width 63 height 63
click at [259, 181] on input "c." at bounding box center [259, 178] width 0 height 6
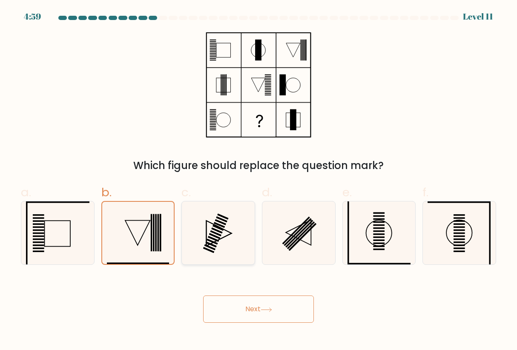
radio input "true"
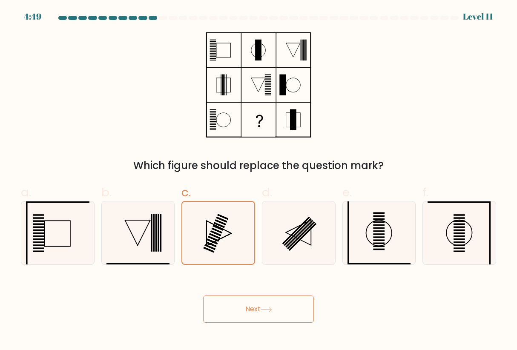
click at [261, 310] on button "Next" at bounding box center [258, 309] width 111 height 27
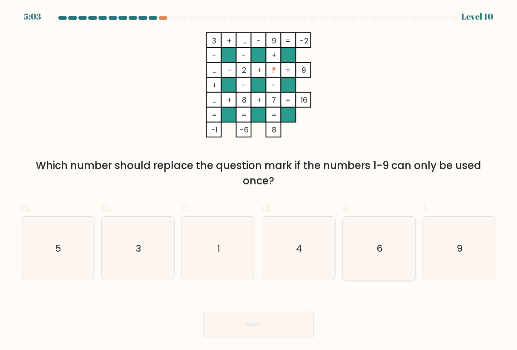
click at [394, 248] on icon "6" at bounding box center [379, 248] width 63 height 63
click at [259, 181] on input "e. 6" at bounding box center [259, 178] width 0 height 6
radio input "true"
click at [283, 325] on button "Next" at bounding box center [258, 324] width 111 height 27
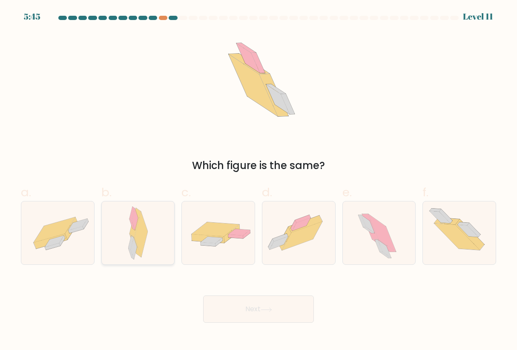
click at [148, 243] on icon at bounding box center [138, 233] width 20 height 63
click at [259, 181] on input "b." at bounding box center [259, 178] width 0 height 6
radio input "true"
click at [263, 303] on button "Next" at bounding box center [258, 309] width 111 height 27
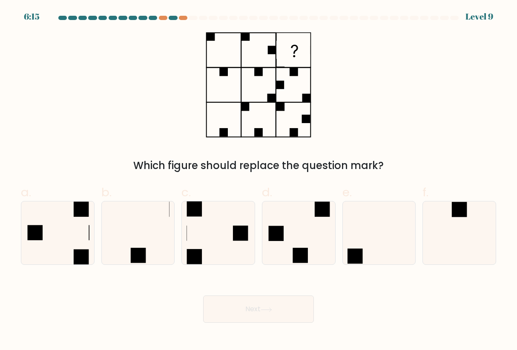
click at [479, 20] on div at bounding box center [259, 20] width 486 height 8
click at [30, 17] on div at bounding box center [259, 20] width 486 height 8
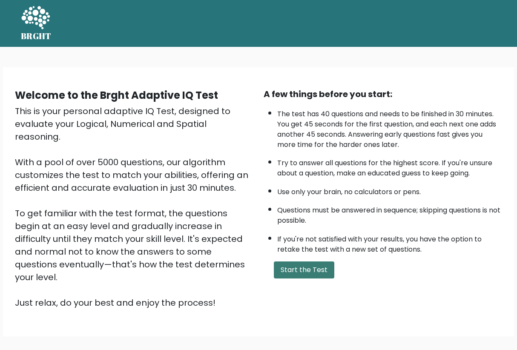
click at [292, 279] on button "Start the Test" at bounding box center [304, 270] width 61 height 17
click at [453, 28] on button "Rheza" at bounding box center [452, 23] width 31 height 11
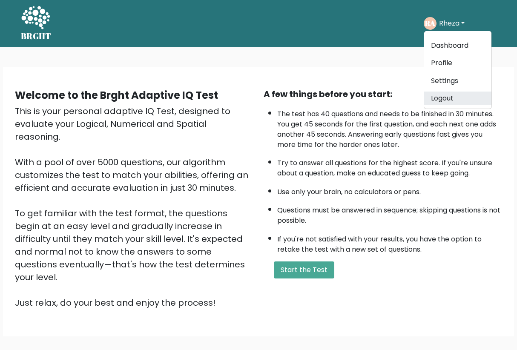
click at [441, 100] on link "Logout" at bounding box center [457, 99] width 67 height 14
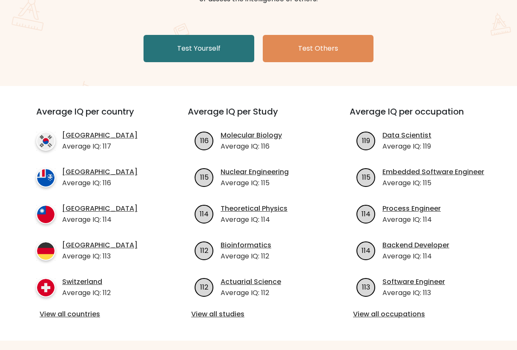
scroll to position [146, 0]
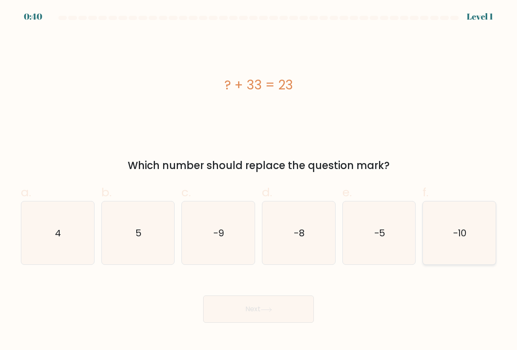
click at [444, 231] on icon "-10" at bounding box center [459, 233] width 63 height 63
click at [259, 181] on input "f. -10" at bounding box center [259, 178] width 0 height 6
radio input "true"
click at [270, 308] on icon at bounding box center [267, 310] width 12 height 5
click at [271, 320] on button "Next" at bounding box center [258, 309] width 111 height 27
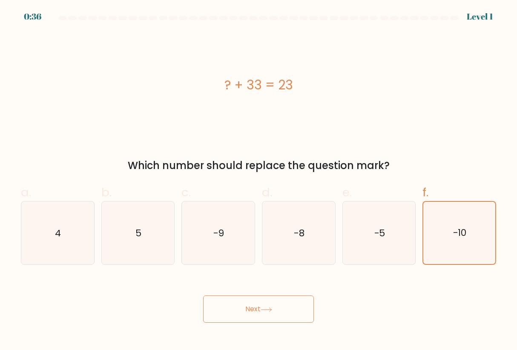
click at [271, 320] on button "Next" at bounding box center [258, 309] width 111 height 27
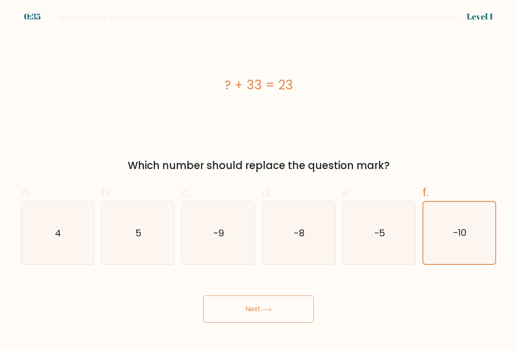
click at [274, 317] on button "Next" at bounding box center [258, 309] width 111 height 27
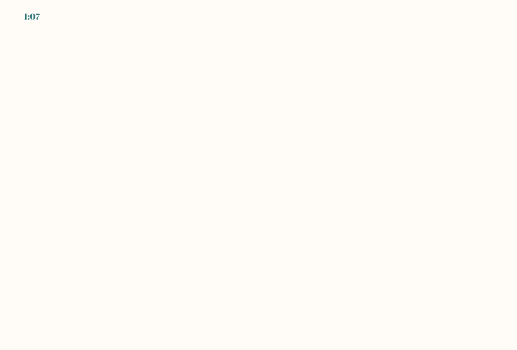
click at [285, 98] on body "1:07" at bounding box center [258, 175] width 517 height 350
click at [308, 93] on body "1:06" at bounding box center [258, 175] width 517 height 350
click at [248, 80] on body "0:57" at bounding box center [258, 175] width 517 height 350
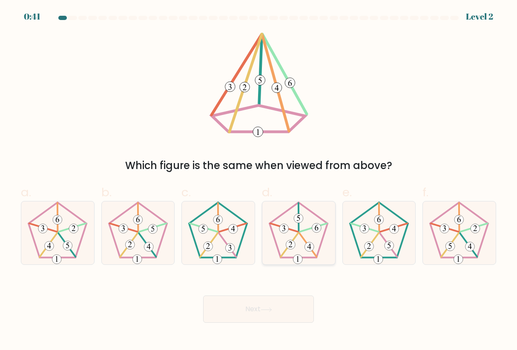
click at [313, 235] on icon at bounding box center [298, 233] width 63 height 63
click at [259, 181] on input "d." at bounding box center [259, 178] width 0 height 6
radio input "true"
click at [270, 306] on button "Next" at bounding box center [258, 309] width 111 height 27
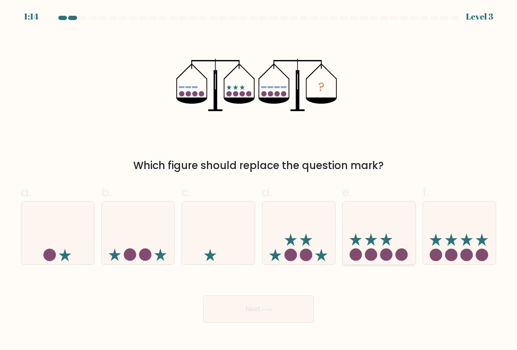
click at [387, 238] on icon at bounding box center [386, 240] width 12 height 12
click at [259, 181] on input "e." at bounding box center [259, 178] width 0 height 6
radio input "true"
click at [437, 242] on icon at bounding box center [436, 240] width 12 height 12
click at [259, 181] on input "f." at bounding box center [259, 178] width 0 height 6
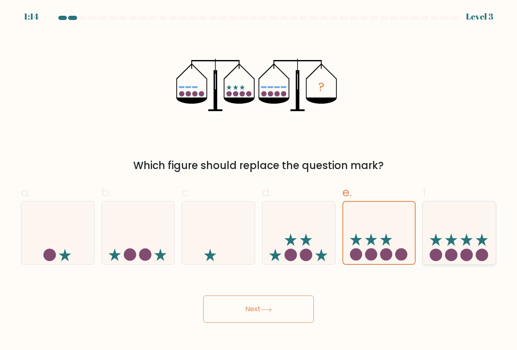
radio input "true"
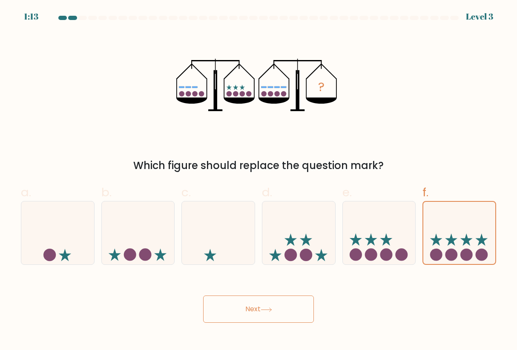
click at [266, 300] on button "Next" at bounding box center [258, 309] width 111 height 27
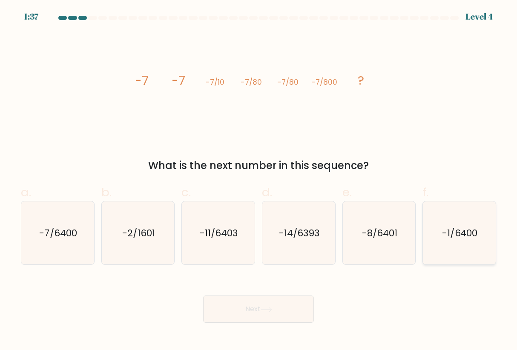
click at [473, 231] on text "-1/6400" at bounding box center [460, 233] width 36 height 13
click at [259, 181] on input "f. -1/6400" at bounding box center [259, 178] width 0 height 6
radio input "true"
click at [40, 227] on text "-7/6400" at bounding box center [58, 233] width 38 height 13
click at [259, 181] on input "a. -7/6400" at bounding box center [259, 178] width 0 height 6
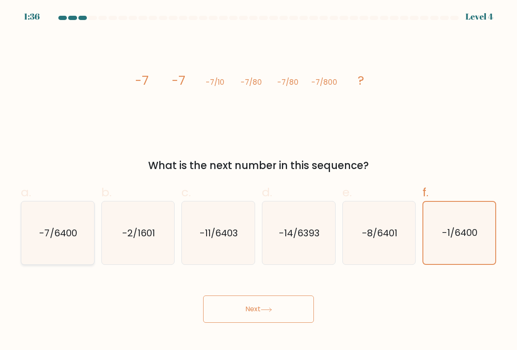
radio input "true"
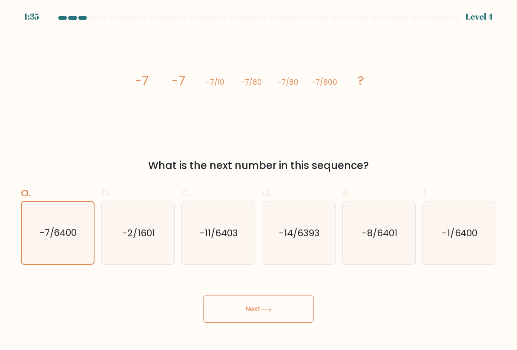
click at [263, 317] on button "Next" at bounding box center [258, 309] width 111 height 27
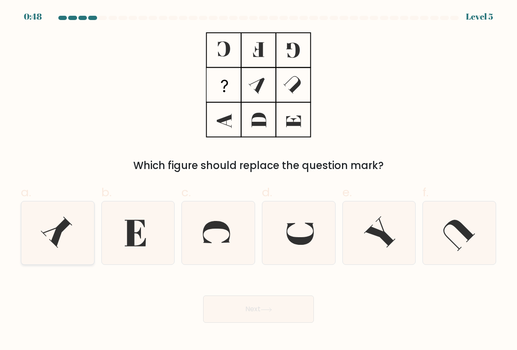
click at [68, 231] on icon at bounding box center [57, 233] width 63 height 63
click at [259, 181] on input "a." at bounding box center [259, 178] width 0 height 6
radio input "true"
click at [267, 311] on icon at bounding box center [267, 310] width 12 height 5
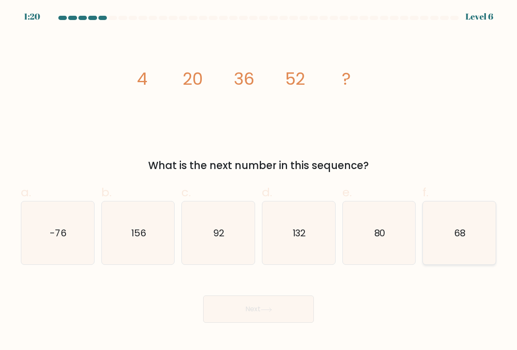
click at [459, 240] on icon "68" at bounding box center [459, 233] width 63 height 63
click at [259, 181] on input "f. 68" at bounding box center [259, 178] width 0 height 6
radio input "true"
click at [271, 309] on icon at bounding box center [266, 310] width 10 height 4
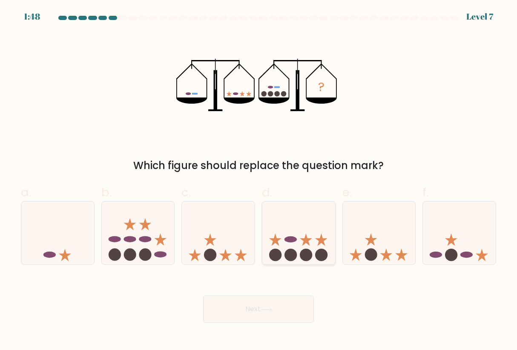
click at [306, 236] on icon at bounding box center [306, 240] width 12 height 12
click at [259, 181] on input "d." at bounding box center [259, 178] width 0 height 6
radio input "true"
click at [260, 312] on button "Next" at bounding box center [258, 309] width 111 height 27
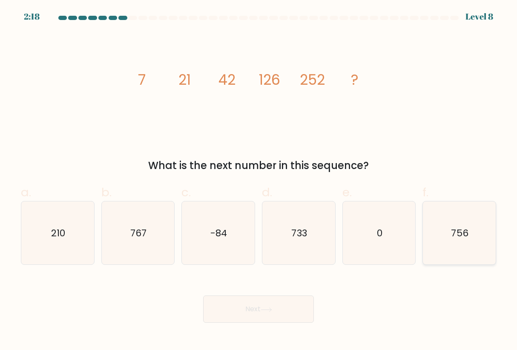
click at [449, 235] on icon "756" at bounding box center [459, 233] width 63 height 63
click at [259, 181] on input "f. 756" at bounding box center [259, 178] width 0 height 6
radio input "true"
click at [295, 309] on button "Next" at bounding box center [258, 309] width 111 height 27
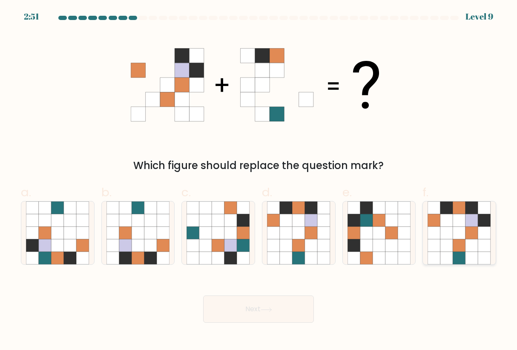
click at [468, 224] on icon at bounding box center [472, 220] width 13 height 13
click at [259, 181] on input "f." at bounding box center [259, 178] width 0 height 6
radio input "true"
click at [251, 308] on button "Next" at bounding box center [258, 309] width 111 height 27
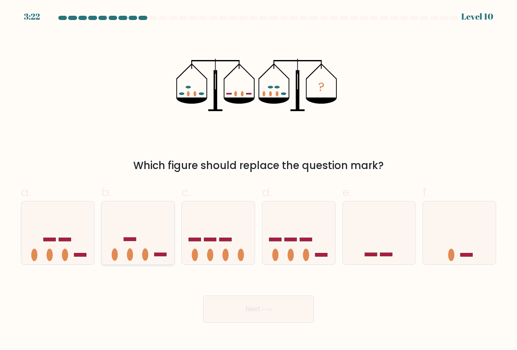
click at [138, 241] on icon at bounding box center [138, 233] width 73 height 60
click at [259, 181] on input "b." at bounding box center [259, 178] width 0 height 6
radio input "true"
click at [251, 314] on button "Next" at bounding box center [258, 309] width 111 height 27
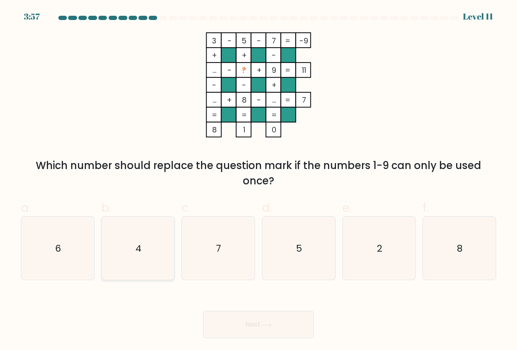
click at [144, 267] on icon "4" at bounding box center [138, 248] width 63 height 63
click at [259, 181] on input "b. 4" at bounding box center [259, 178] width 0 height 6
radio input "true"
click at [261, 333] on button "Next" at bounding box center [258, 324] width 111 height 27
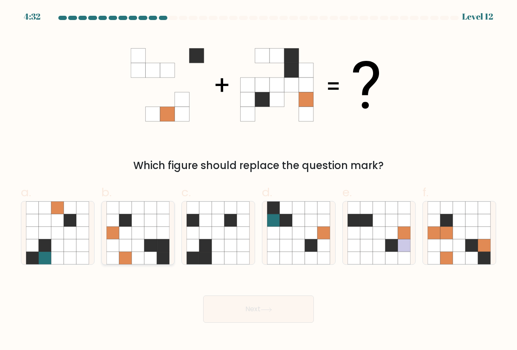
click at [148, 234] on icon at bounding box center [150, 233] width 13 height 13
click at [259, 181] on input "b." at bounding box center [259, 178] width 0 height 6
radio input "true"
click at [240, 311] on button "Next" at bounding box center [258, 309] width 111 height 27
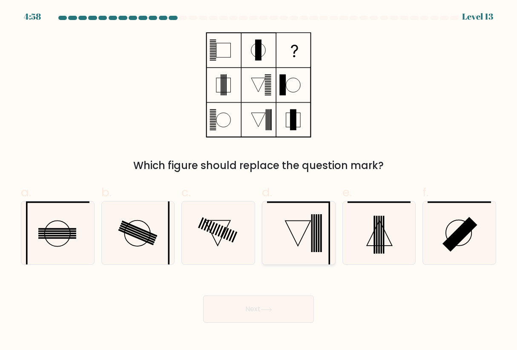
click at [283, 239] on icon at bounding box center [298, 233] width 63 height 63
click at [259, 181] on input "d." at bounding box center [259, 178] width 0 height 6
radio input "true"
click at [271, 309] on icon at bounding box center [266, 310] width 10 height 4
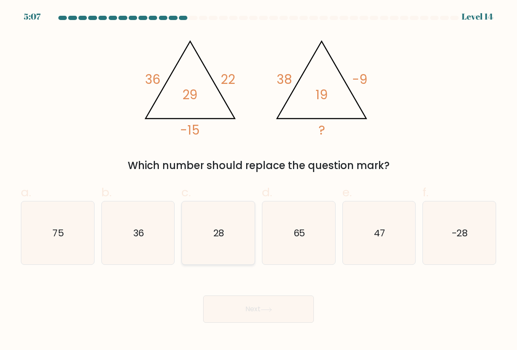
click at [211, 254] on icon "28" at bounding box center [218, 233] width 63 height 63
click at [259, 181] on input "c. 28" at bounding box center [259, 178] width 0 height 6
radio input "true"
click at [268, 314] on button "Next" at bounding box center [258, 309] width 111 height 27
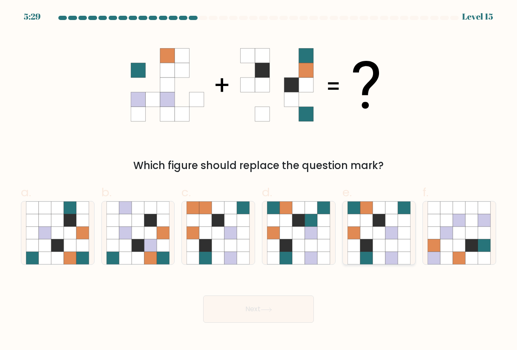
click at [391, 245] on icon at bounding box center [392, 245] width 13 height 13
click at [259, 181] on input "e." at bounding box center [259, 178] width 0 height 6
radio input "true"
click at [264, 319] on button "Next" at bounding box center [258, 309] width 111 height 27
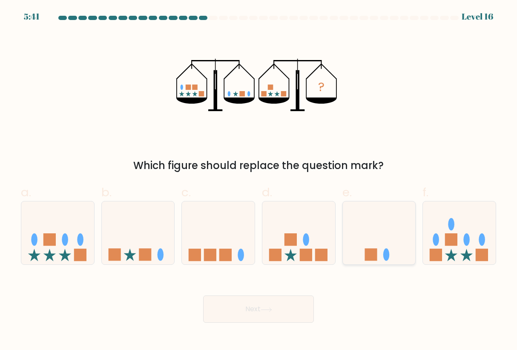
click at [393, 232] on icon at bounding box center [379, 233] width 73 height 60
click at [259, 181] on input "e." at bounding box center [259, 178] width 0 height 6
radio input "true"
click at [256, 312] on button "Next" at bounding box center [258, 309] width 111 height 27
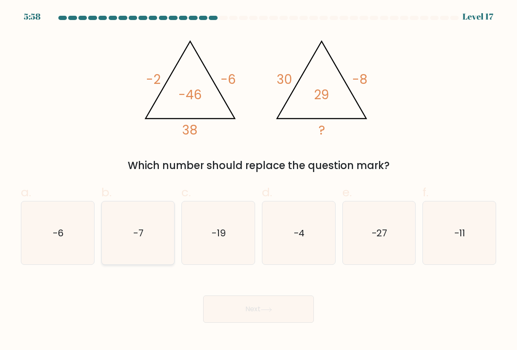
click at [141, 244] on icon "-7" at bounding box center [138, 233] width 63 height 63
click at [259, 181] on input "b. -7" at bounding box center [259, 178] width 0 height 6
radio input "true"
click at [252, 310] on button "Next" at bounding box center [258, 309] width 111 height 27
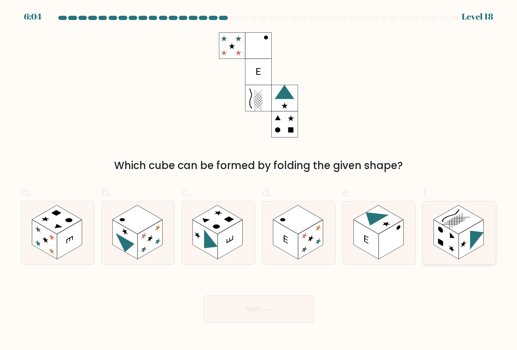
click at [460, 233] on rect at bounding box center [459, 219] width 50 height 29
click at [259, 181] on input "f." at bounding box center [259, 178] width 0 height 6
radio input "true"
click at [237, 309] on button "Next" at bounding box center [258, 309] width 111 height 27
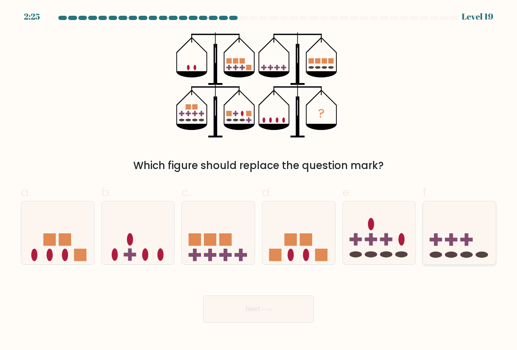
click at [433, 250] on icon at bounding box center [459, 233] width 73 height 60
click at [259, 181] on input "f." at bounding box center [259, 178] width 0 height 6
radio input "true"
click at [404, 245] on ellipse at bounding box center [402, 240] width 6 height 12
click at [259, 181] on input "e." at bounding box center [259, 178] width 0 height 6
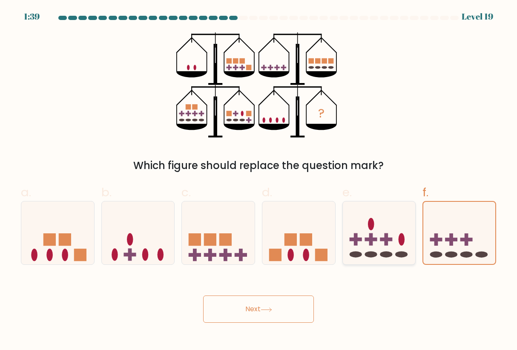
radio input "true"
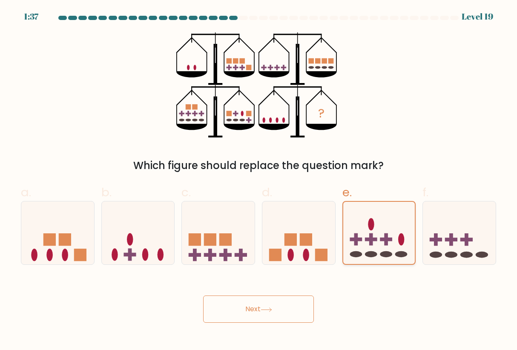
click at [384, 245] on icon at bounding box center [379, 233] width 72 height 60
click at [259, 181] on input "e." at bounding box center [259, 178] width 0 height 6
click at [319, 242] on icon at bounding box center [299, 233] width 73 height 60
click at [259, 181] on input "d." at bounding box center [259, 178] width 0 height 6
radio input "true"
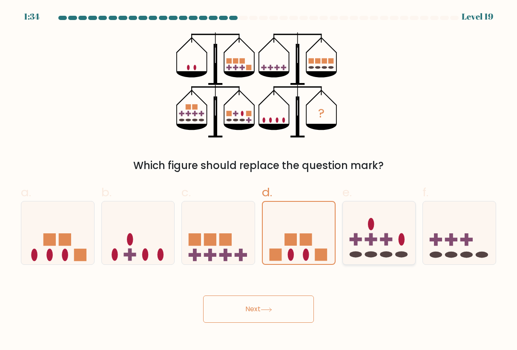
click at [384, 243] on icon at bounding box center [379, 233] width 73 height 60
click at [259, 181] on input "e." at bounding box center [259, 178] width 0 height 6
radio input "true"
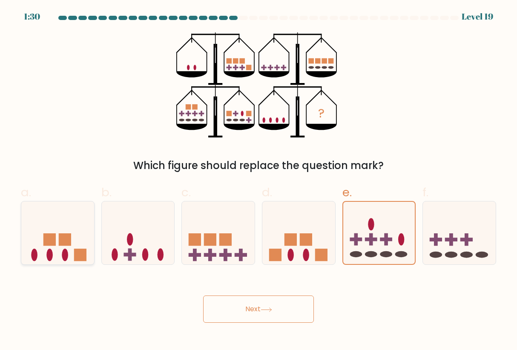
click at [73, 251] on icon at bounding box center [57, 233] width 73 height 60
click at [259, 181] on input "a." at bounding box center [259, 178] width 0 height 6
radio input "true"
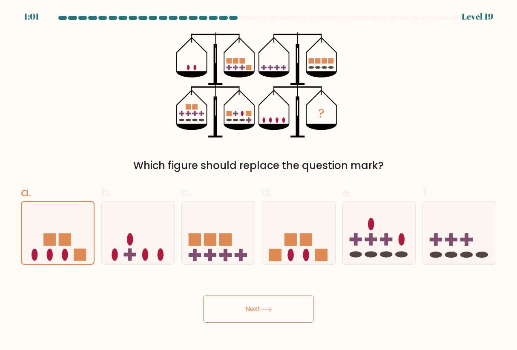
click at [275, 314] on button "Next" at bounding box center [258, 309] width 111 height 27
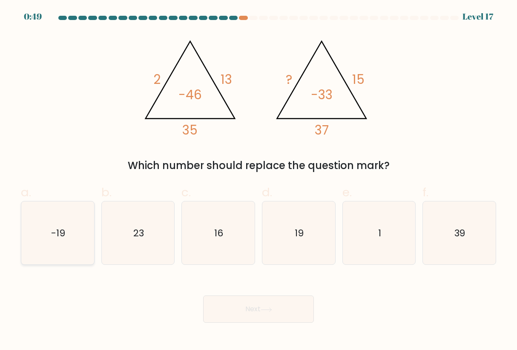
click at [88, 241] on icon "-19" at bounding box center [57, 233] width 63 height 63
click at [259, 181] on input "a. -19" at bounding box center [259, 178] width 0 height 6
radio input "true"
click at [308, 237] on icon "19" at bounding box center [298, 233] width 63 height 63
click at [259, 181] on input "d. 19" at bounding box center [259, 178] width 0 height 6
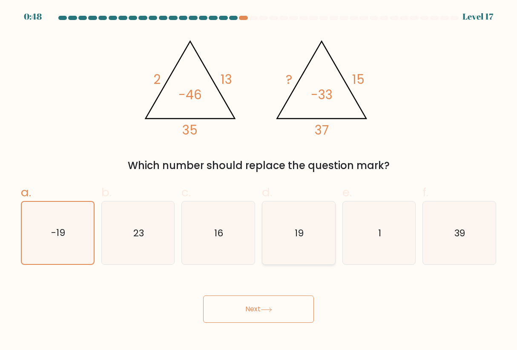
radio input "true"
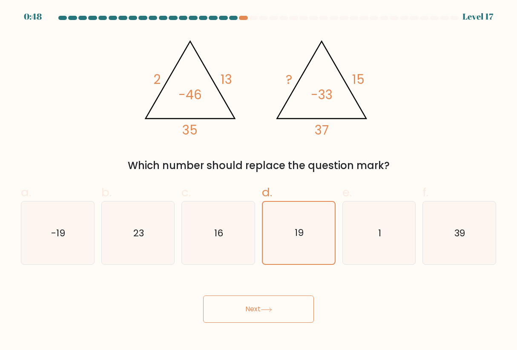
click at [261, 307] on button "Next" at bounding box center [258, 309] width 111 height 27
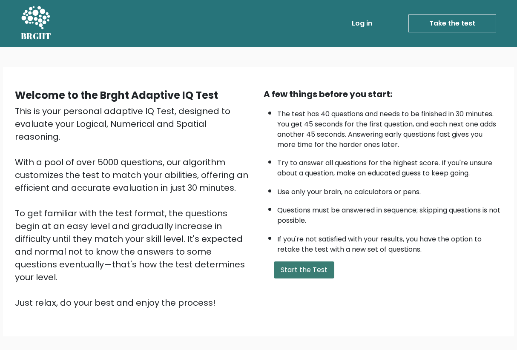
click at [292, 279] on button "Start the Test" at bounding box center [304, 270] width 61 height 17
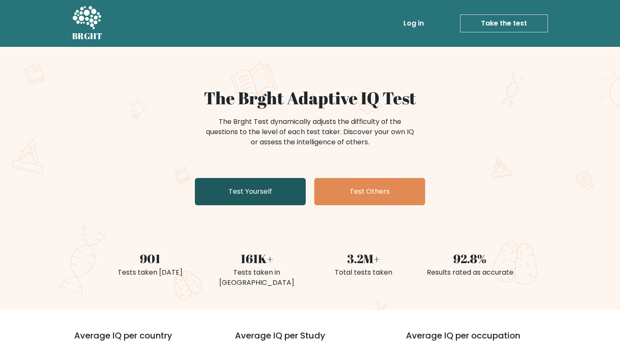
click at [271, 195] on link "Test Yourself" at bounding box center [250, 191] width 111 height 27
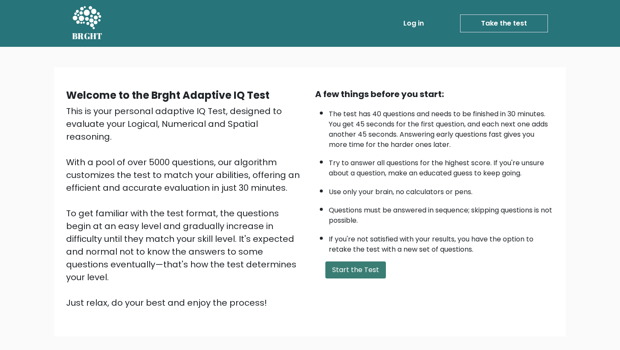
click at [346, 279] on button "Start the Test" at bounding box center [355, 270] width 61 height 17
click at [421, 23] on link "Log in" at bounding box center [413, 23] width 27 height 17
click at [492, 25] on link "Take the test" at bounding box center [504, 23] width 88 height 18
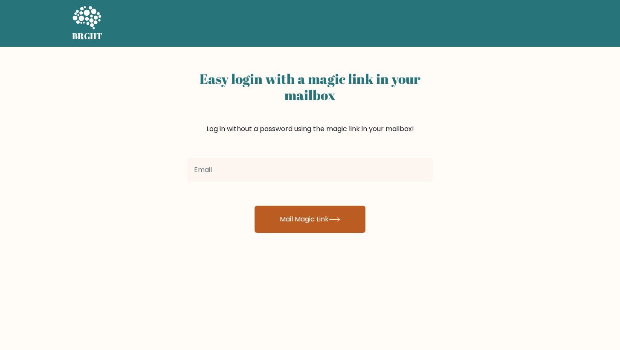
click at [298, 214] on button "Mail Magic Link" at bounding box center [309, 219] width 111 height 27
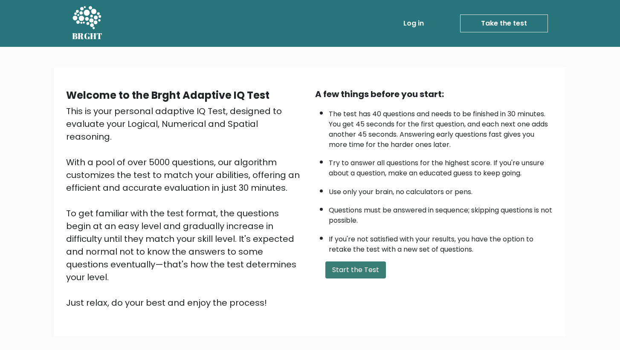
click at [352, 279] on button "Start the Test" at bounding box center [355, 270] width 61 height 17
